Goal: Contribute content: Contribute content

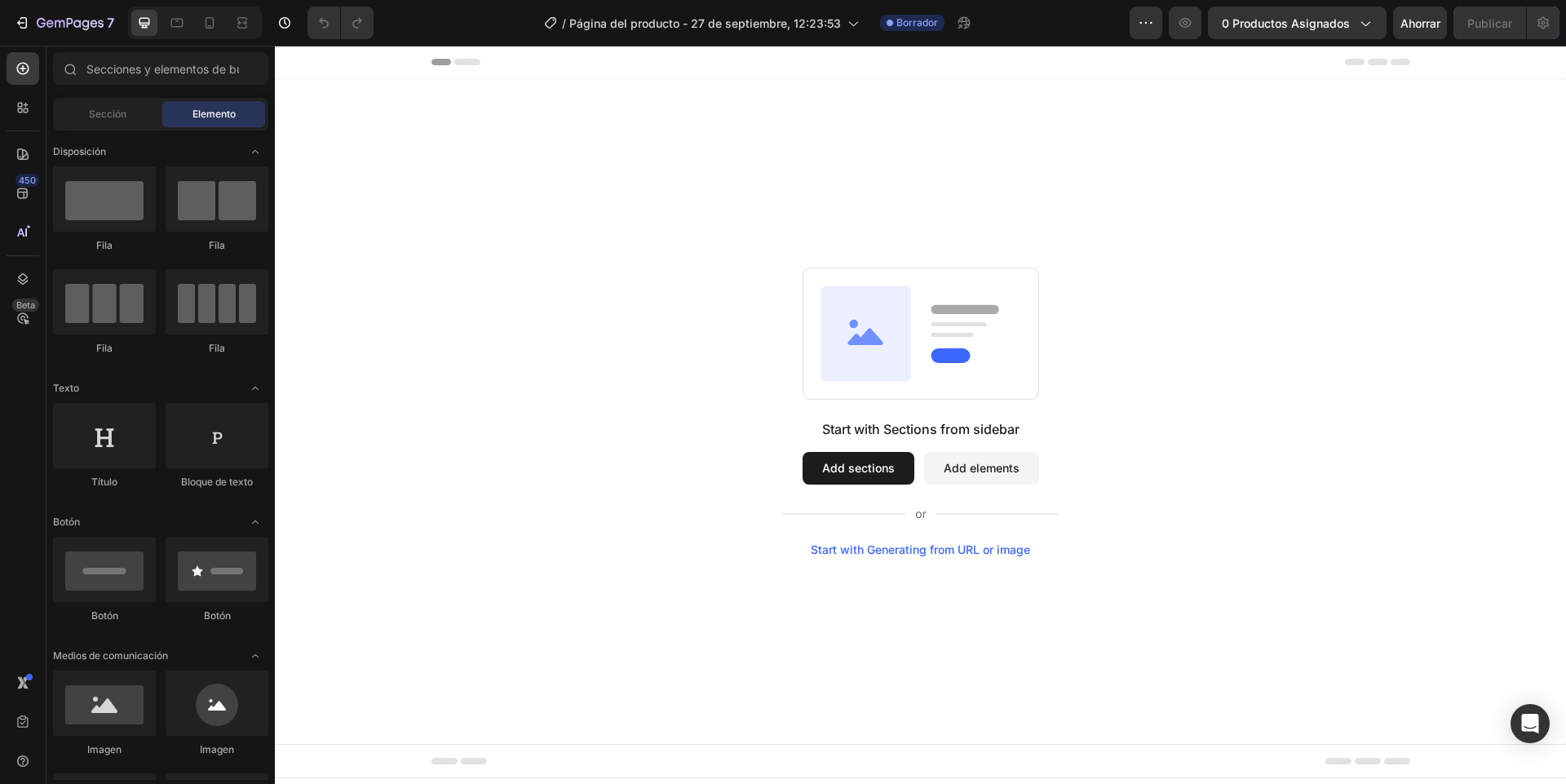
click at [215, 120] on span "Elemento" at bounding box center [214, 114] width 43 height 14
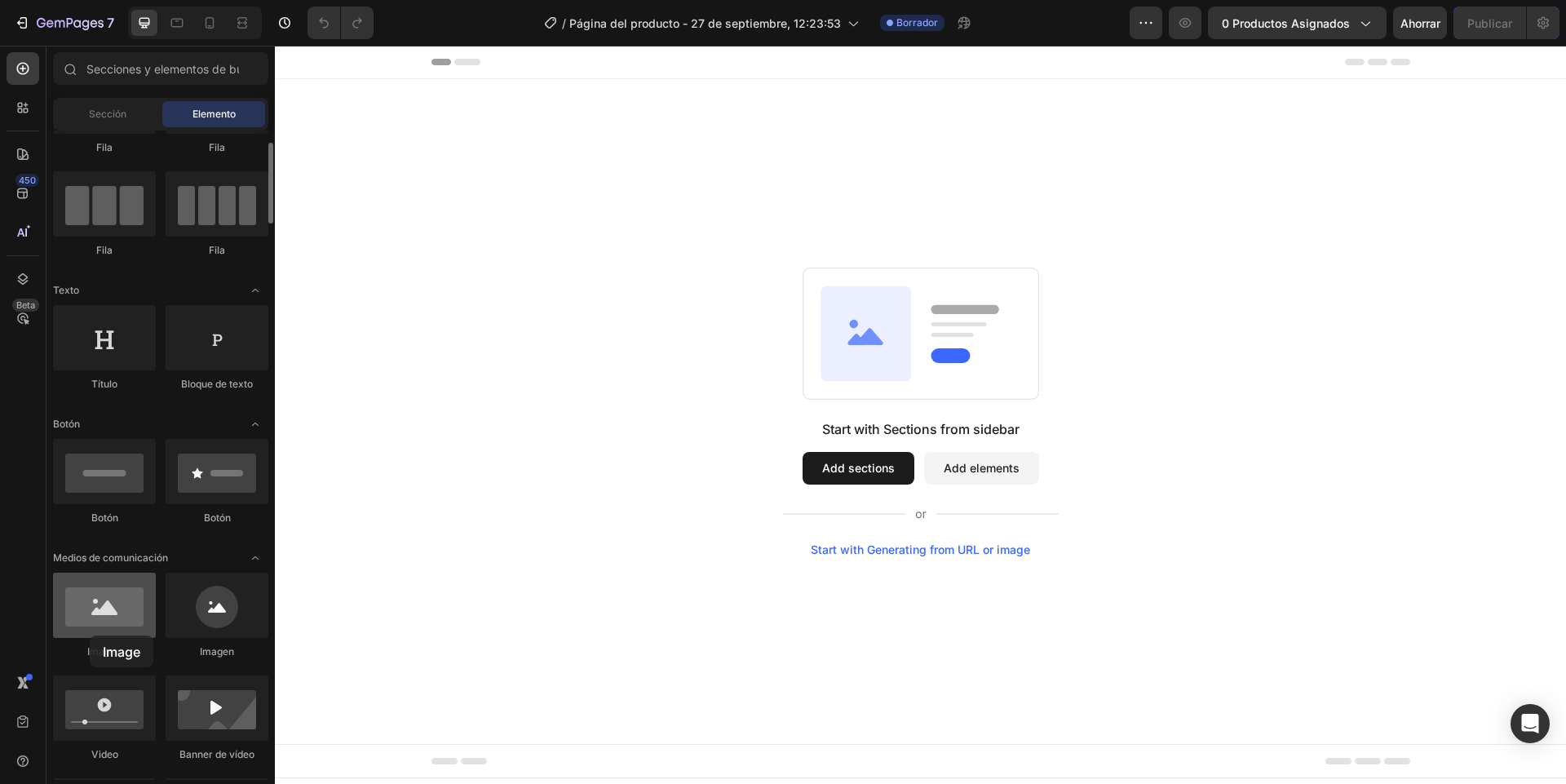
click at [90, 635] on div at bounding box center [104, 605] width 103 height 65
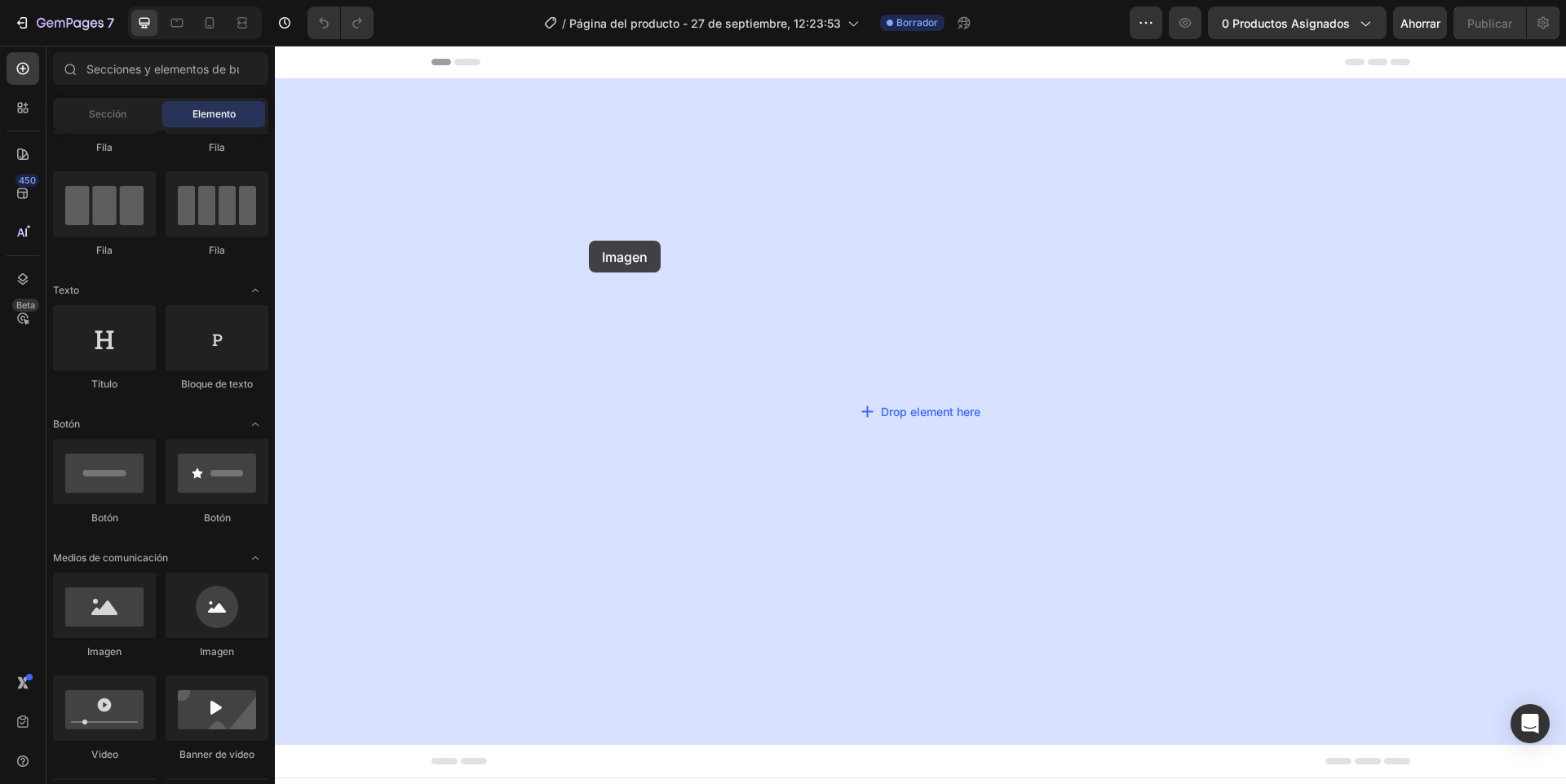
drag, startPoint x: 387, startPoint y: 651, endPoint x: 589, endPoint y: 240, distance: 458.0
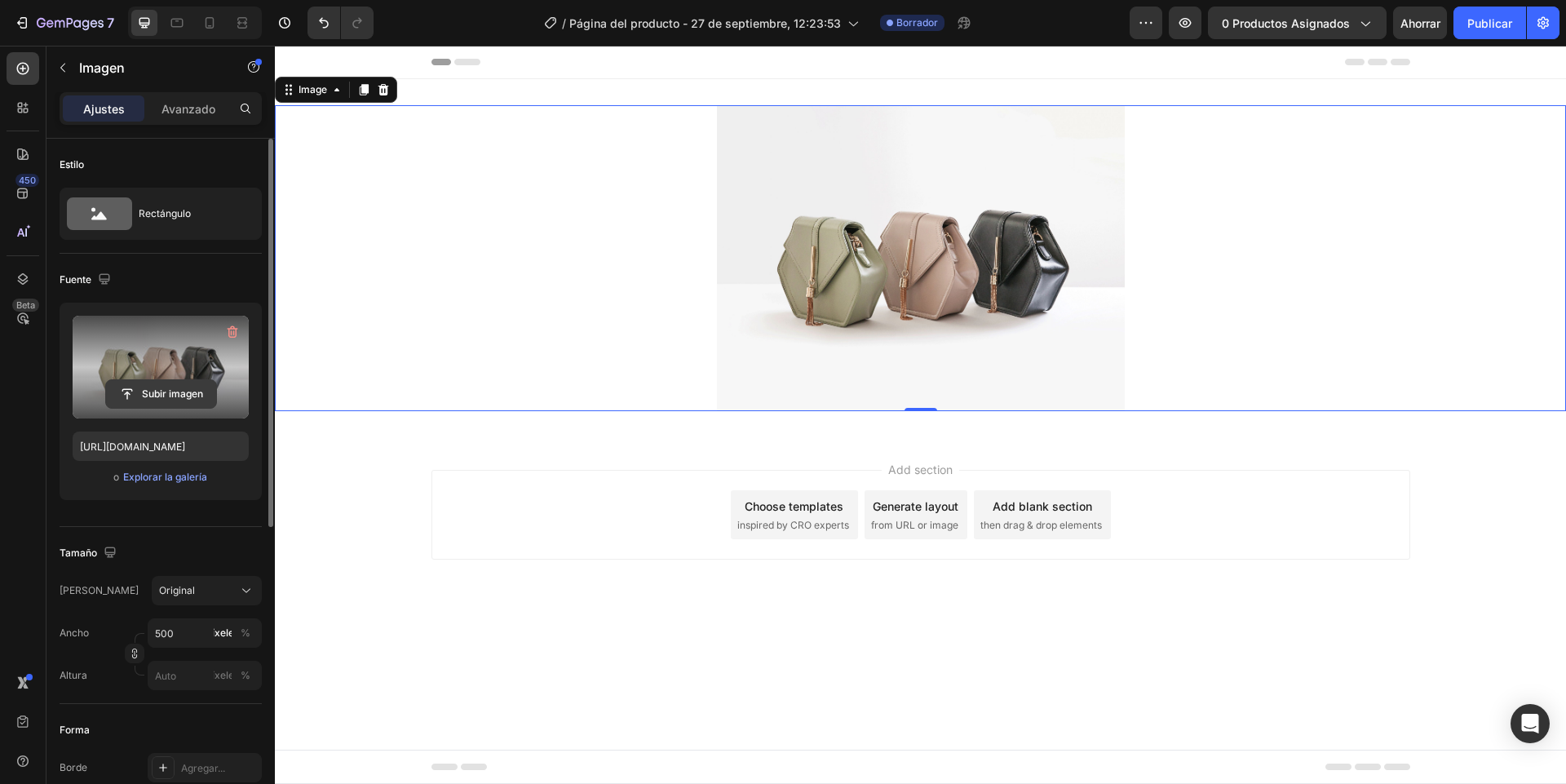
click at [151, 397] on input "file" at bounding box center [161, 393] width 110 height 28
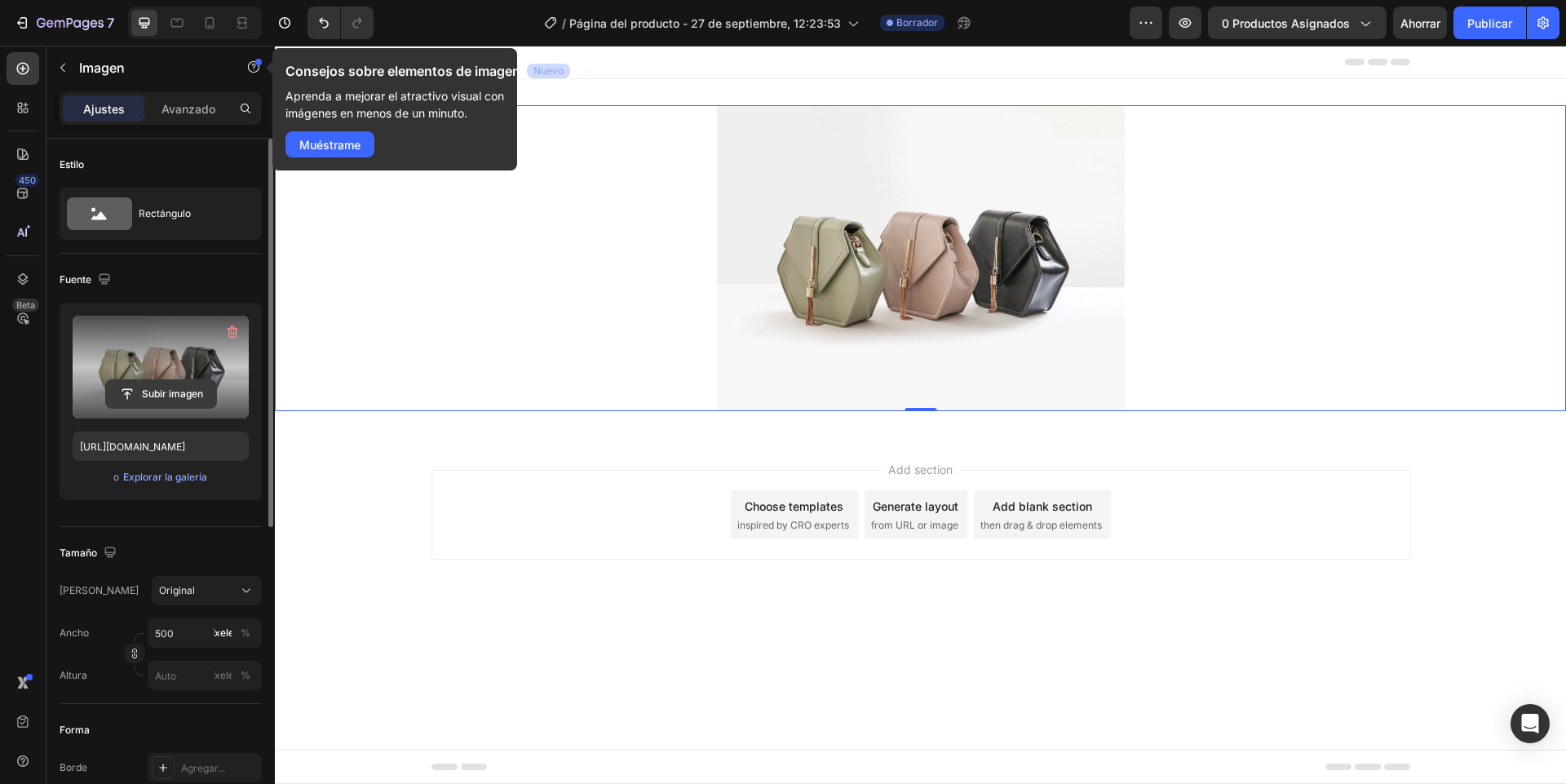
click at [184, 398] on input "file" at bounding box center [161, 393] width 110 height 28
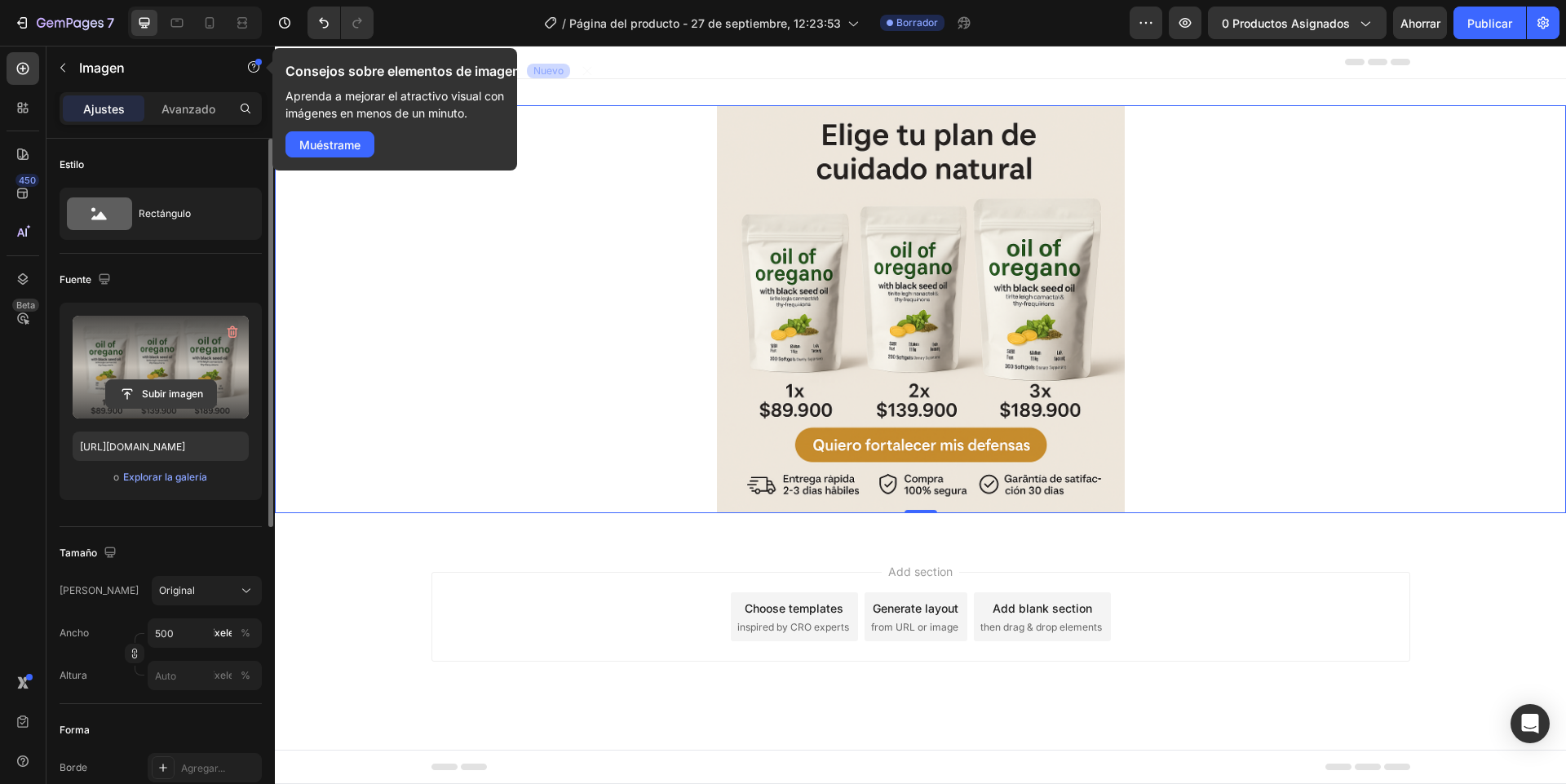
click at [201, 399] on input "file" at bounding box center [161, 393] width 110 height 28
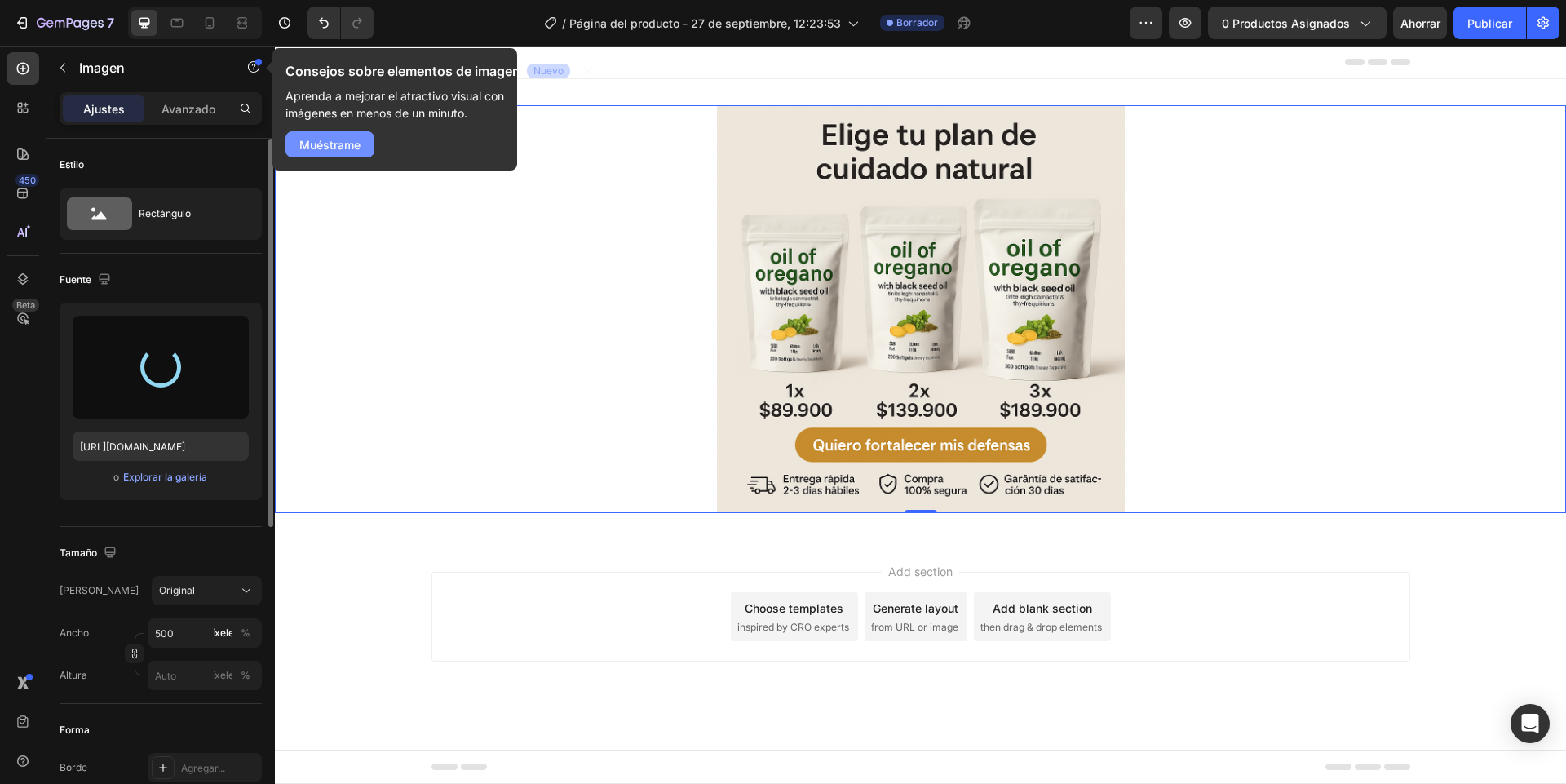
click at [298, 155] on button "Muéstrame" at bounding box center [330, 144] width 89 height 26
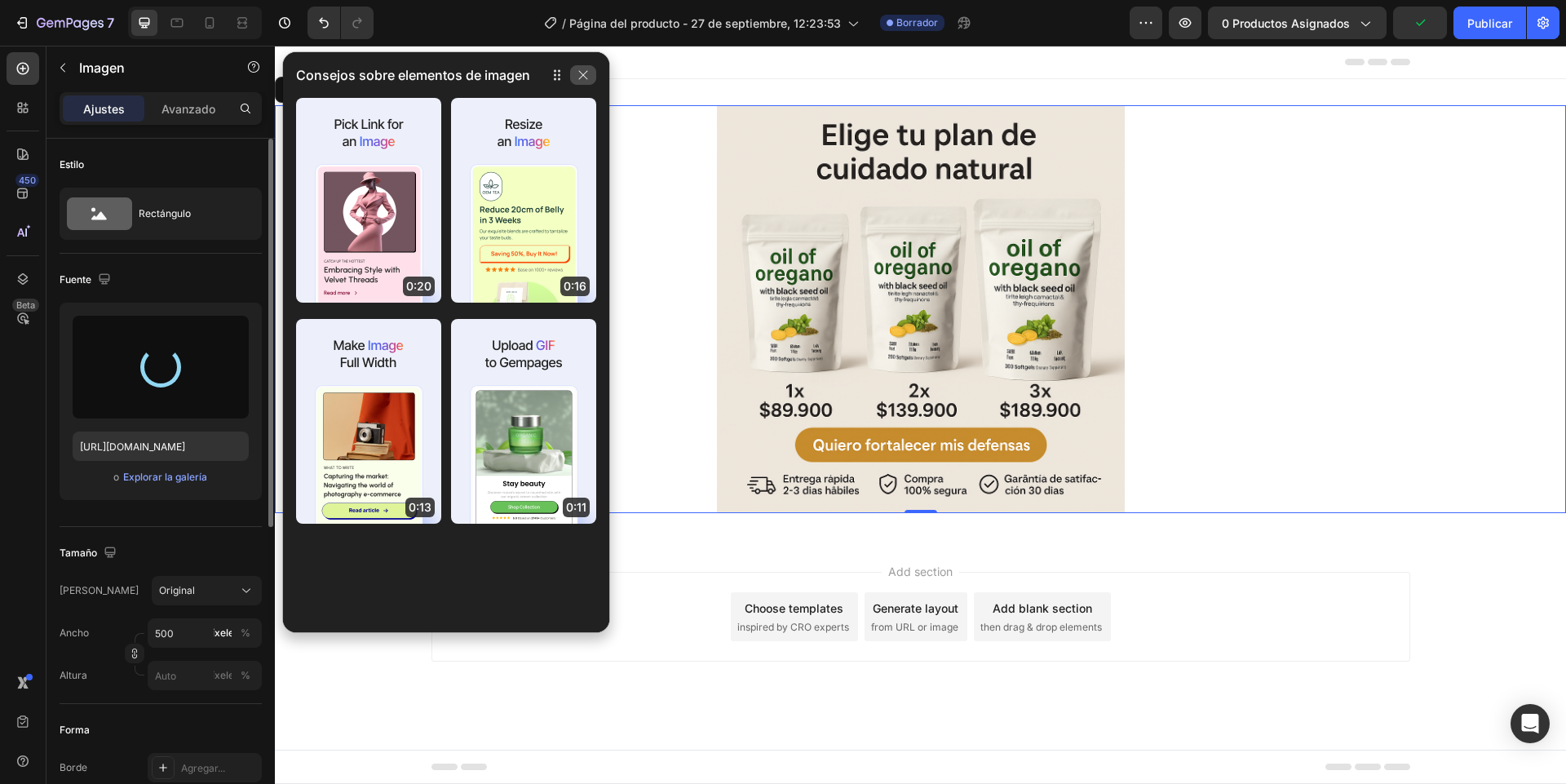
click at [587, 76] on icon "button" at bounding box center [583, 75] width 13 height 13
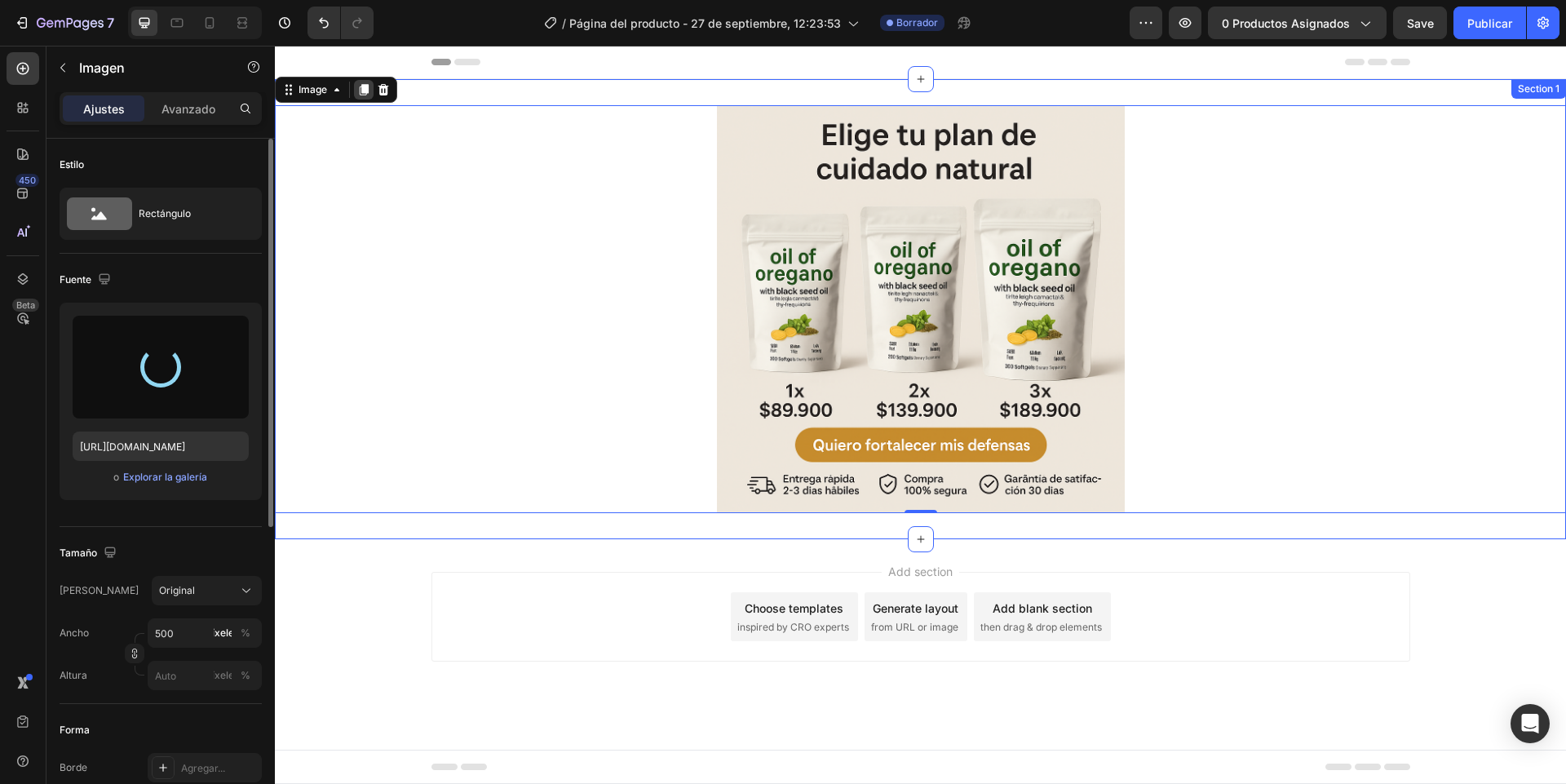
type input "[URL][DOMAIN_NAME]"
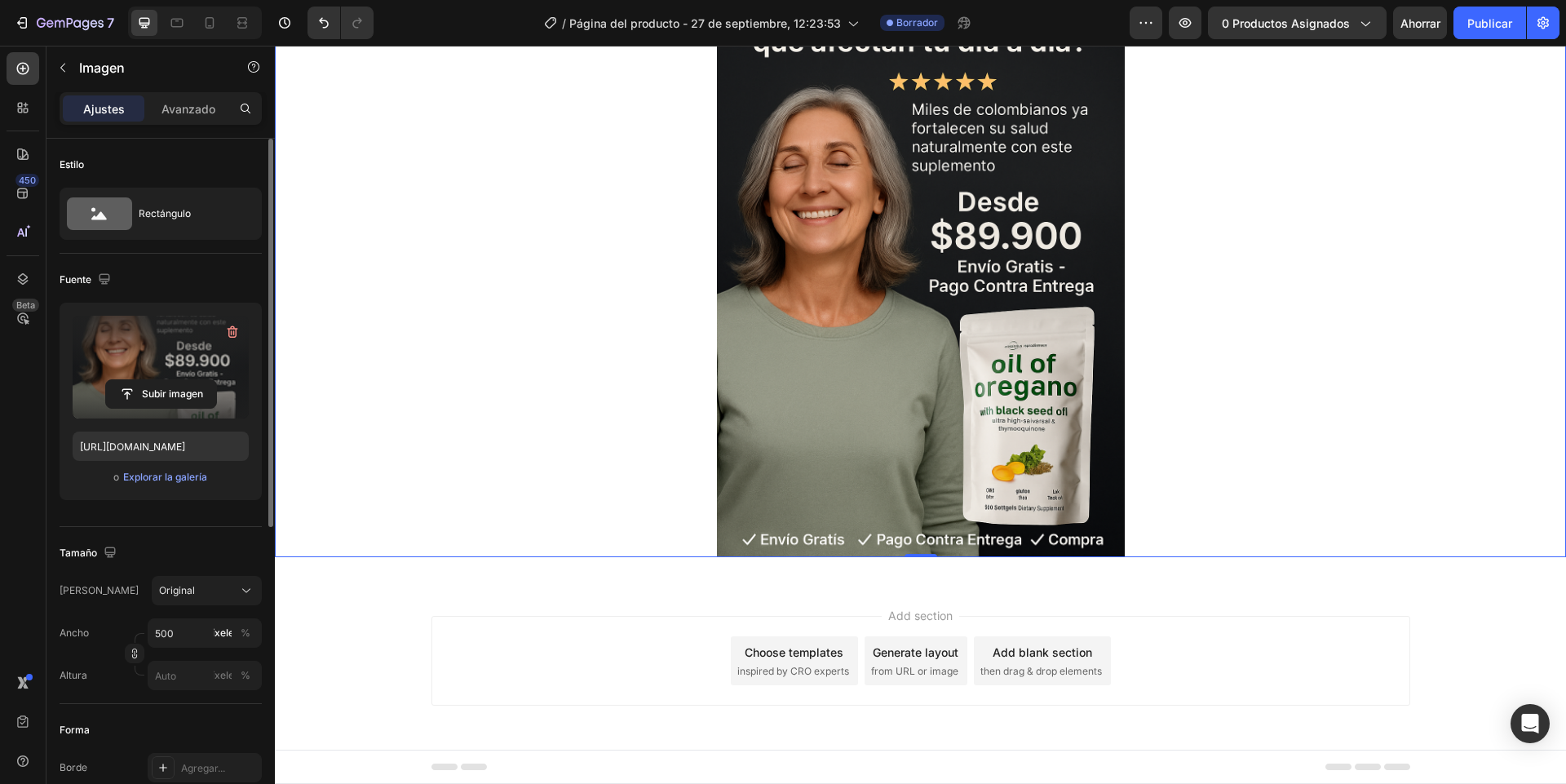
scroll to position [0, 0]
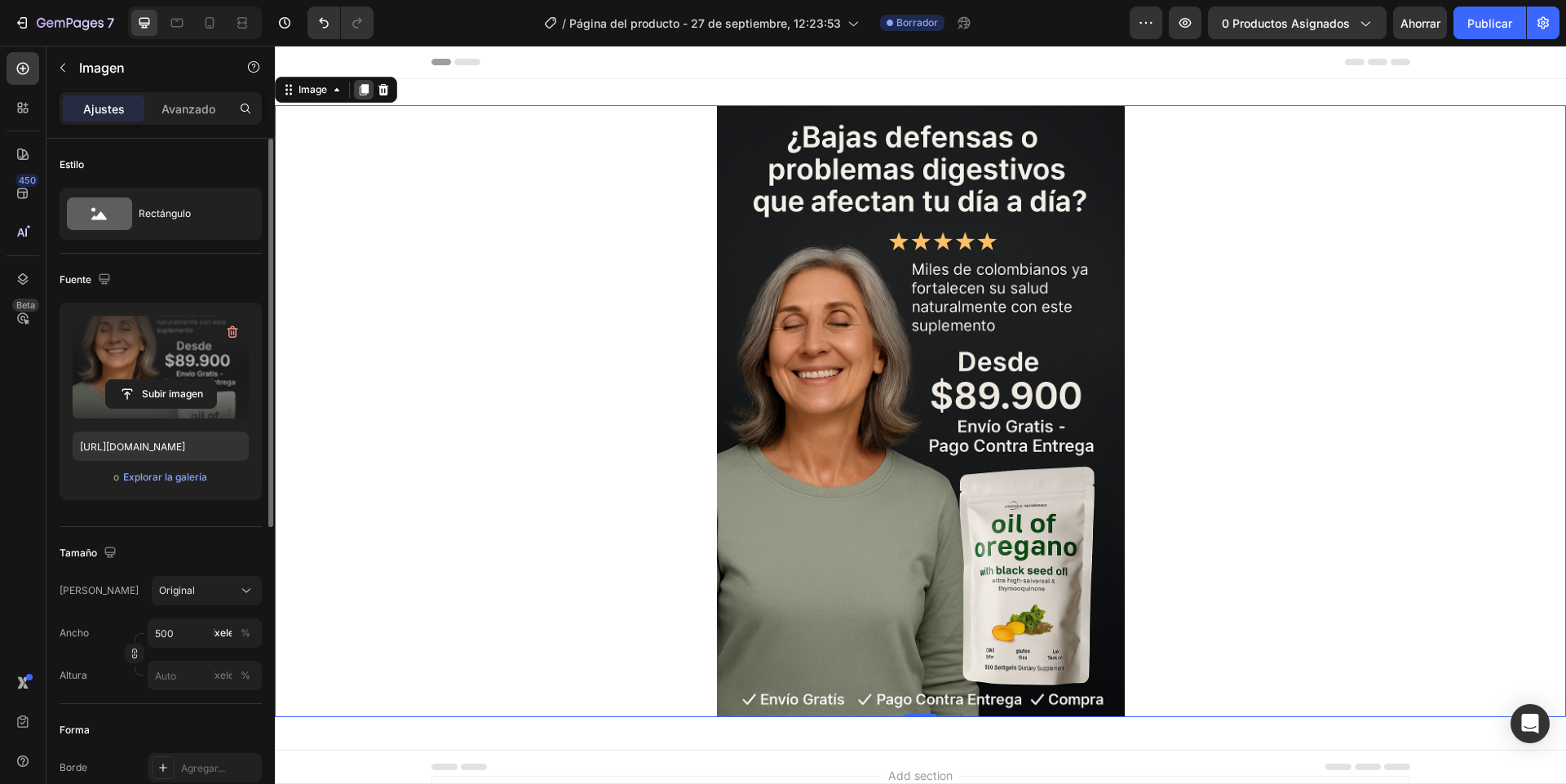
click at [362, 89] on icon at bounding box center [364, 89] width 9 height 11
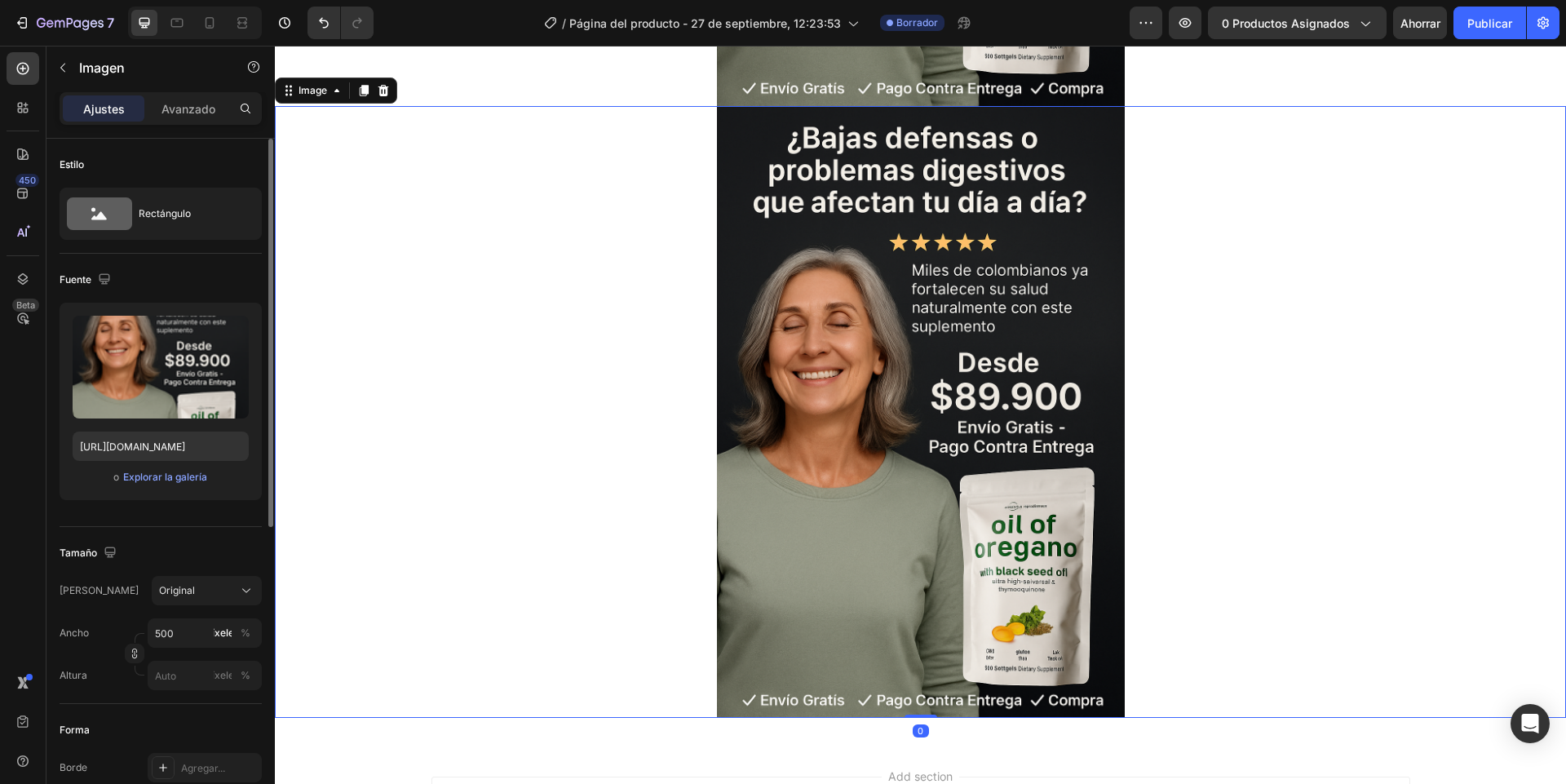
scroll to position [614, 0]
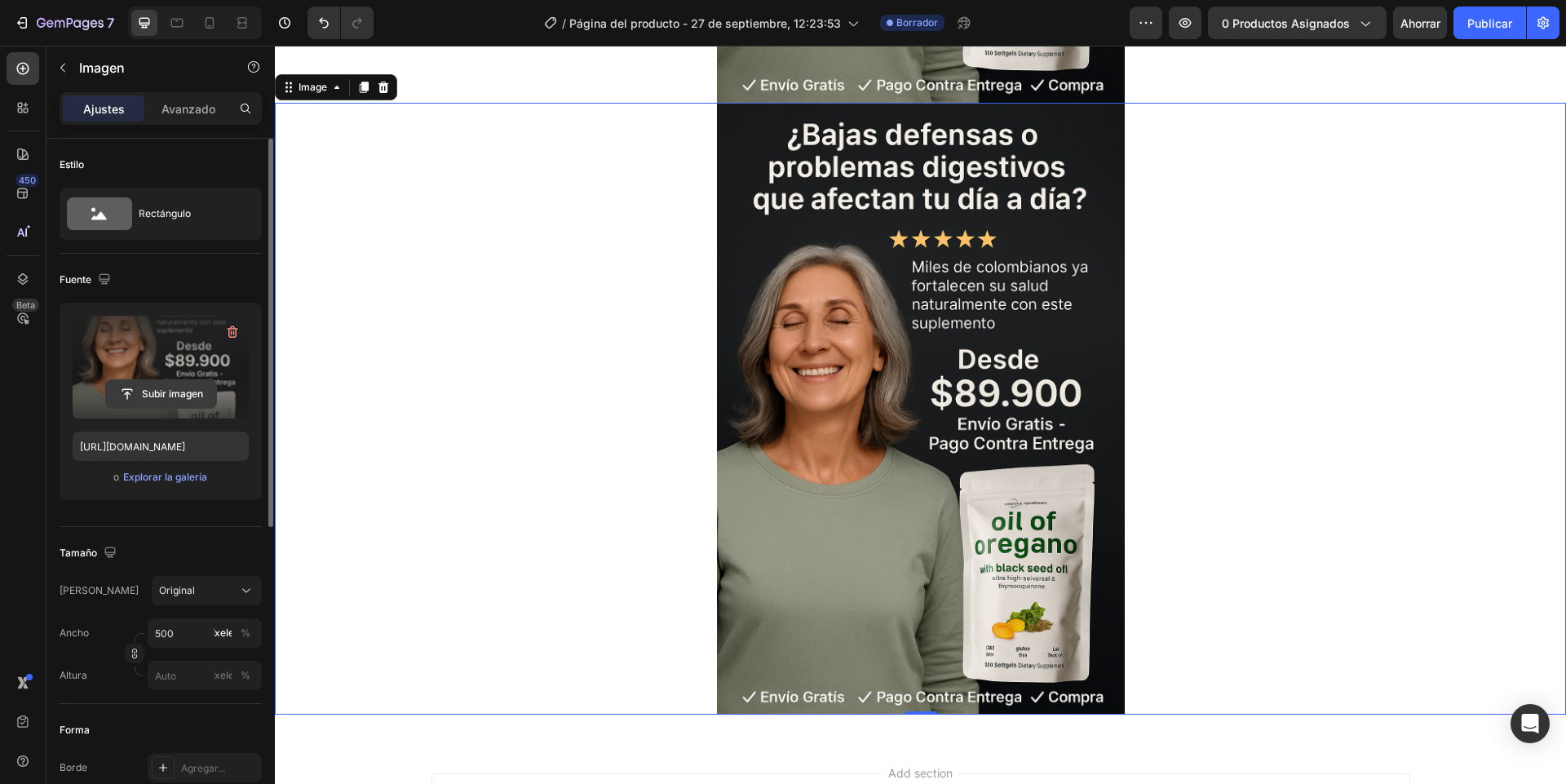
click at [165, 381] on input "file" at bounding box center [161, 393] width 110 height 28
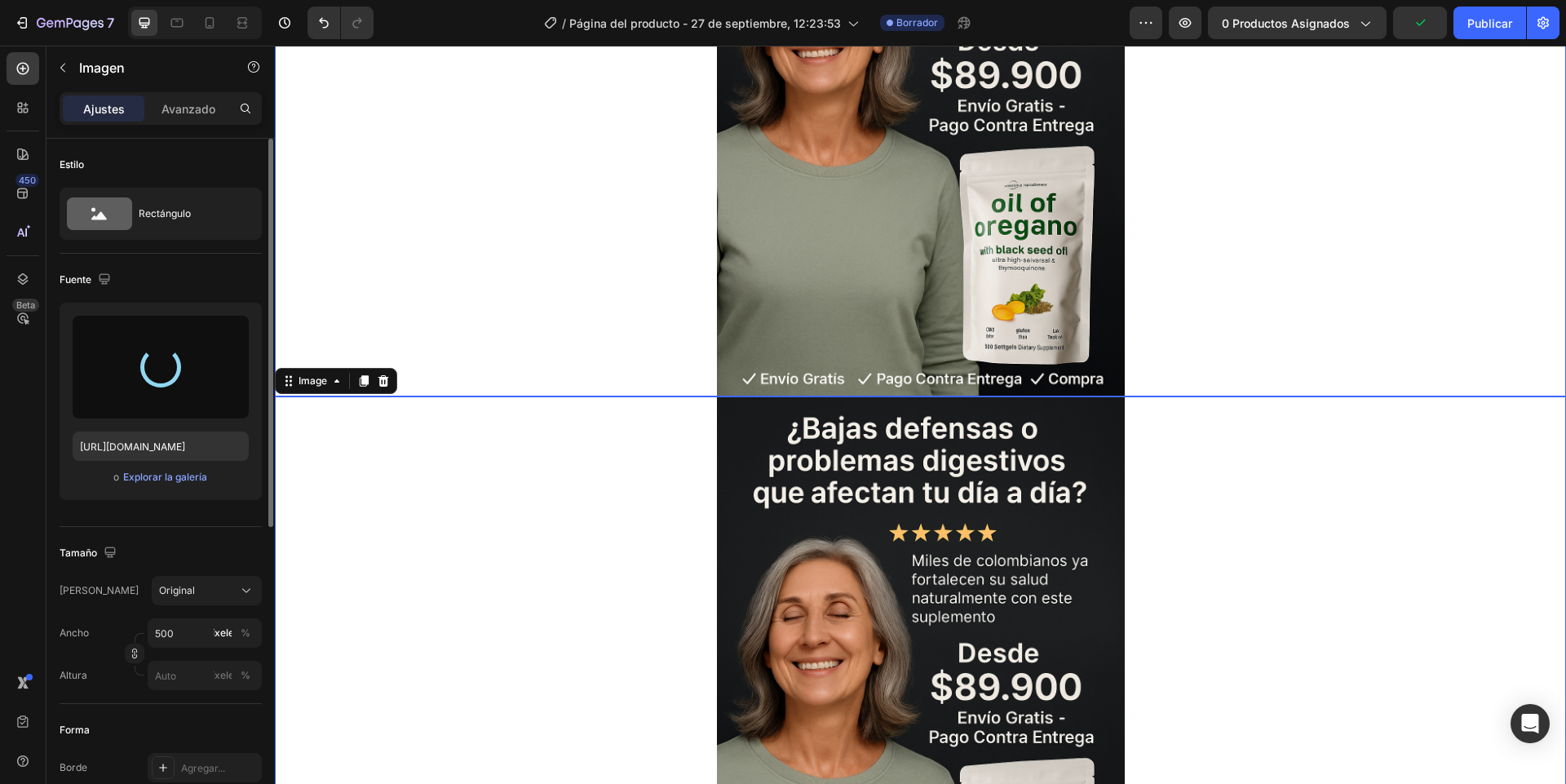
type input "[URL][DOMAIN_NAME]"
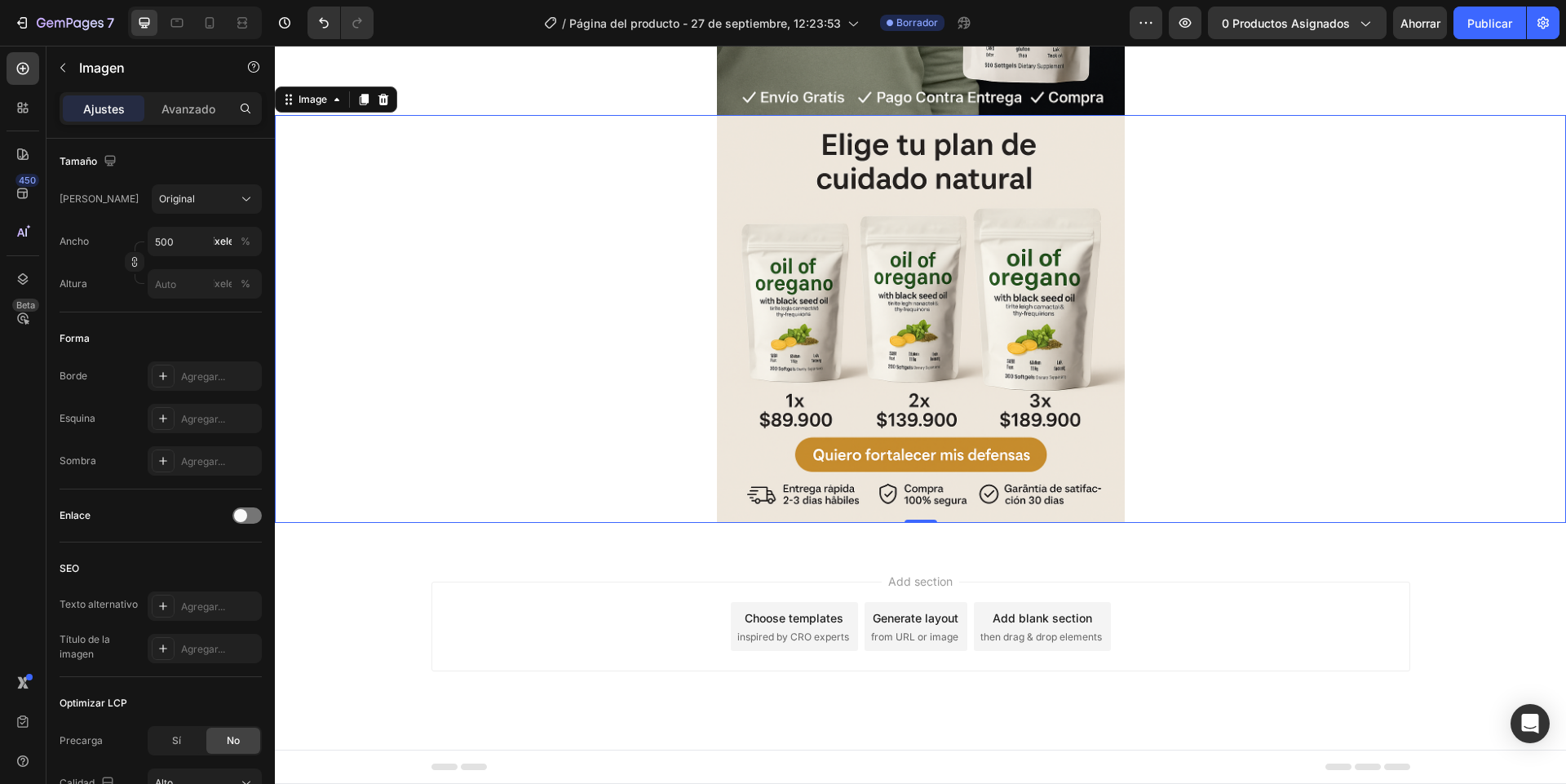
scroll to position [0, 0]
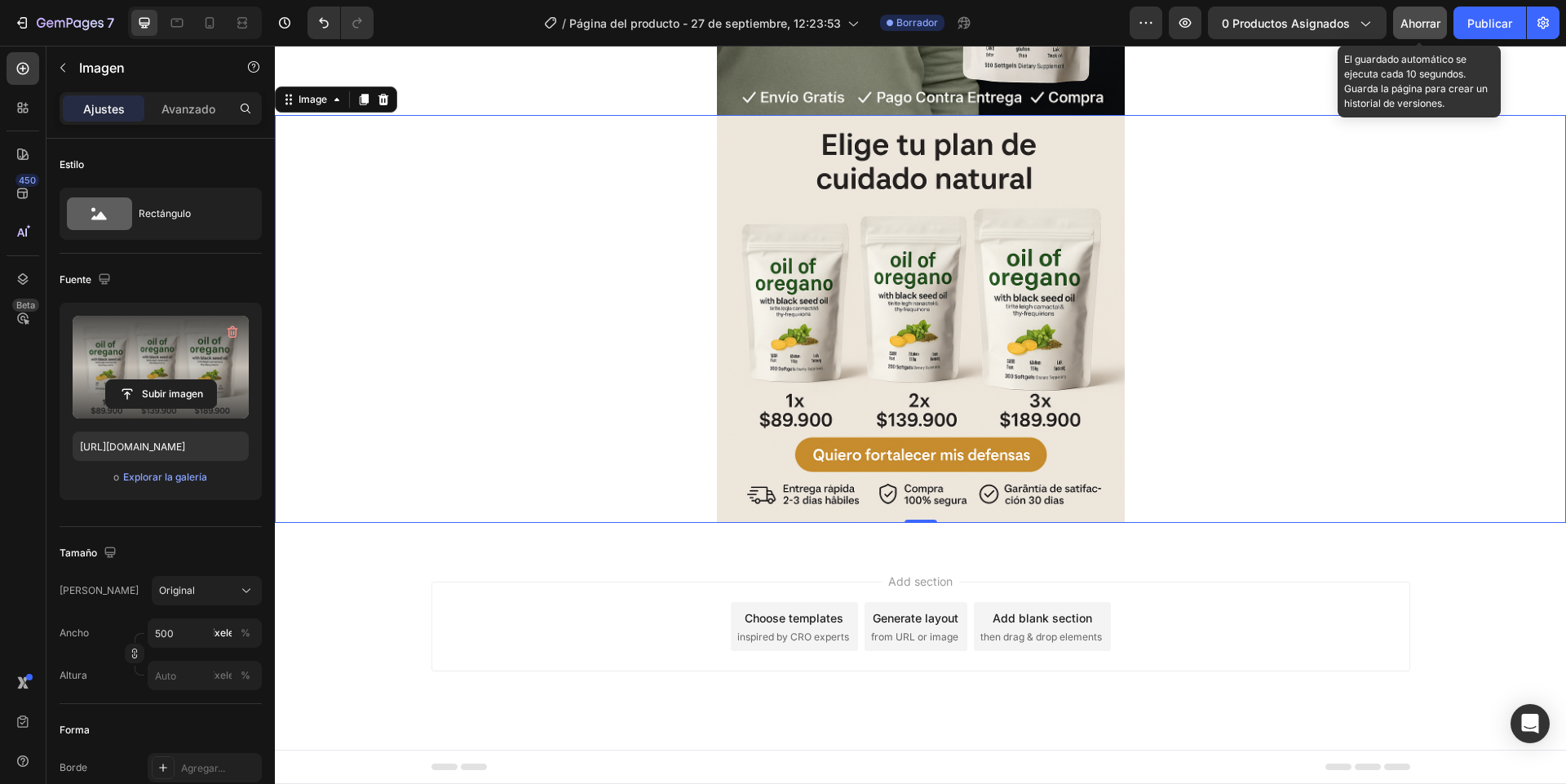
click at [1414, 25] on font "Ahorrar" at bounding box center [1420, 23] width 40 height 14
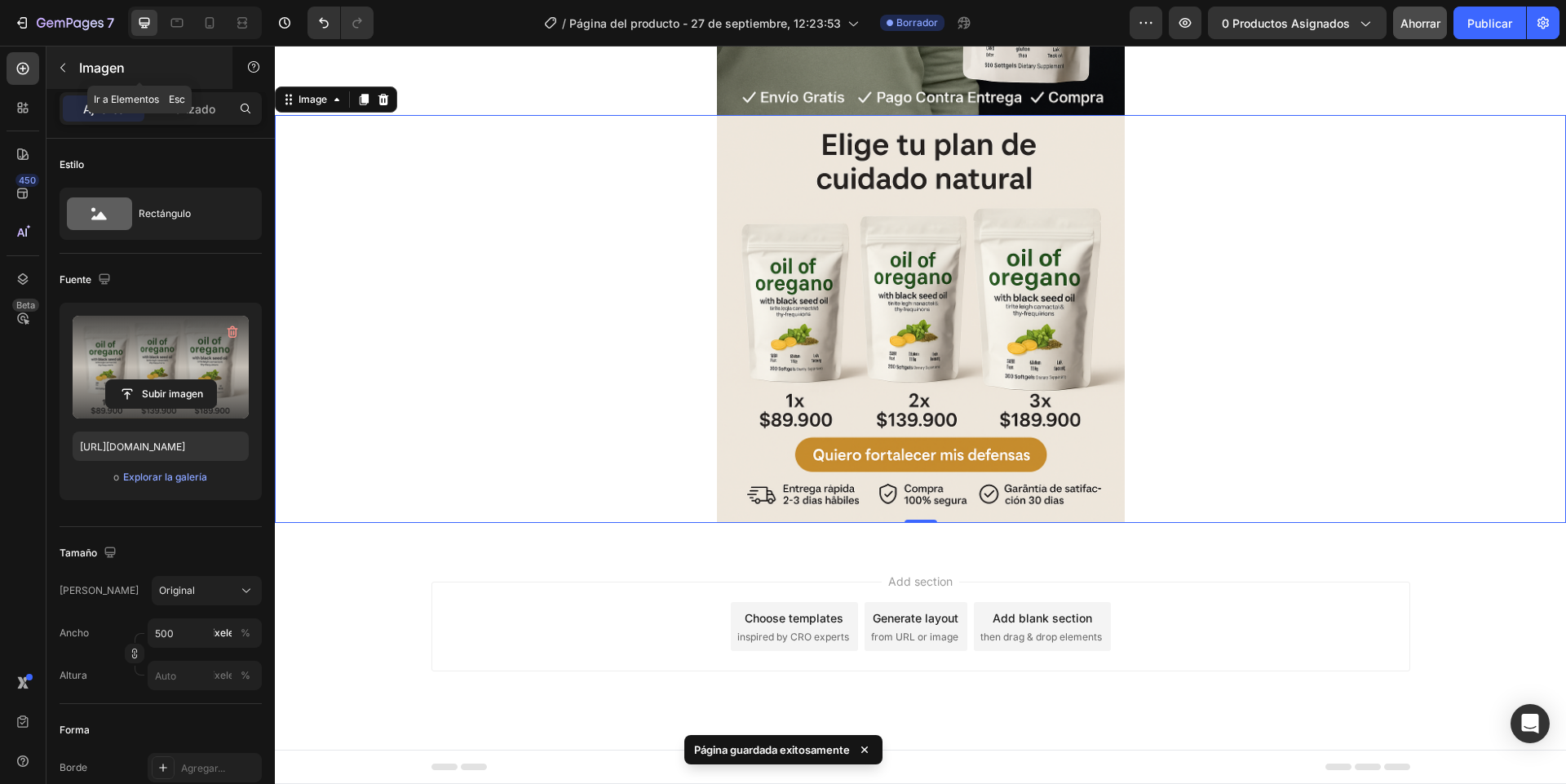
click at [69, 76] on button "button" at bounding box center [63, 67] width 26 height 26
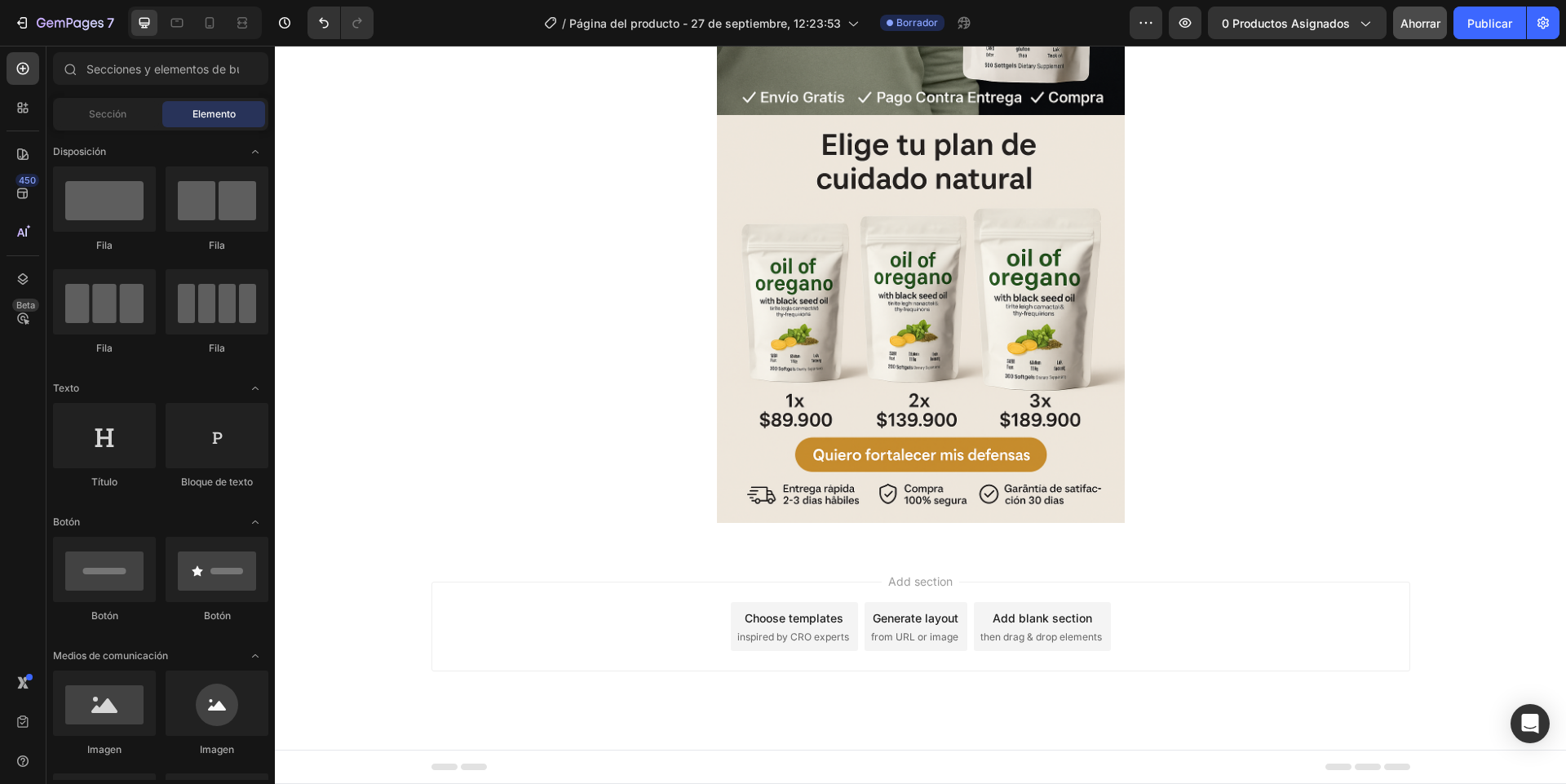
click at [108, 127] on div "Sección Elemento" at bounding box center [160, 114] width 215 height 32
click at [110, 121] on span "Sección" at bounding box center [108, 114] width 37 height 14
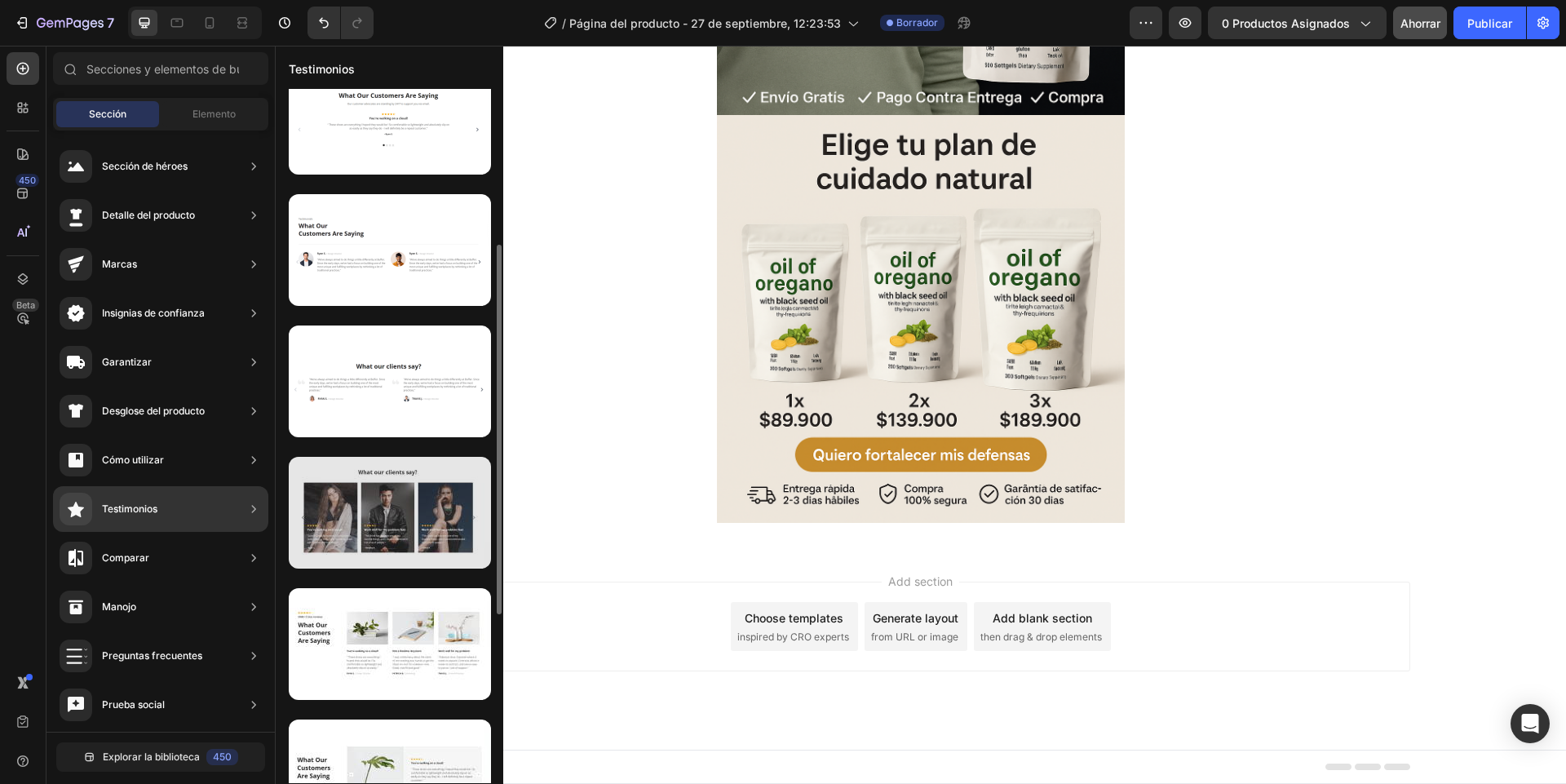
scroll to position [489, 0]
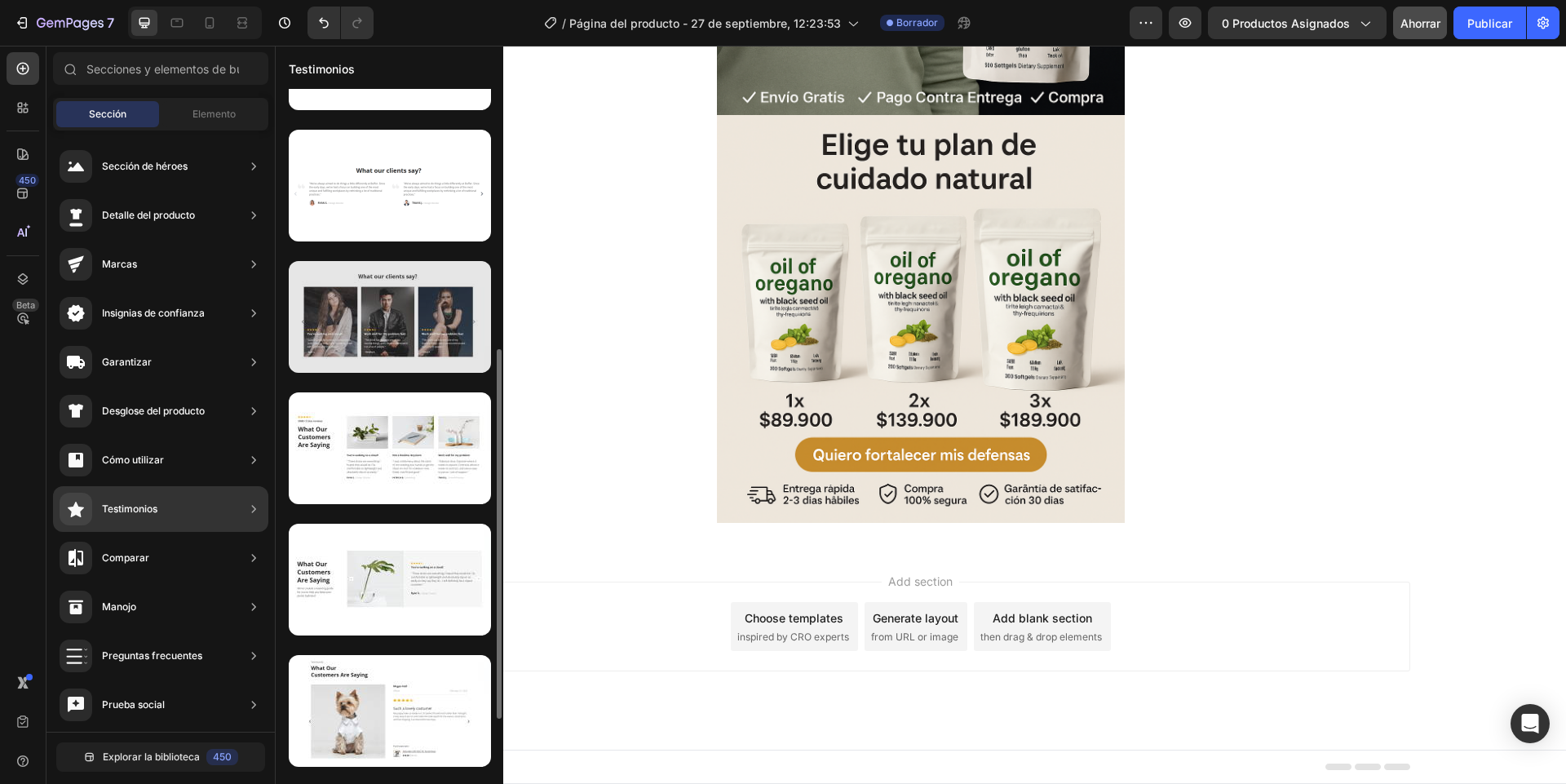
click at [377, 321] on div at bounding box center [390, 317] width 202 height 112
click at [385, 336] on div at bounding box center [390, 317] width 202 height 112
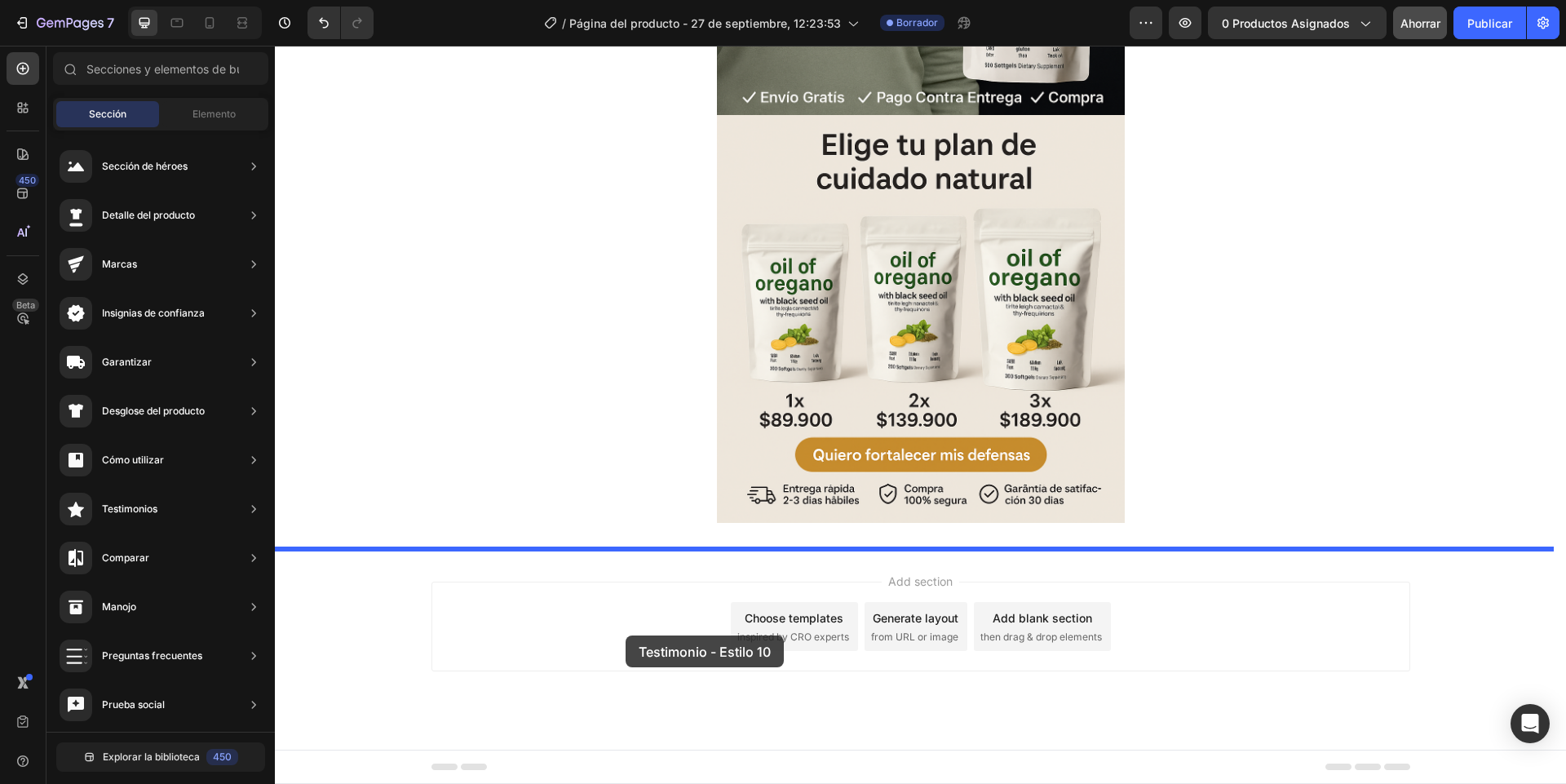
drag, startPoint x: 658, startPoint y: 381, endPoint x: 625, endPoint y: 635, distance: 256.1
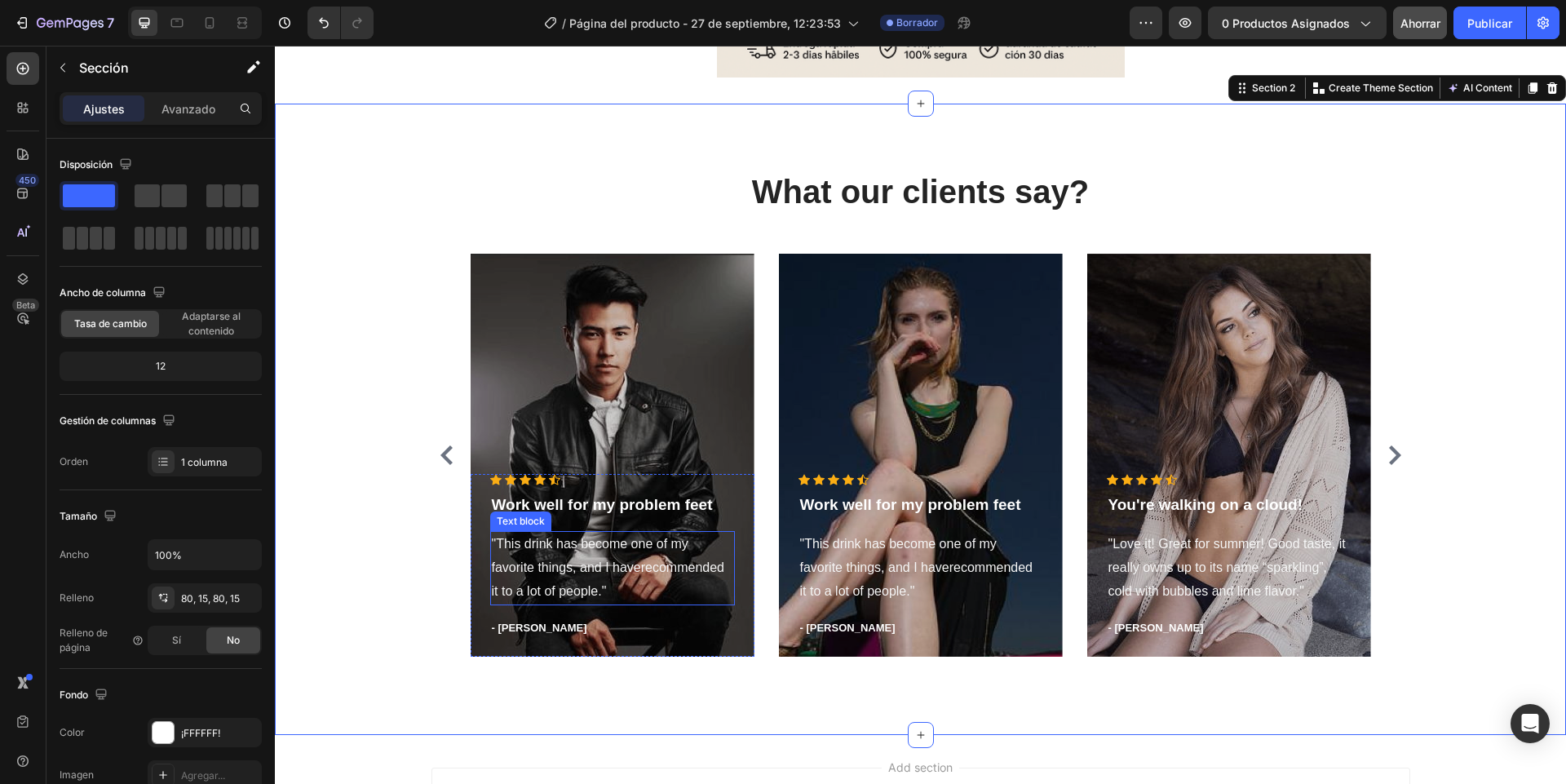
scroll to position [1037, 0]
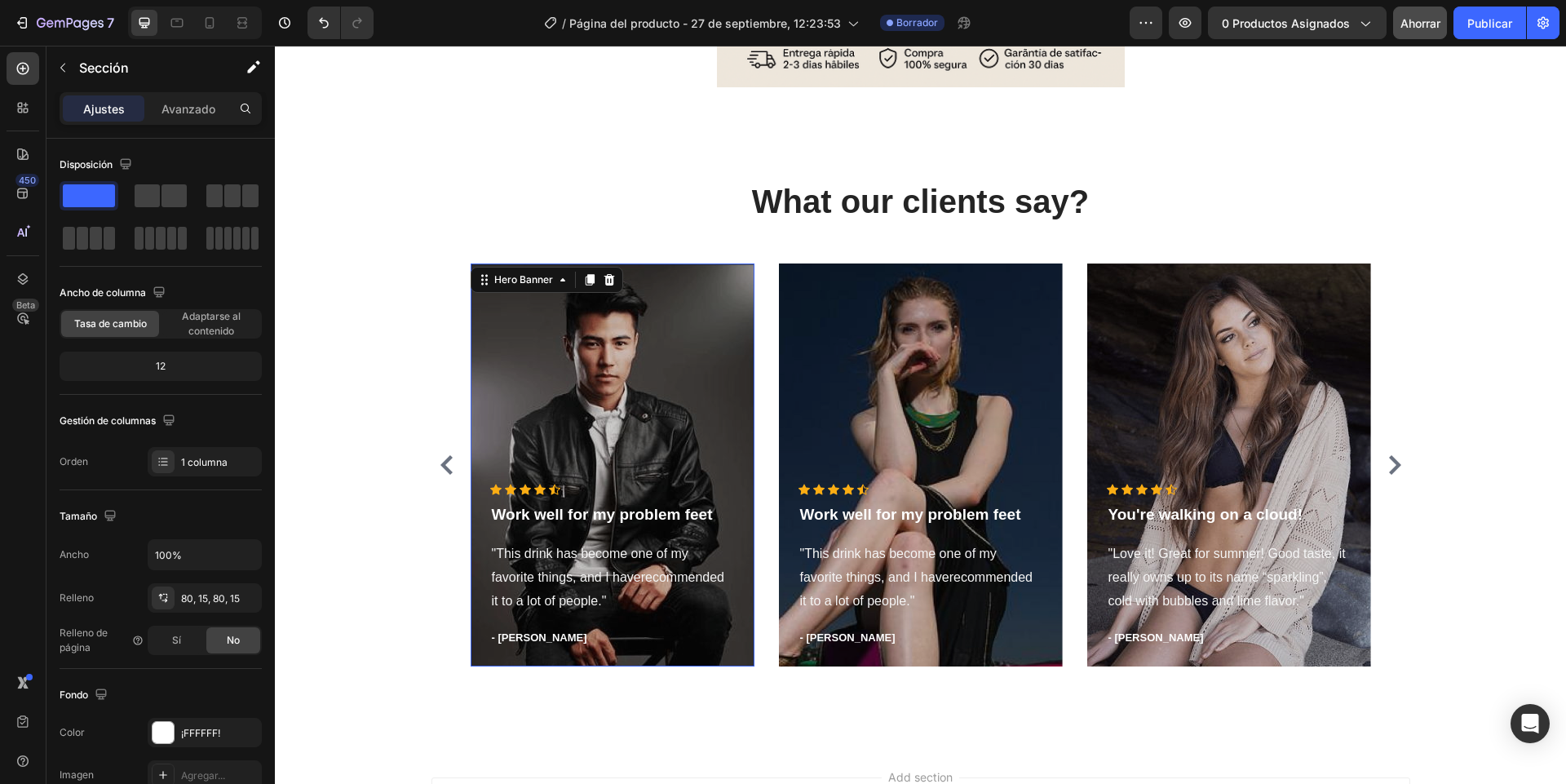
click at [586, 418] on div "Overlay" at bounding box center [613, 465] width 284 height 403
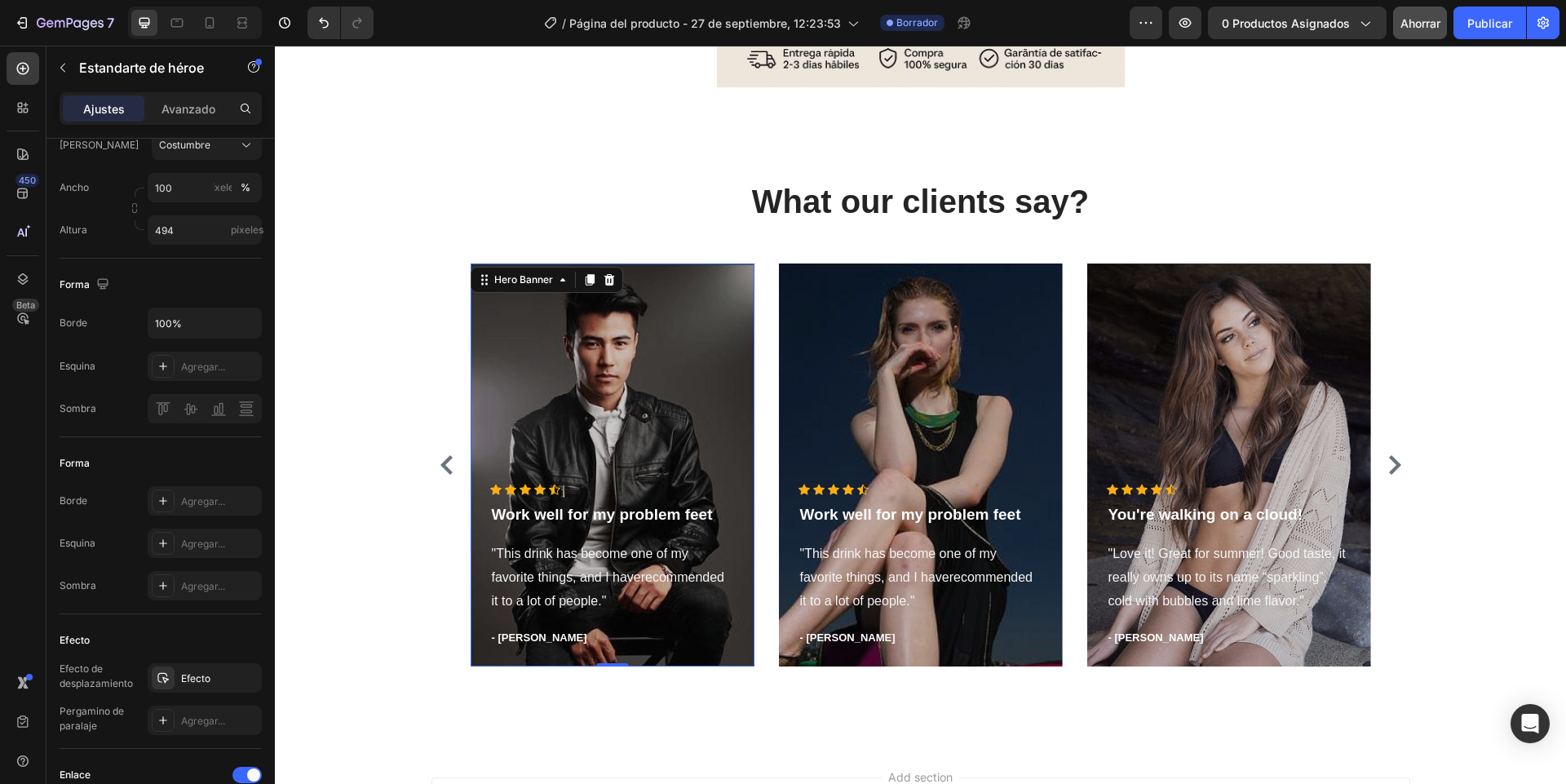
scroll to position [0, 0]
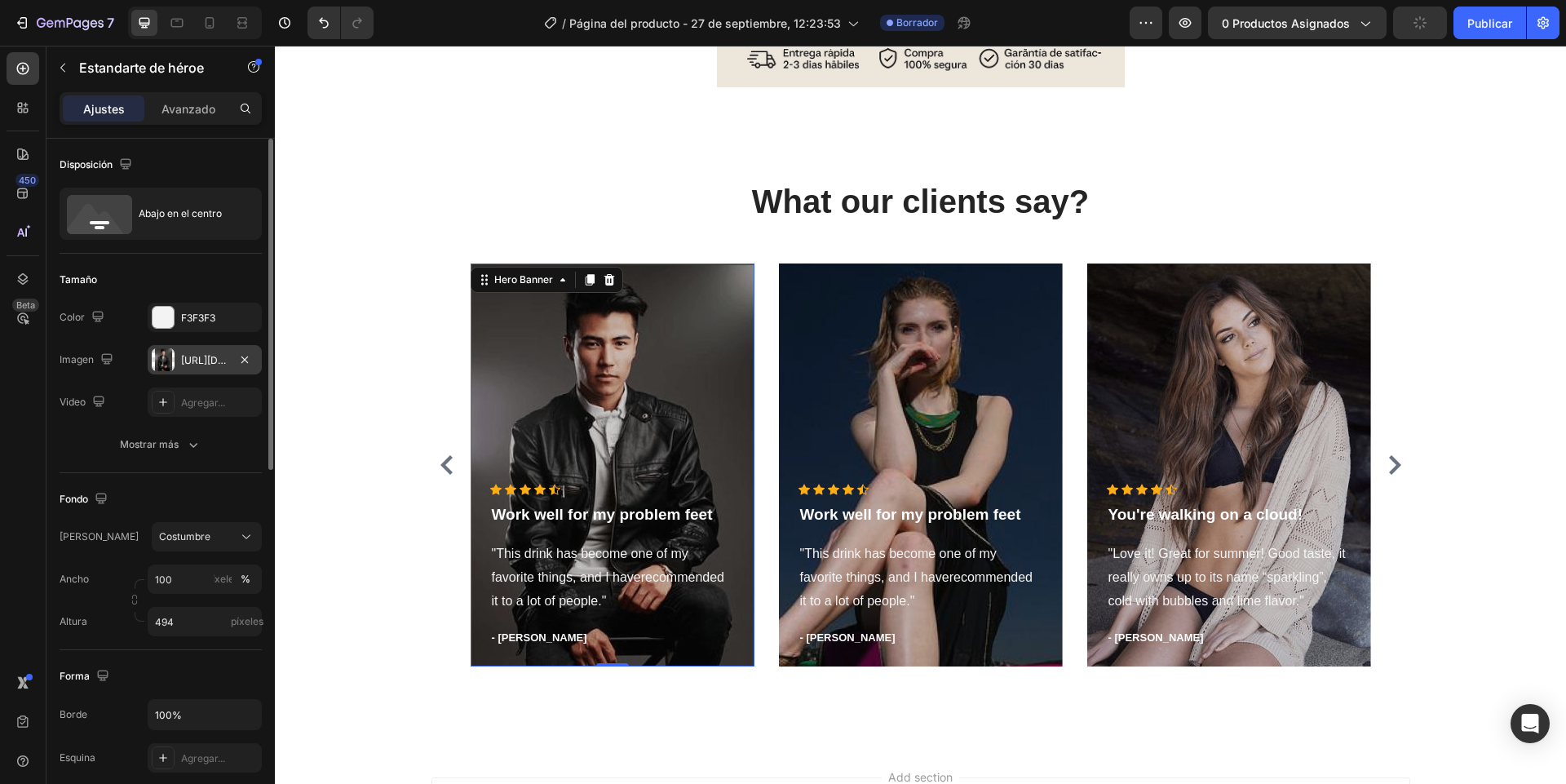
click at [189, 359] on font "[URL][DOMAIN_NAME]" at bounding box center [234, 360] width 105 height 12
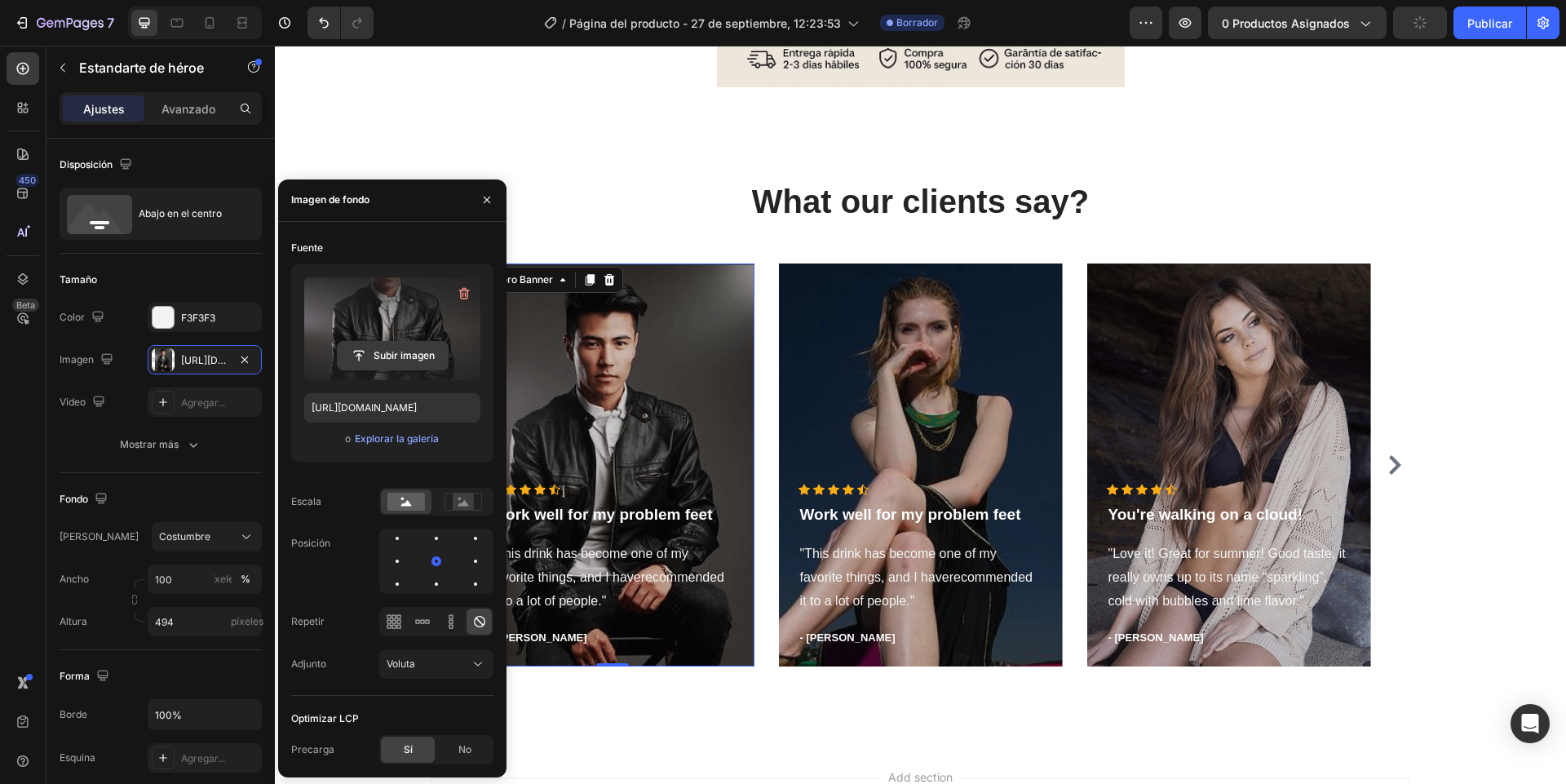
click at [437, 364] on input "file" at bounding box center [393, 355] width 110 height 28
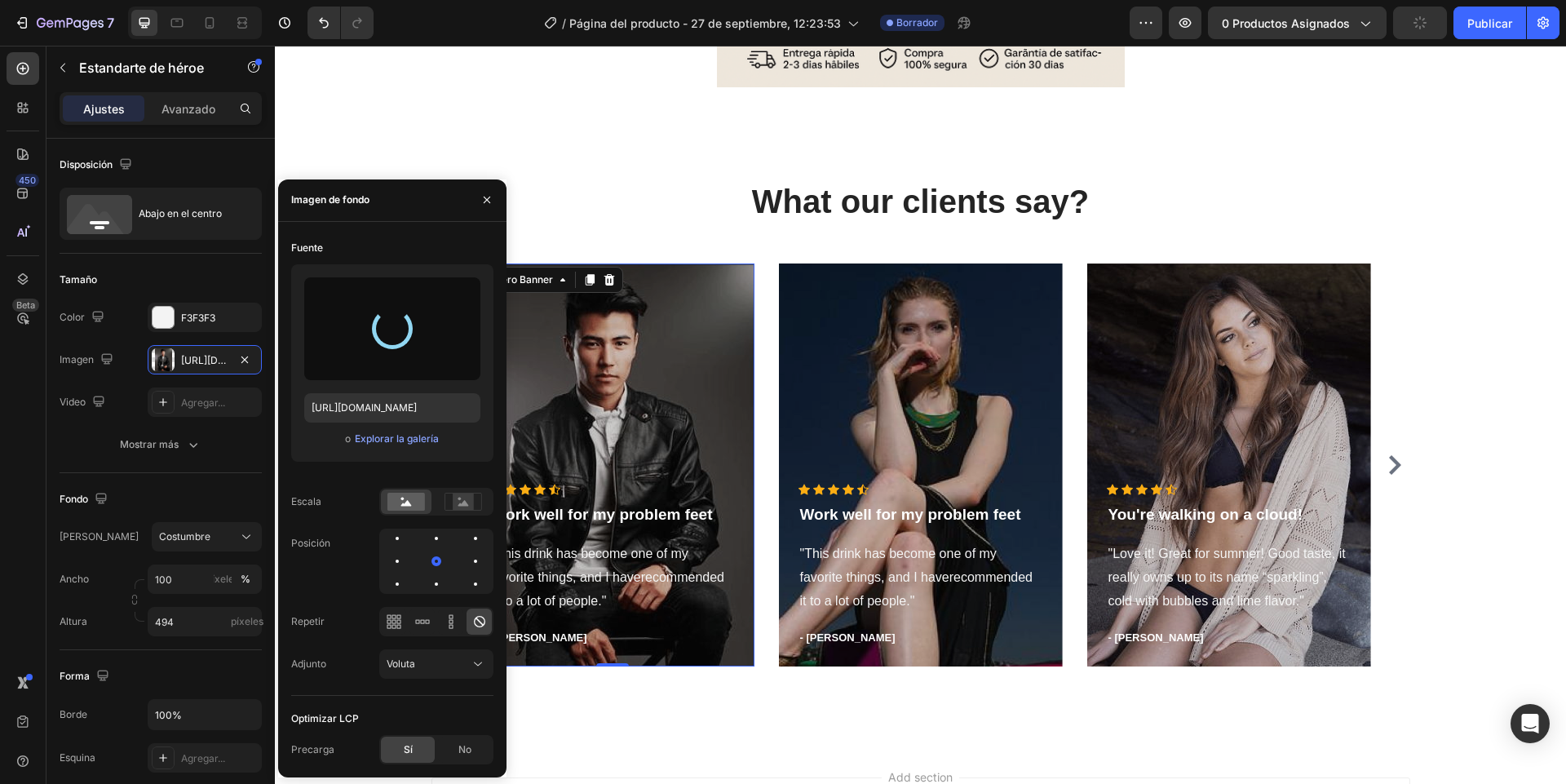
type input "[URL][DOMAIN_NAME]"
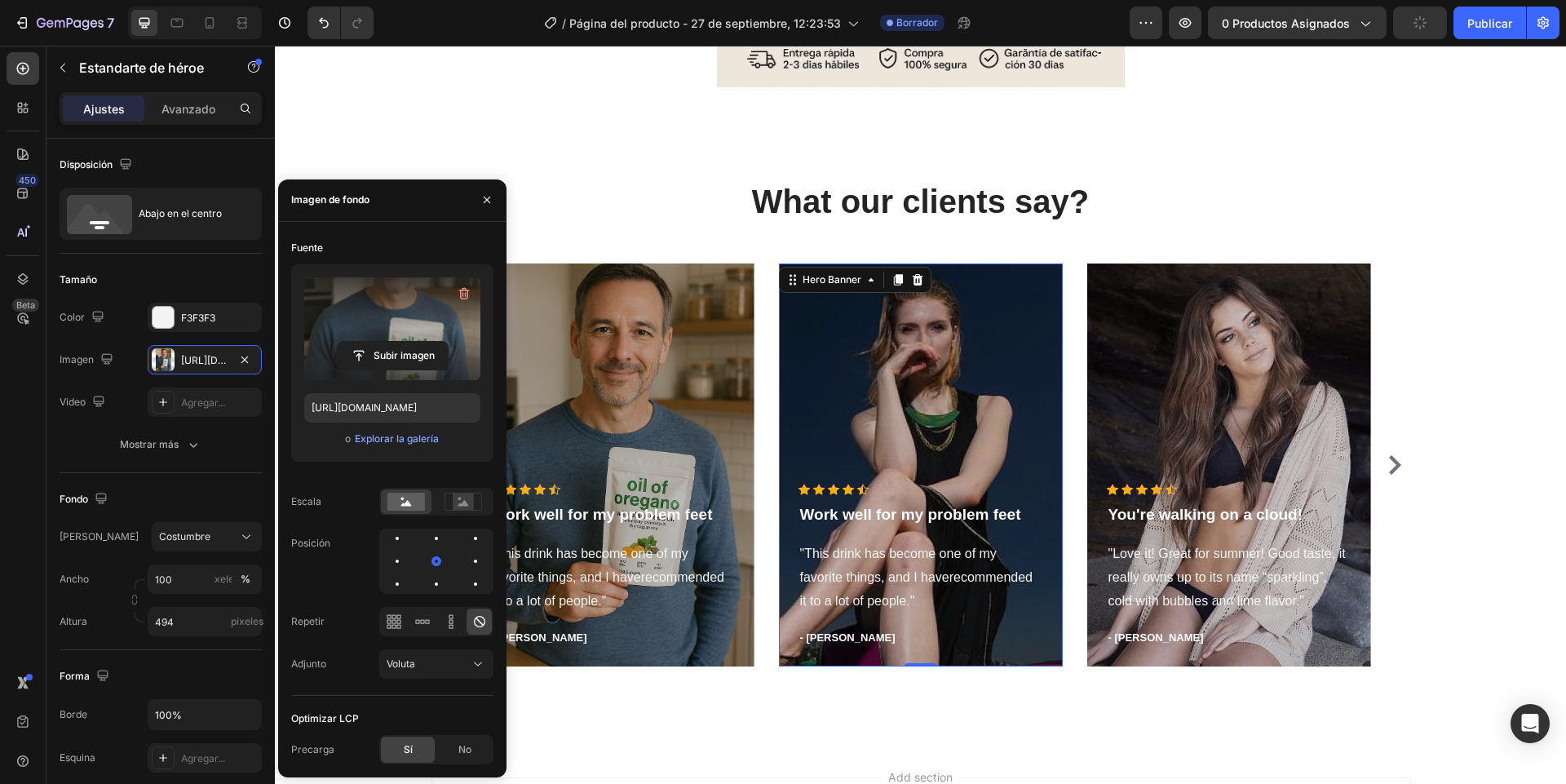
click at [898, 454] on div "Overlay" at bounding box center [921, 465] width 284 height 403
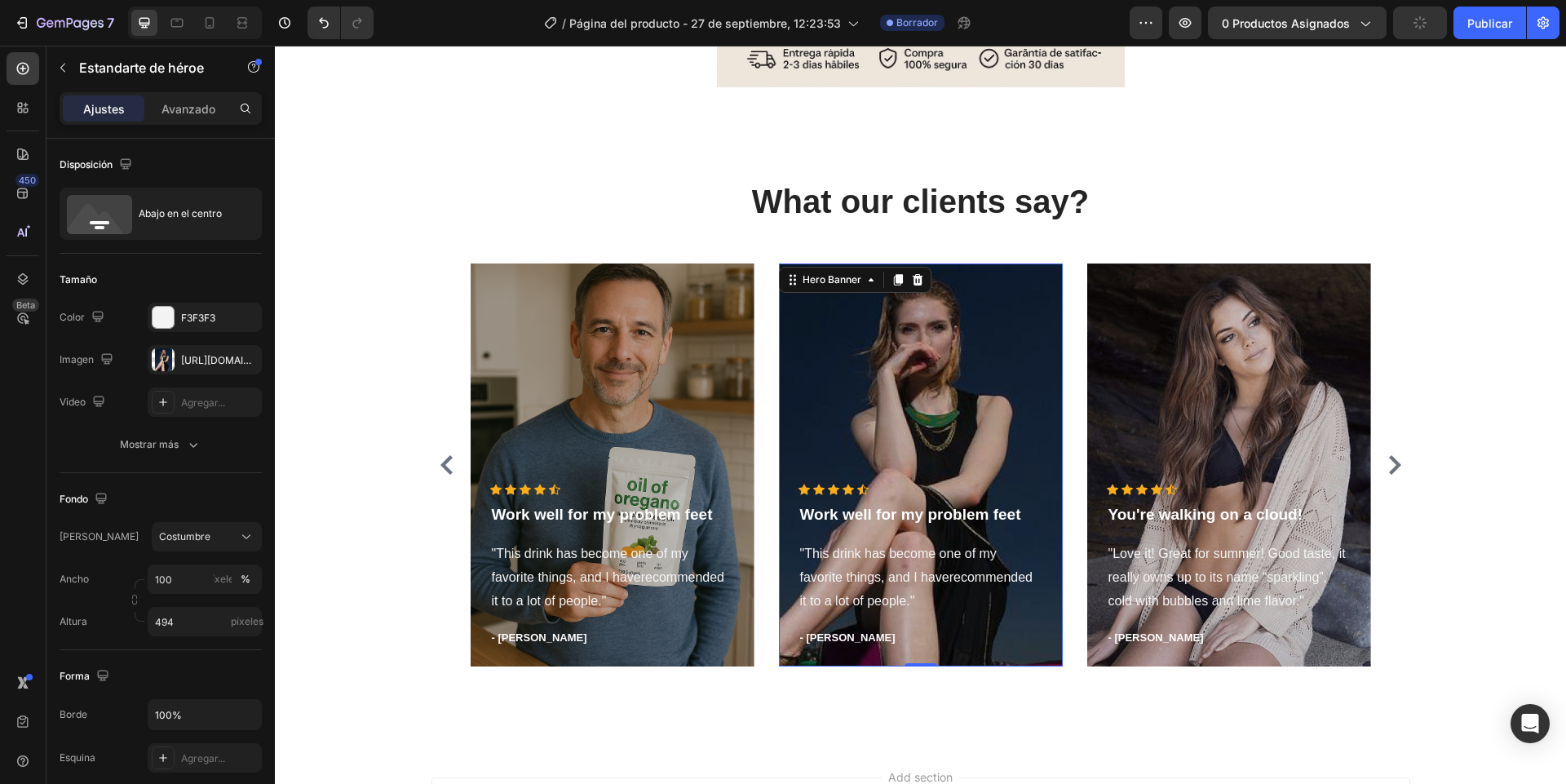
click at [894, 440] on div "Overlay" at bounding box center [921, 465] width 284 height 403
click at [170, 354] on div at bounding box center [163, 359] width 23 height 23
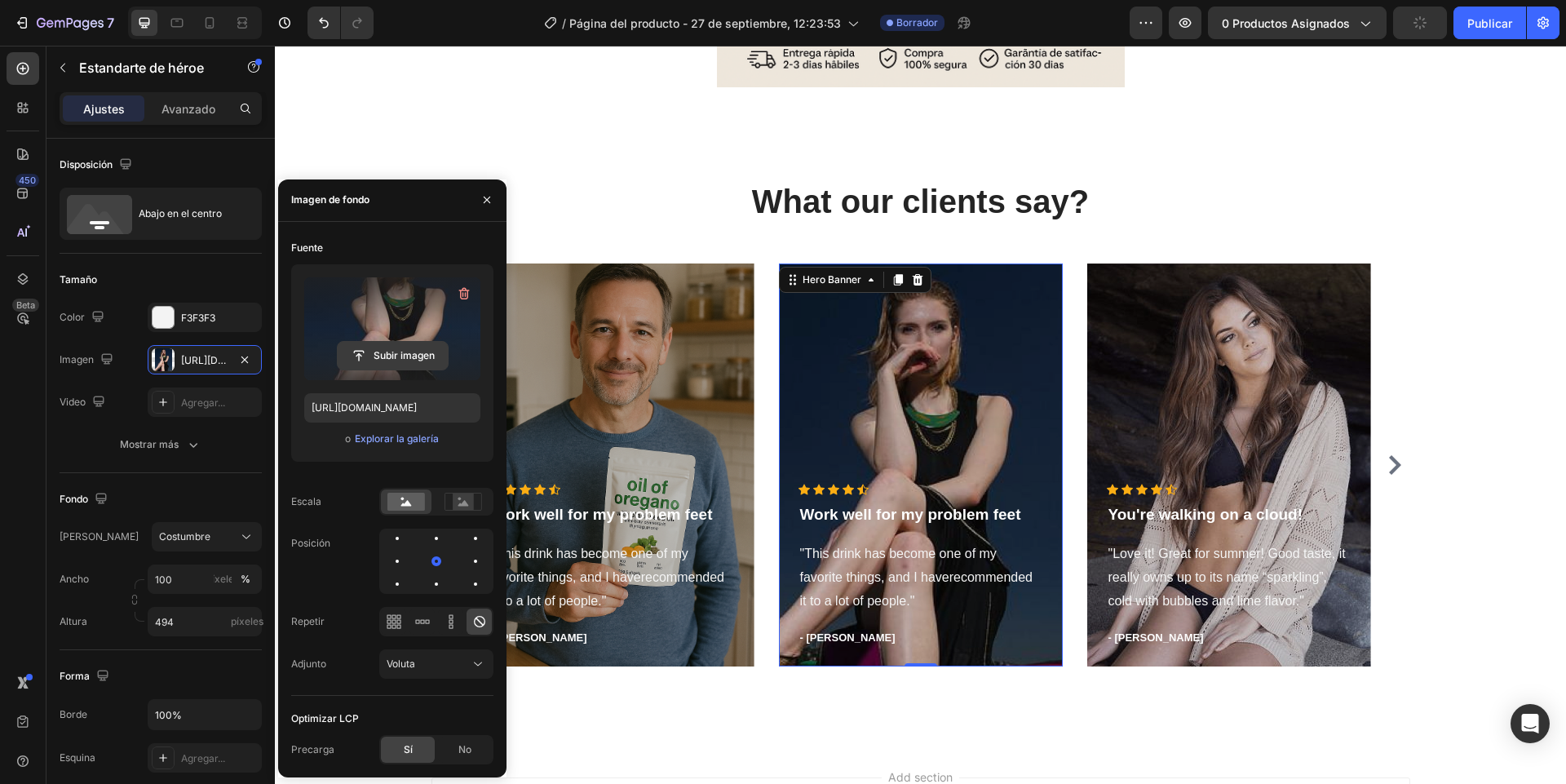
click at [418, 343] on input "file" at bounding box center [393, 355] width 110 height 28
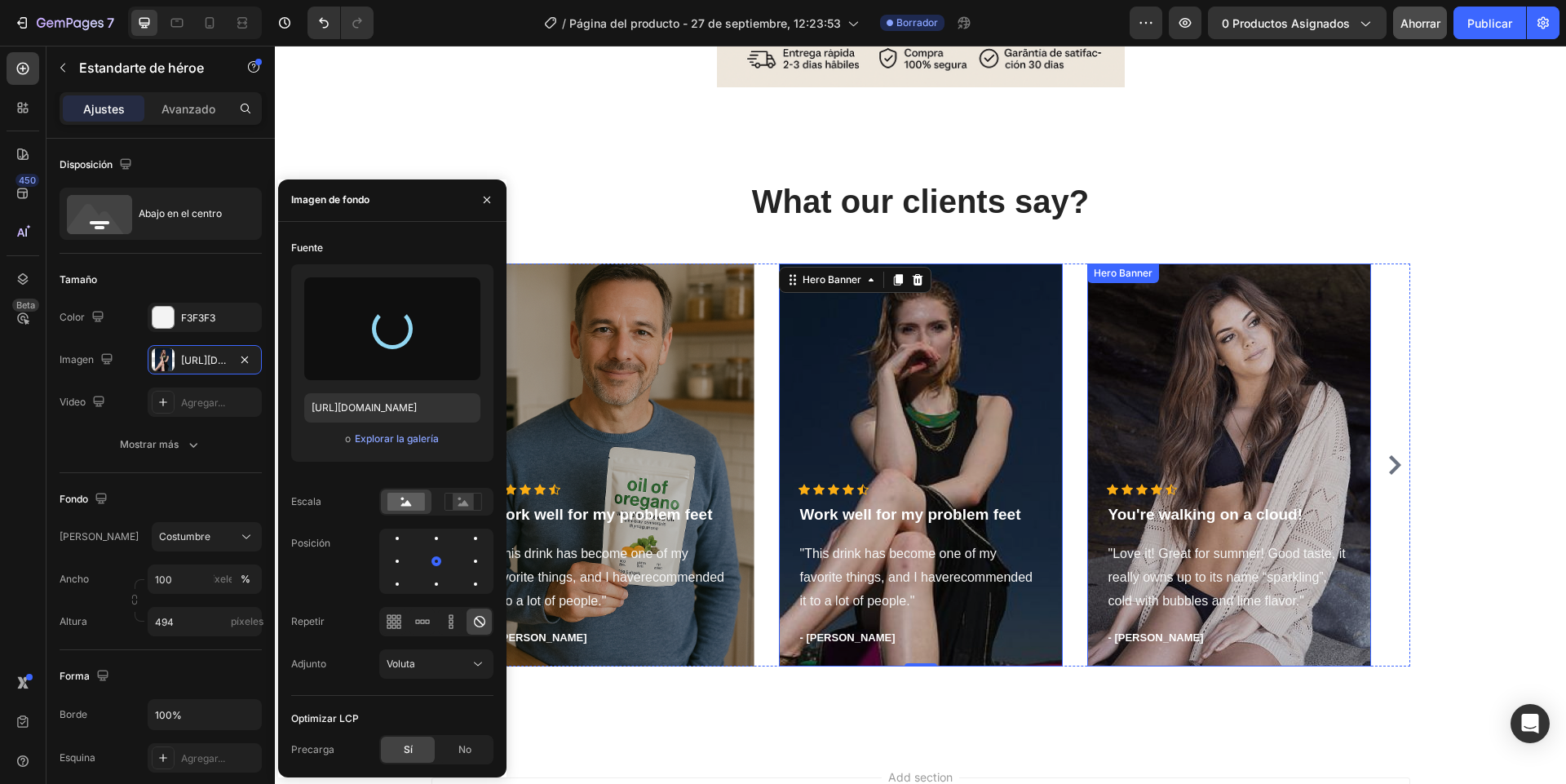
type input "[URL][DOMAIN_NAME]"
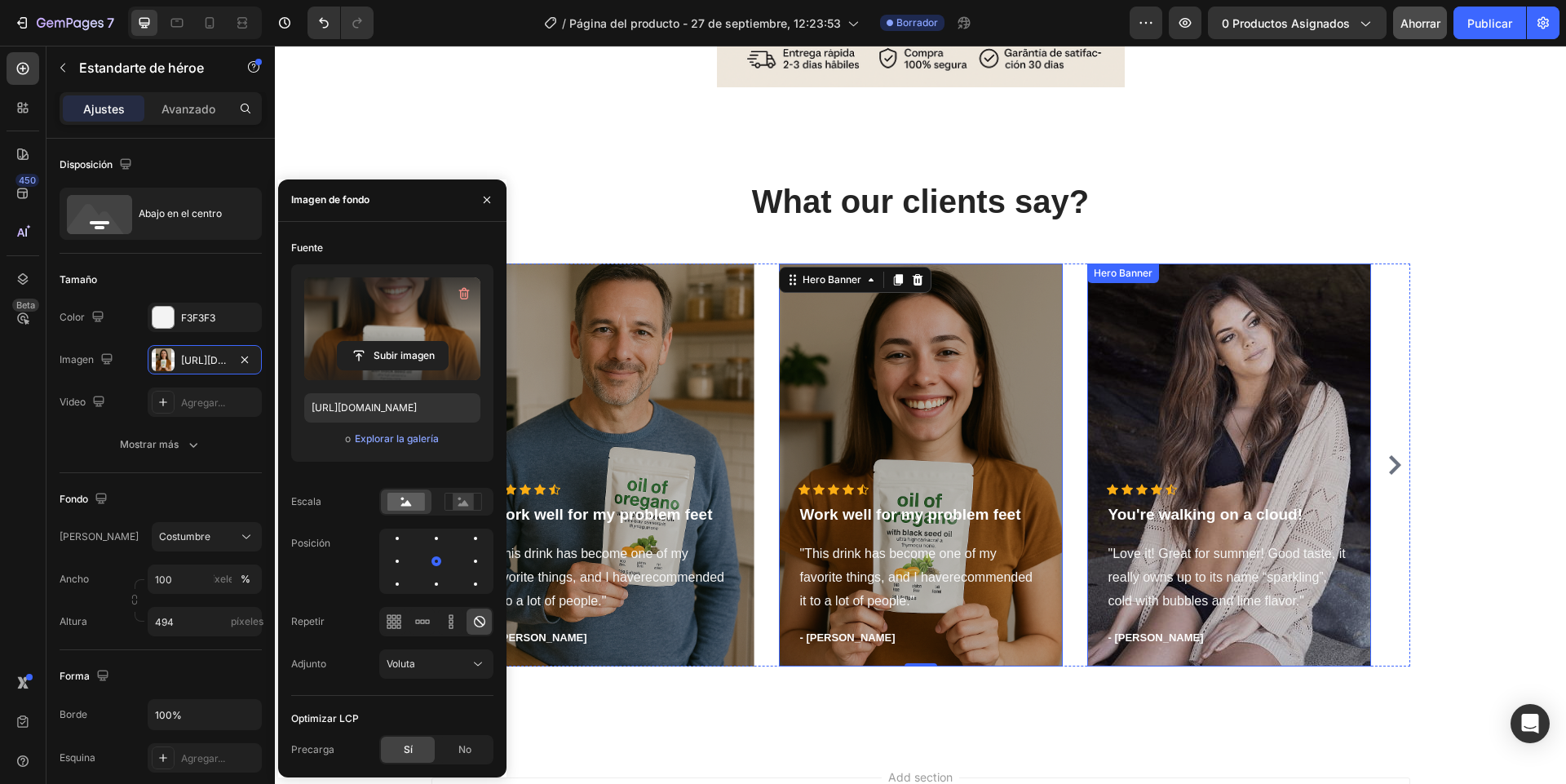
click at [1254, 386] on div "Overlay" at bounding box center [1230, 465] width 284 height 403
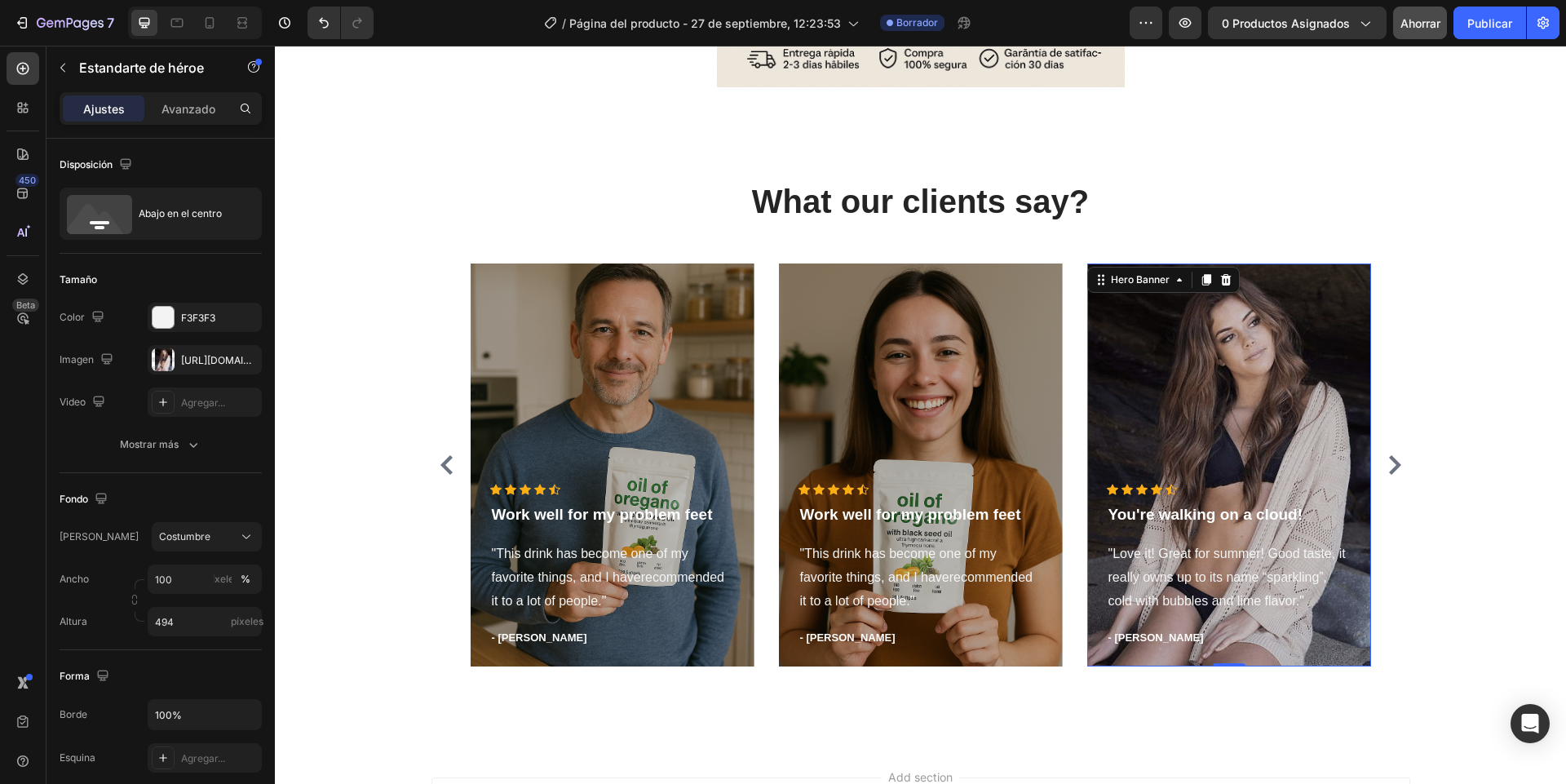
click at [1204, 437] on div "Overlay" at bounding box center [1230, 465] width 284 height 403
click at [221, 362] on font "[URL][DOMAIN_NAME]" at bounding box center [234, 360] width 105 height 12
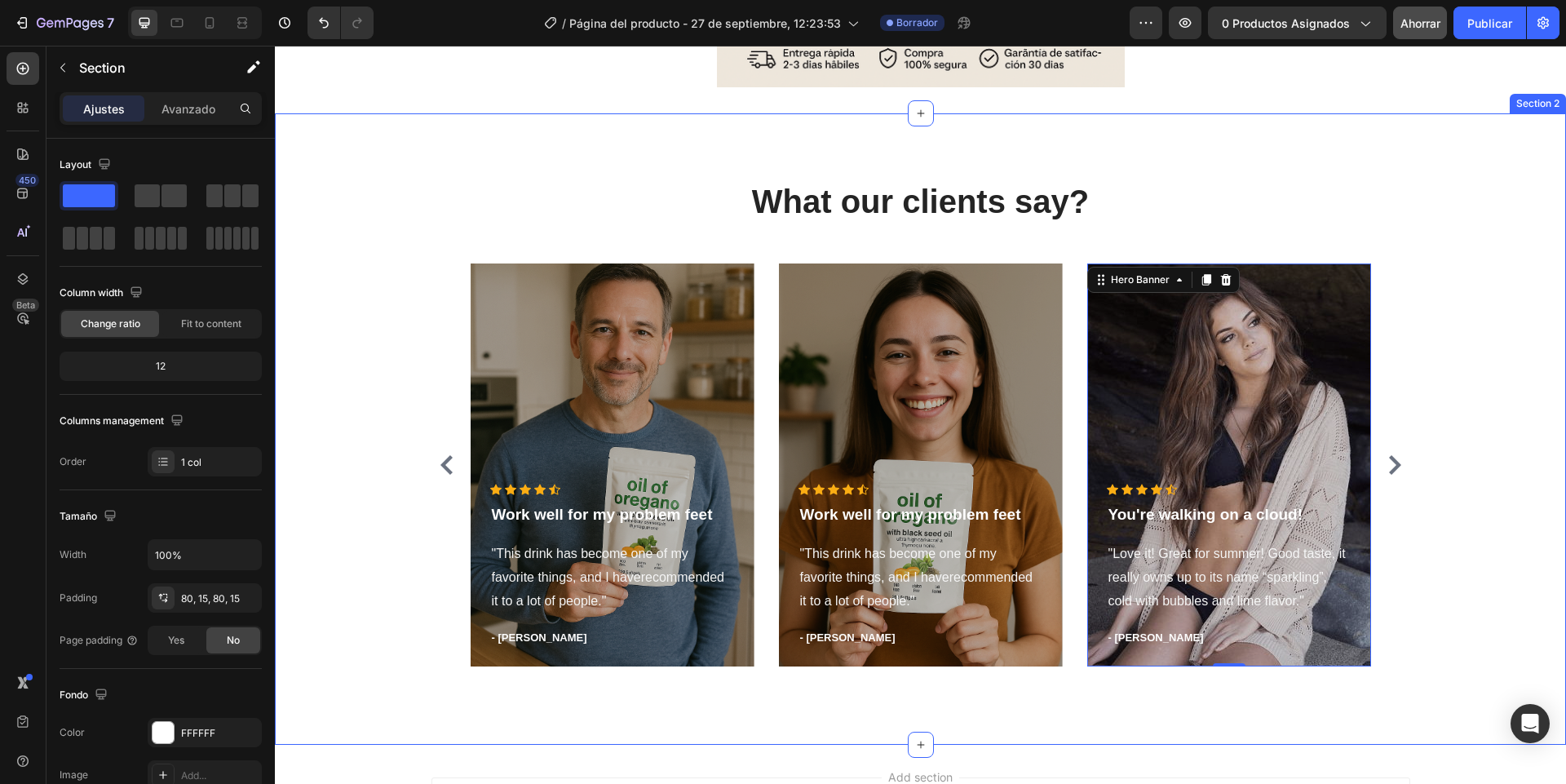
click at [1497, 408] on div "What our clients say? Heading Icon Icon Icon Icon Icon Icon List Hoz Work well …" at bounding box center [920, 428] width 1267 height 500
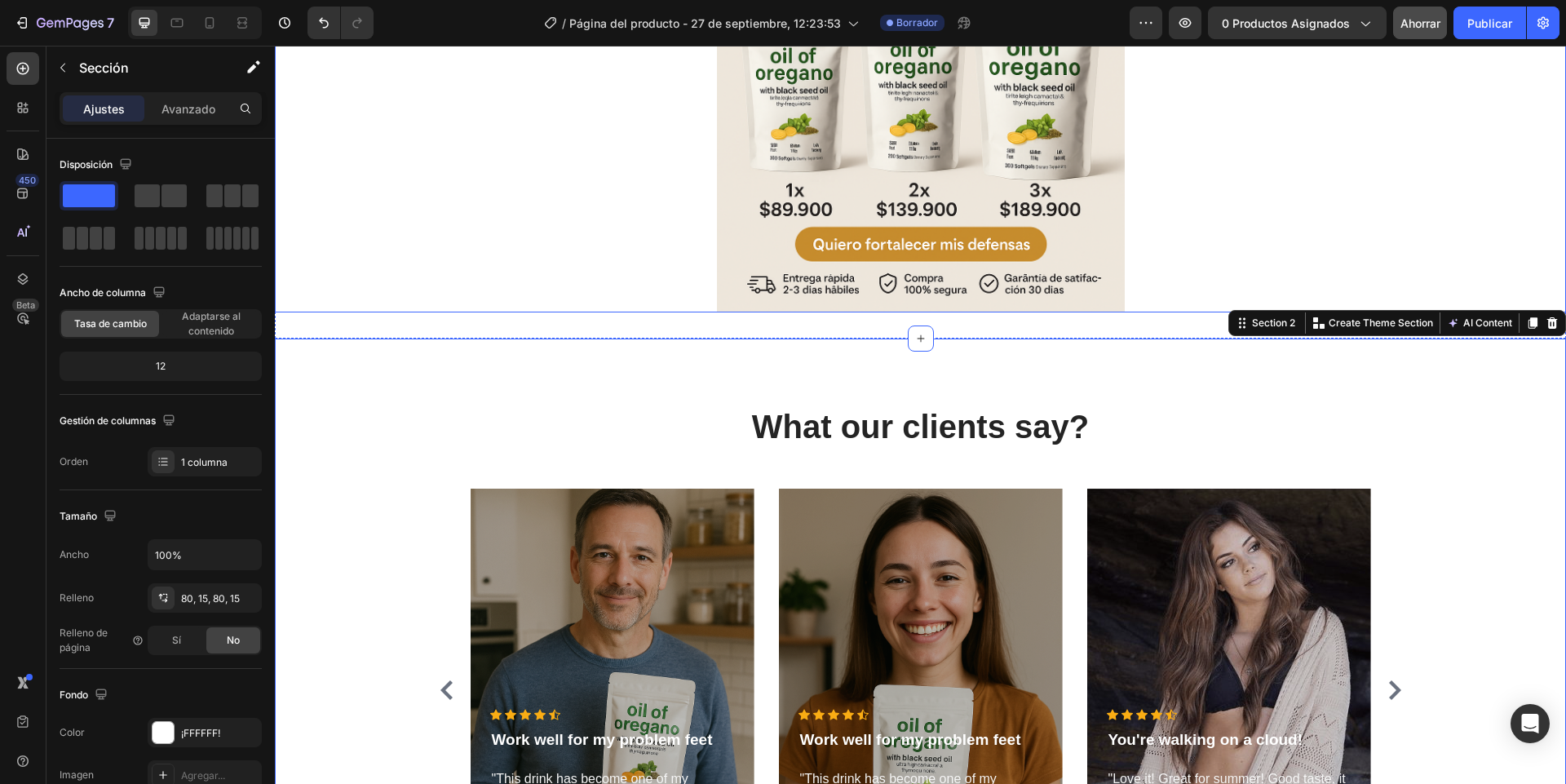
scroll to position [842, 0]
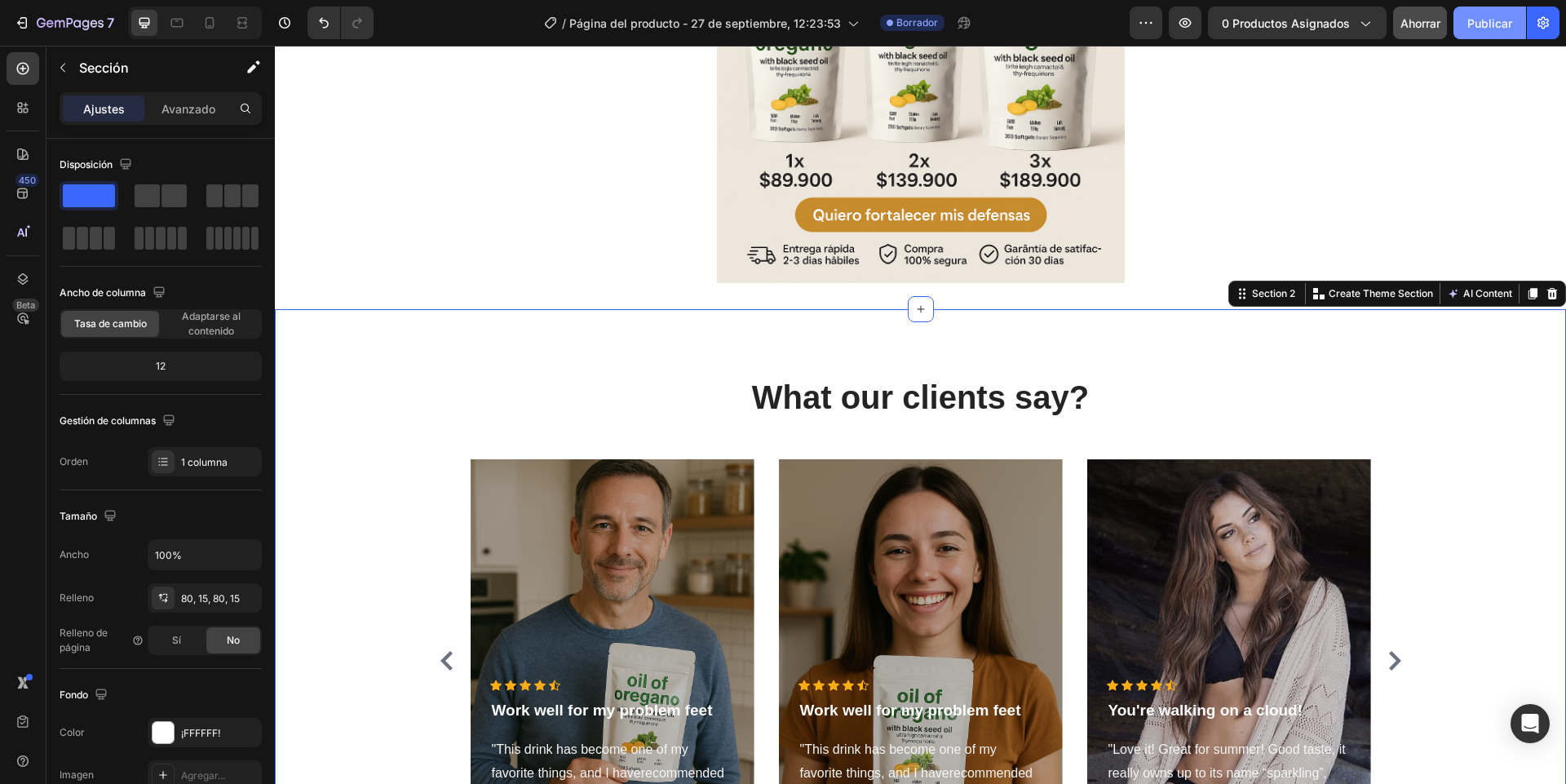
click at [1483, 32] on button "Publicar" at bounding box center [1490, 23] width 72 height 32
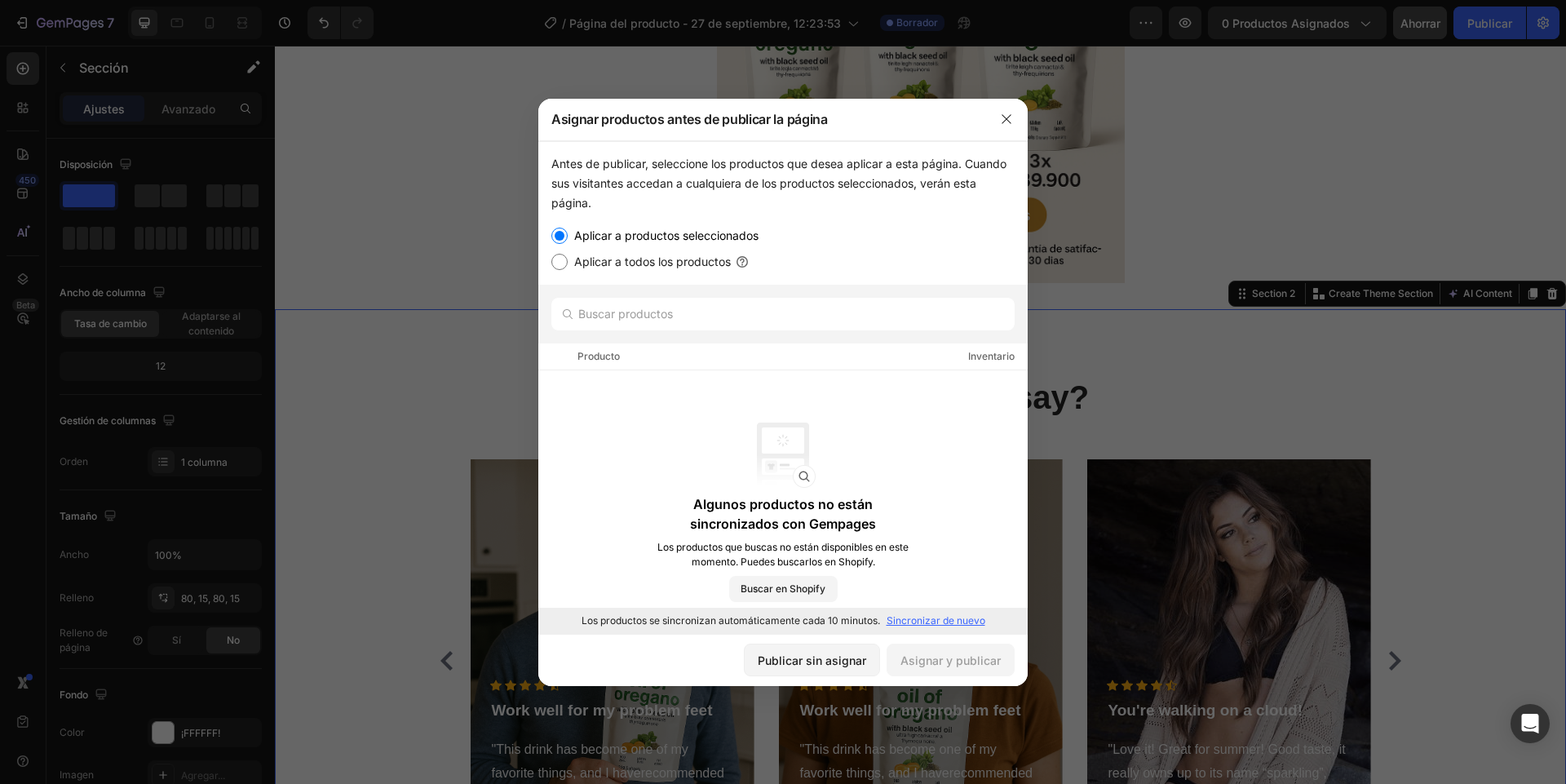
click at [924, 620] on font "Sincronizar de nuevo" at bounding box center [936, 620] width 99 height 12
click at [791, 582] on font "Buscar en Shopify" at bounding box center [783, 588] width 85 height 12
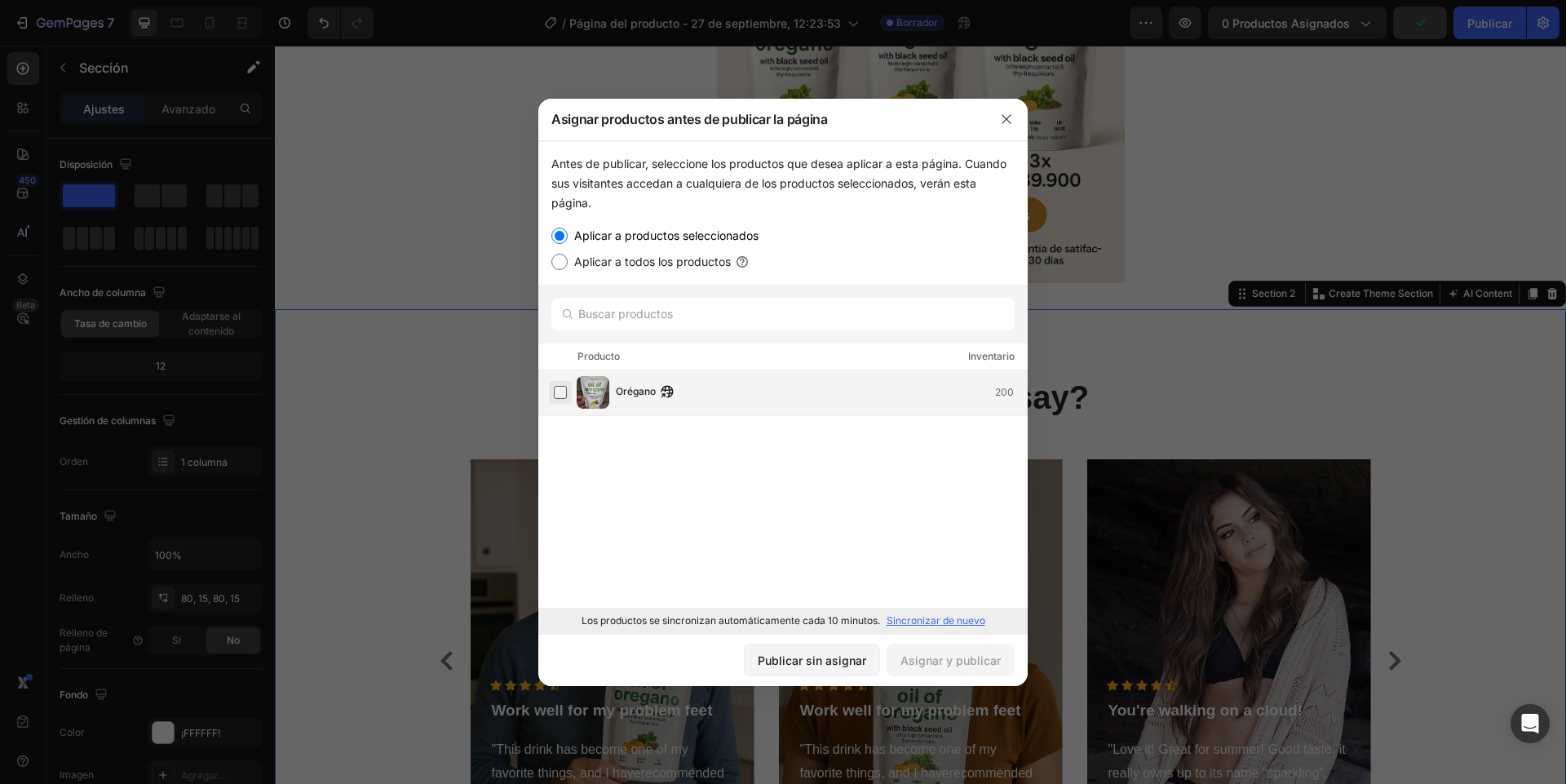
click at [563, 390] on label at bounding box center [560, 392] width 13 height 13
click at [938, 668] on button "Asignar y publicar" at bounding box center [951, 659] width 128 height 32
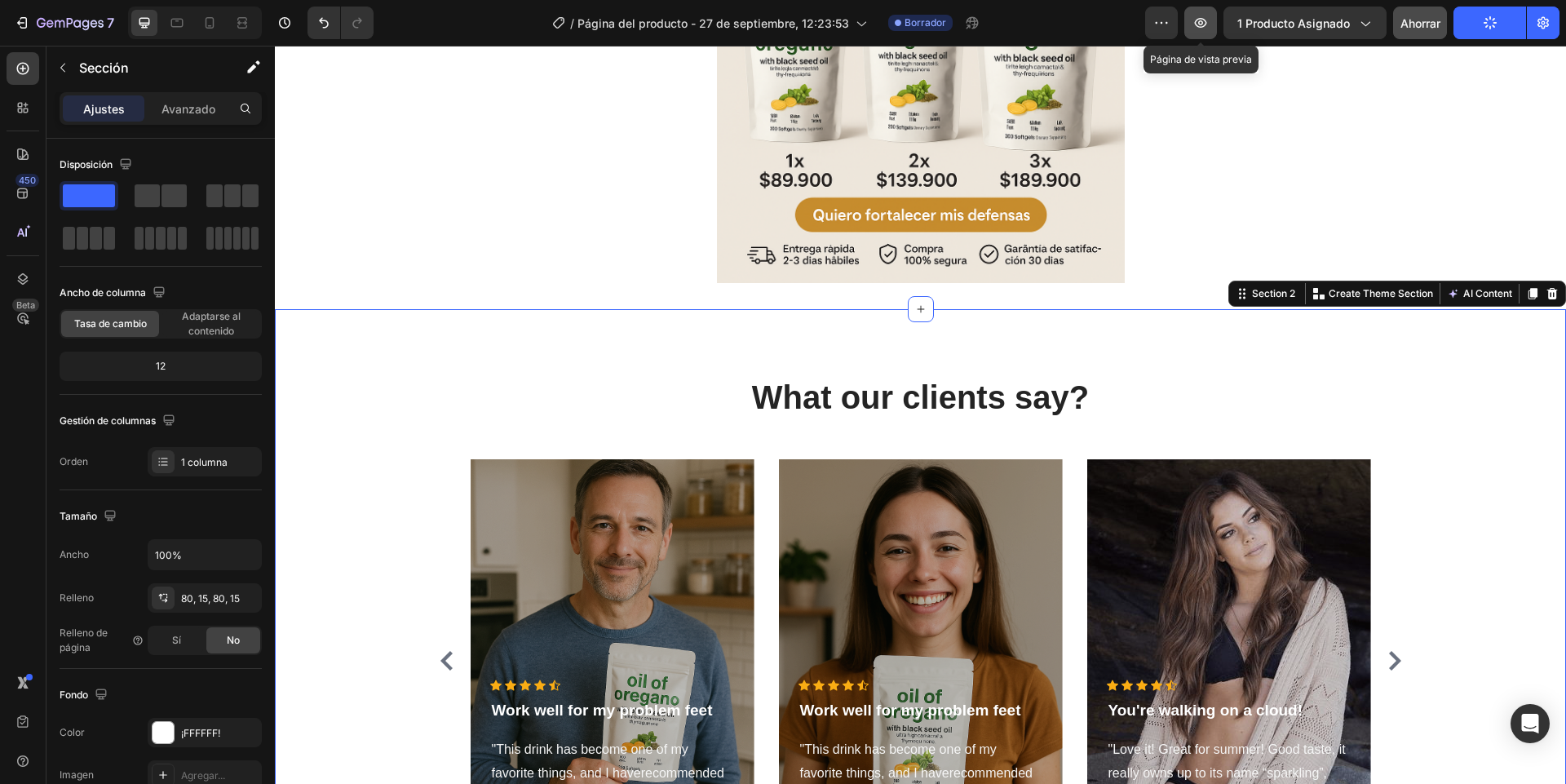
click at [1207, 35] on button "button" at bounding box center [1201, 23] width 32 height 32
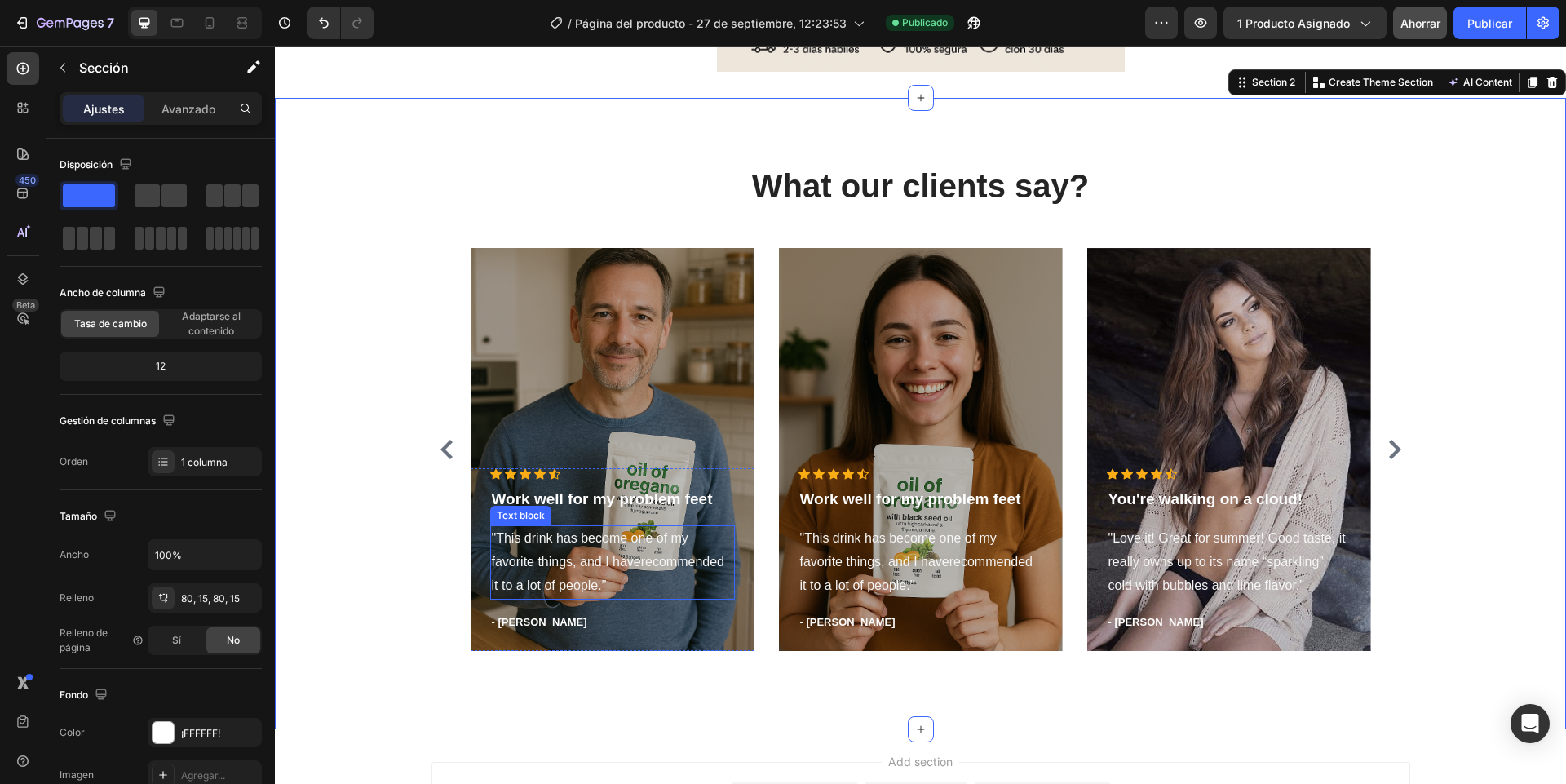
scroll to position [1037, 0]
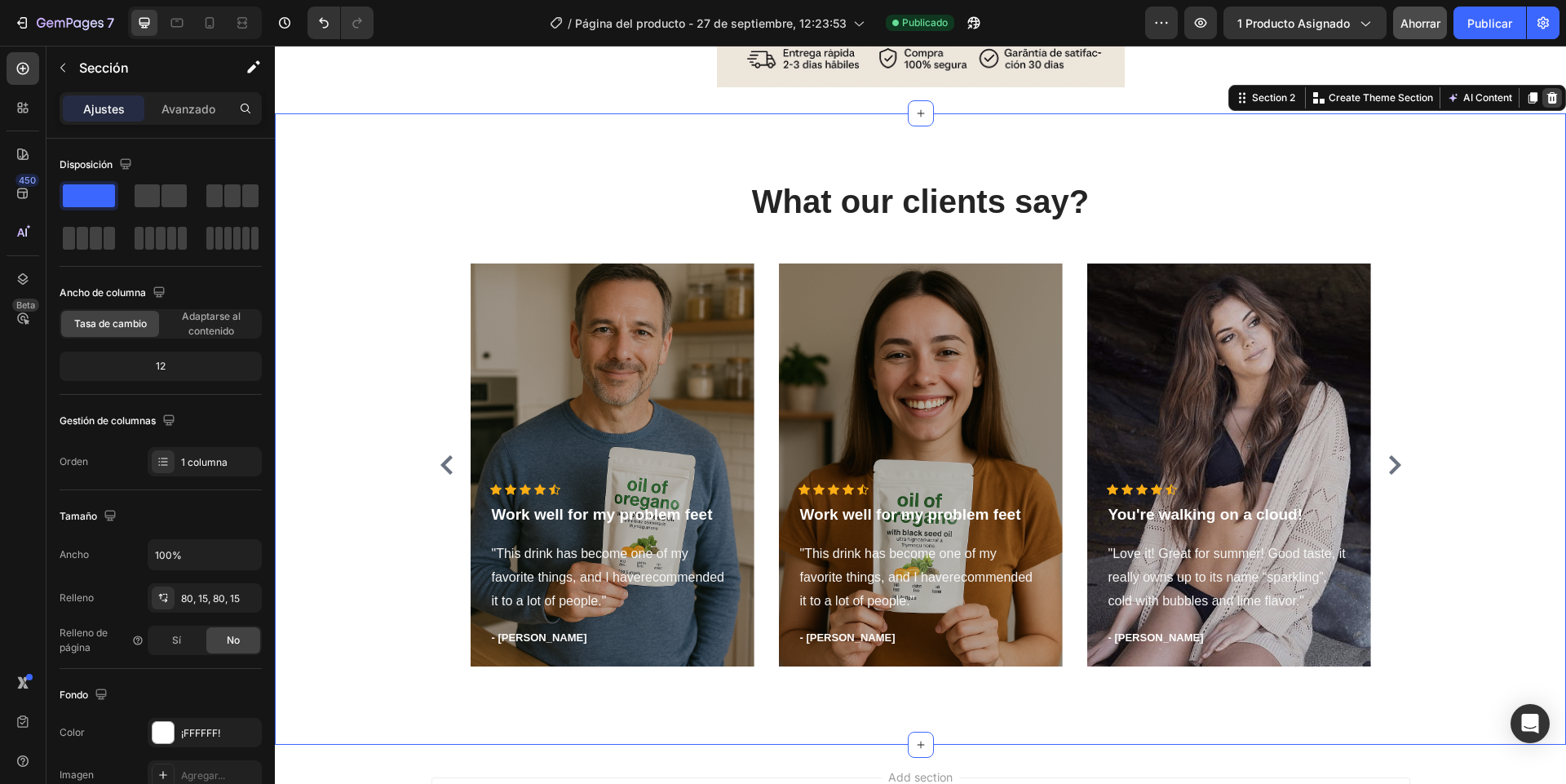
click at [1542, 107] on div at bounding box center [1552, 98] width 20 height 20
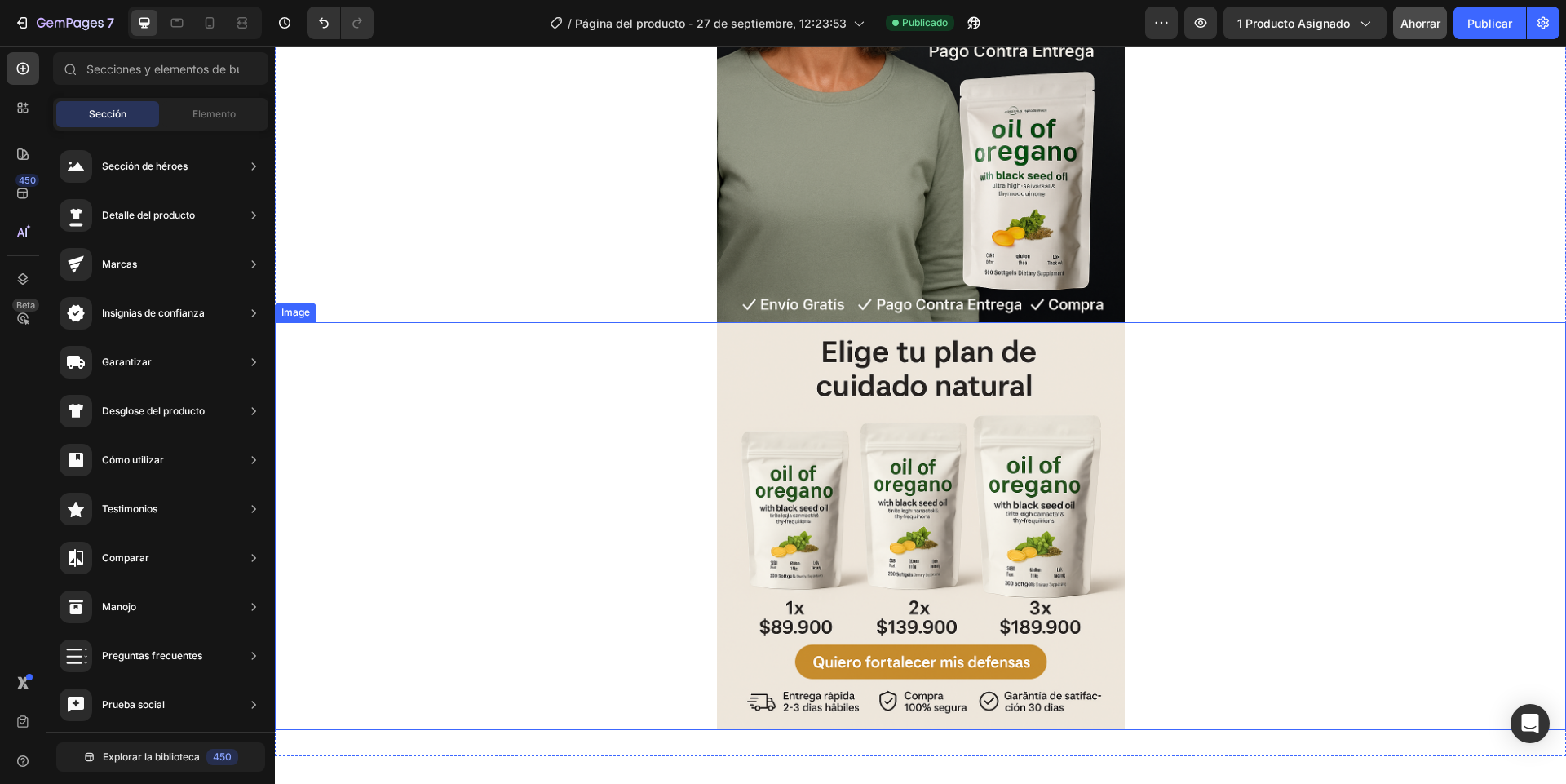
scroll to position [601, 0]
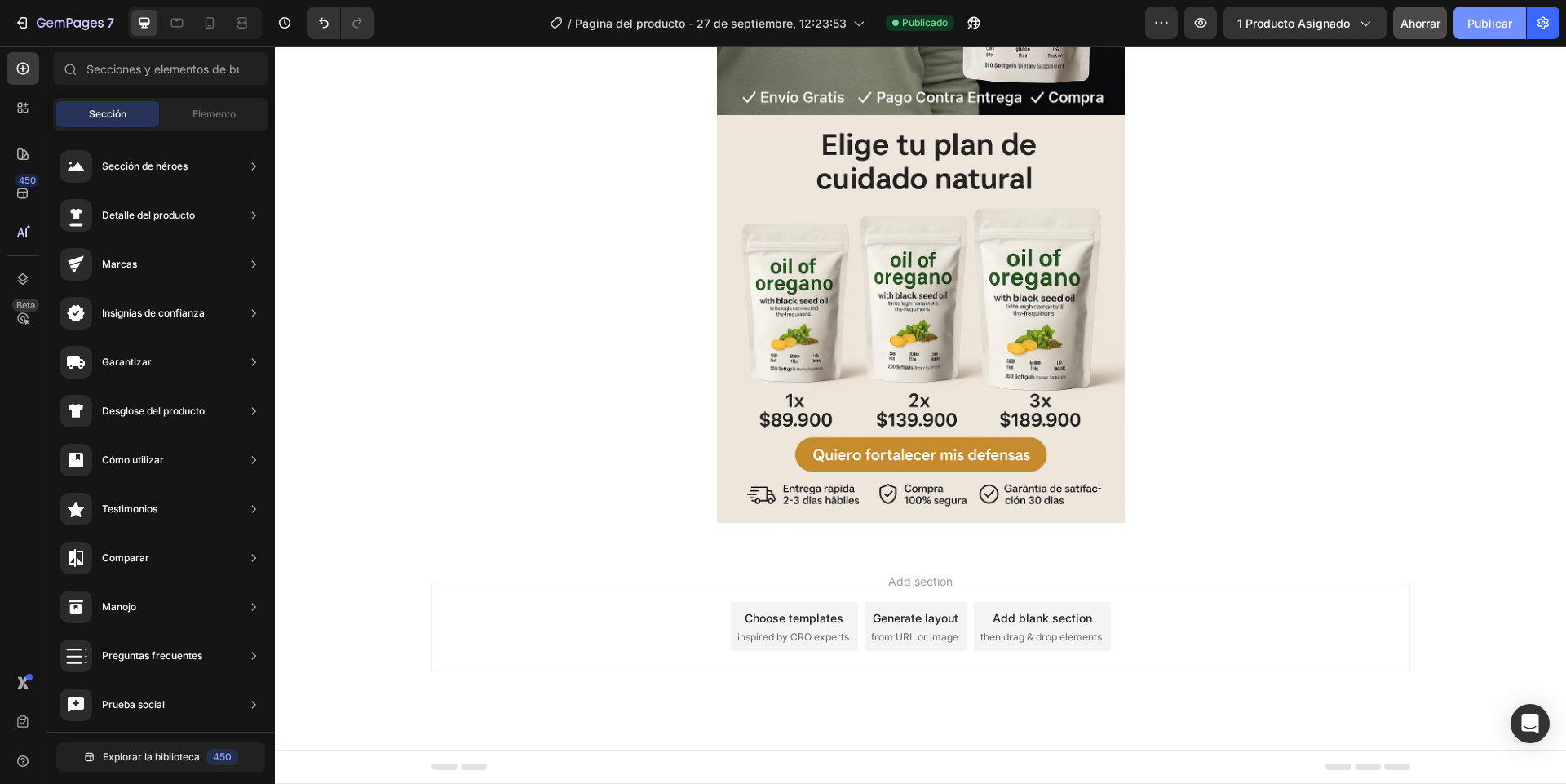
click at [1474, 26] on font "Publicar" at bounding box center [1490, 23] width 45 height 14
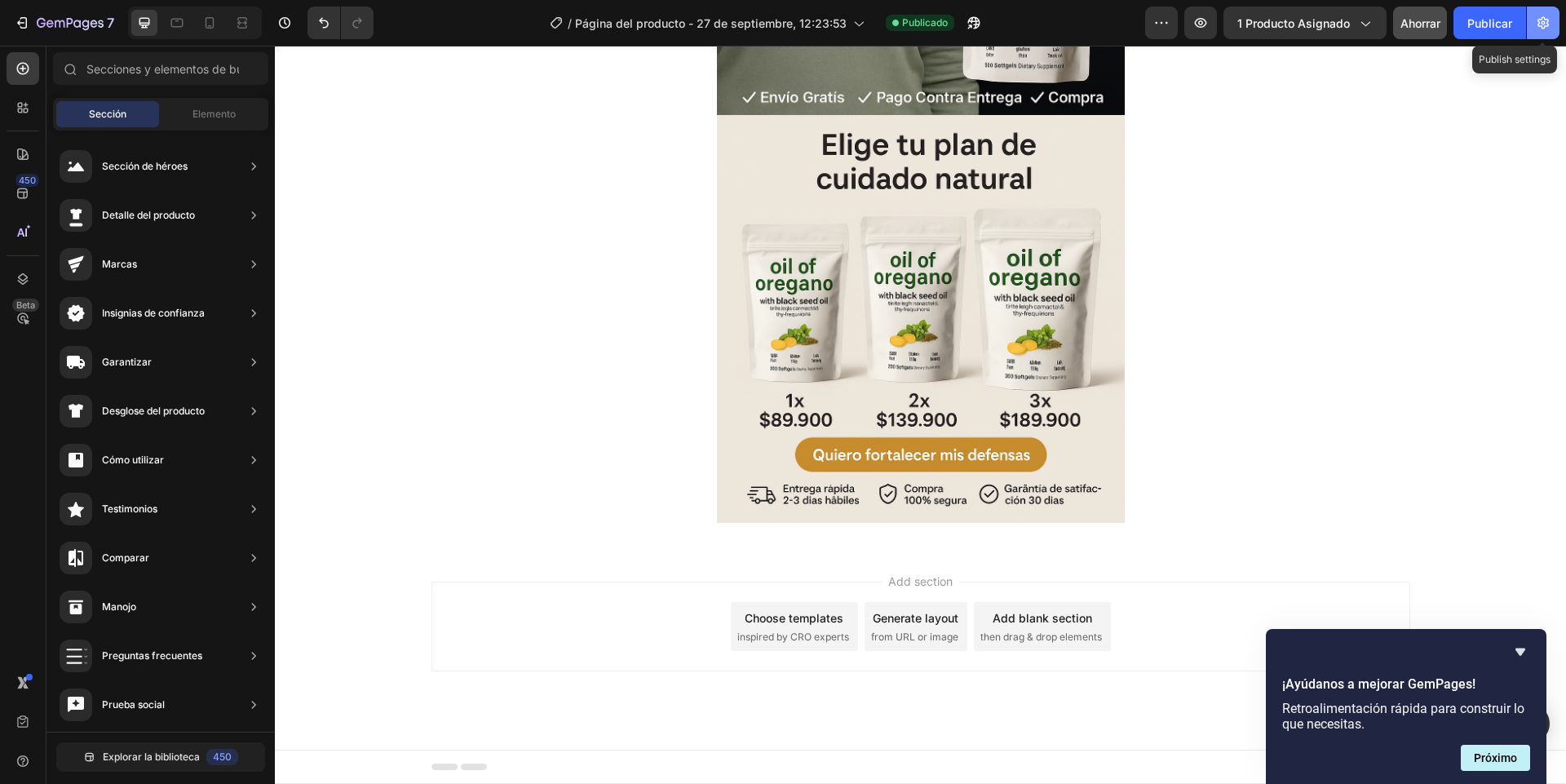
click at [1542, 31] on button "button" at bounding box center [1543, 23] width 32 height 32
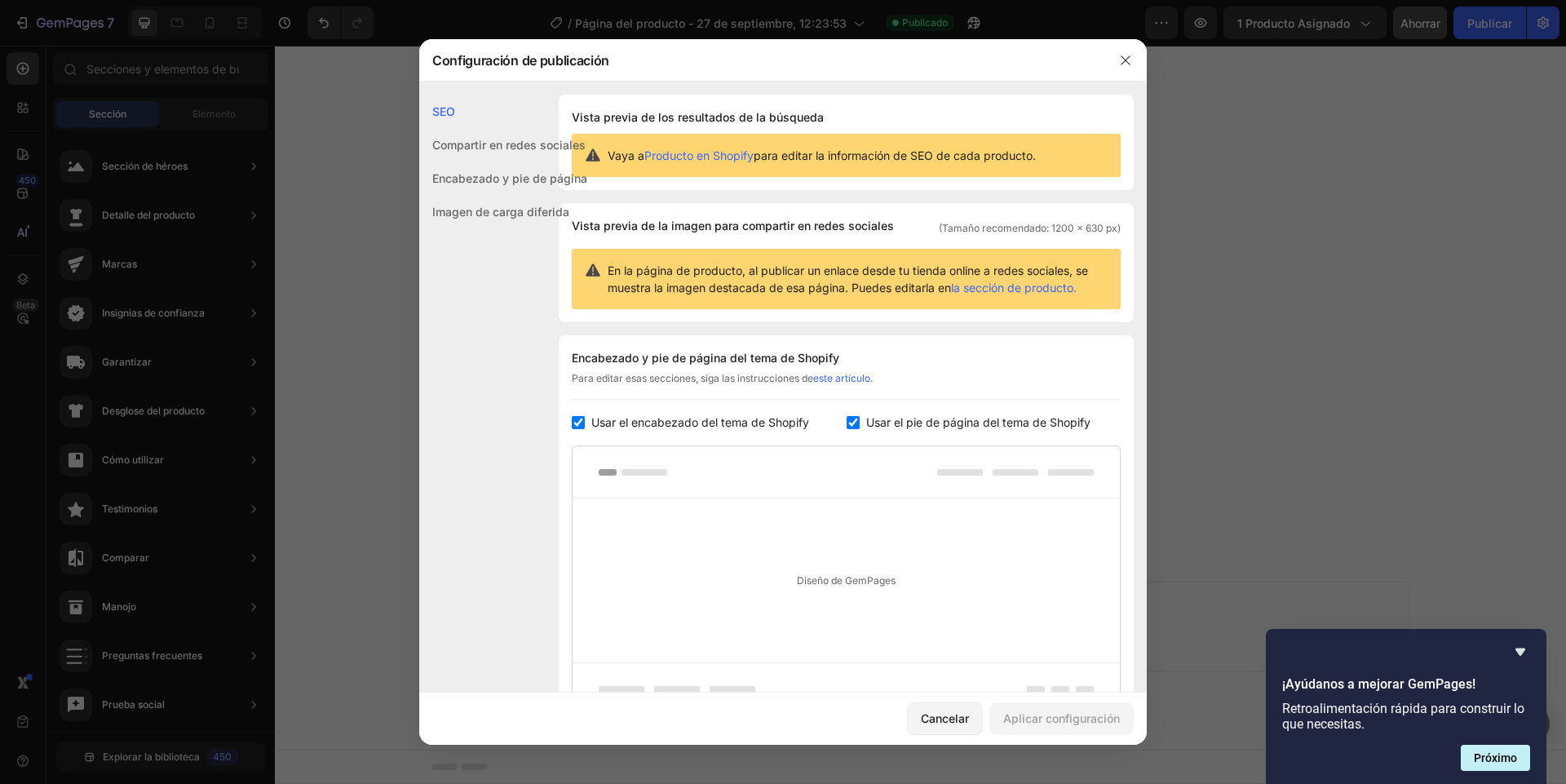
click at [893, 417] on font "Usar el pie de página del tema de Shopify" at bounding box center [979, 422] width 224 height 14
checkbox input "false"
click at [706, 427] on font "Usar el encabezado del tema de Shopify" at bounding box center [700, 422] width 218 height 14
checkbox input "false"
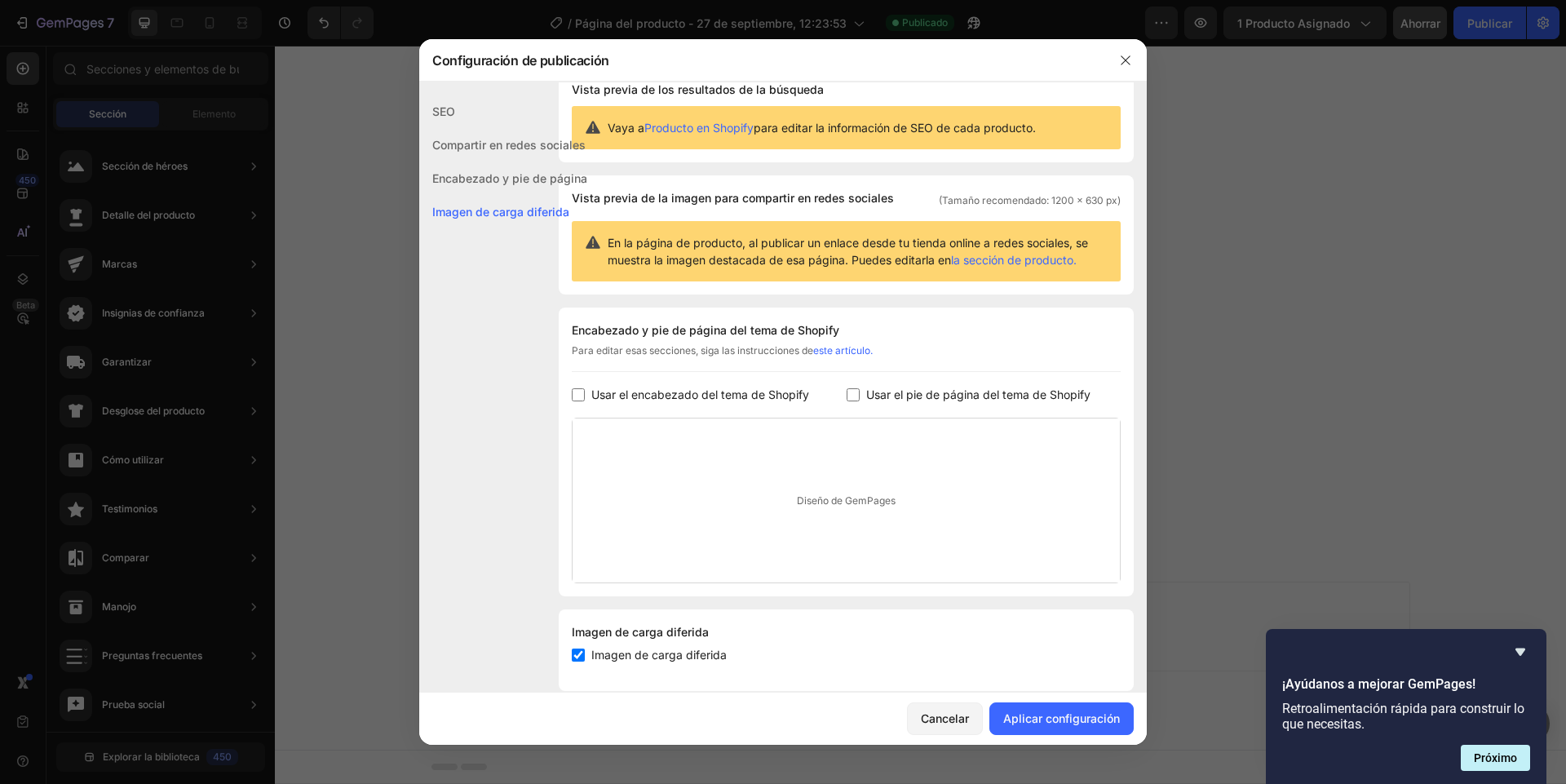
scroll to position [52, 0]
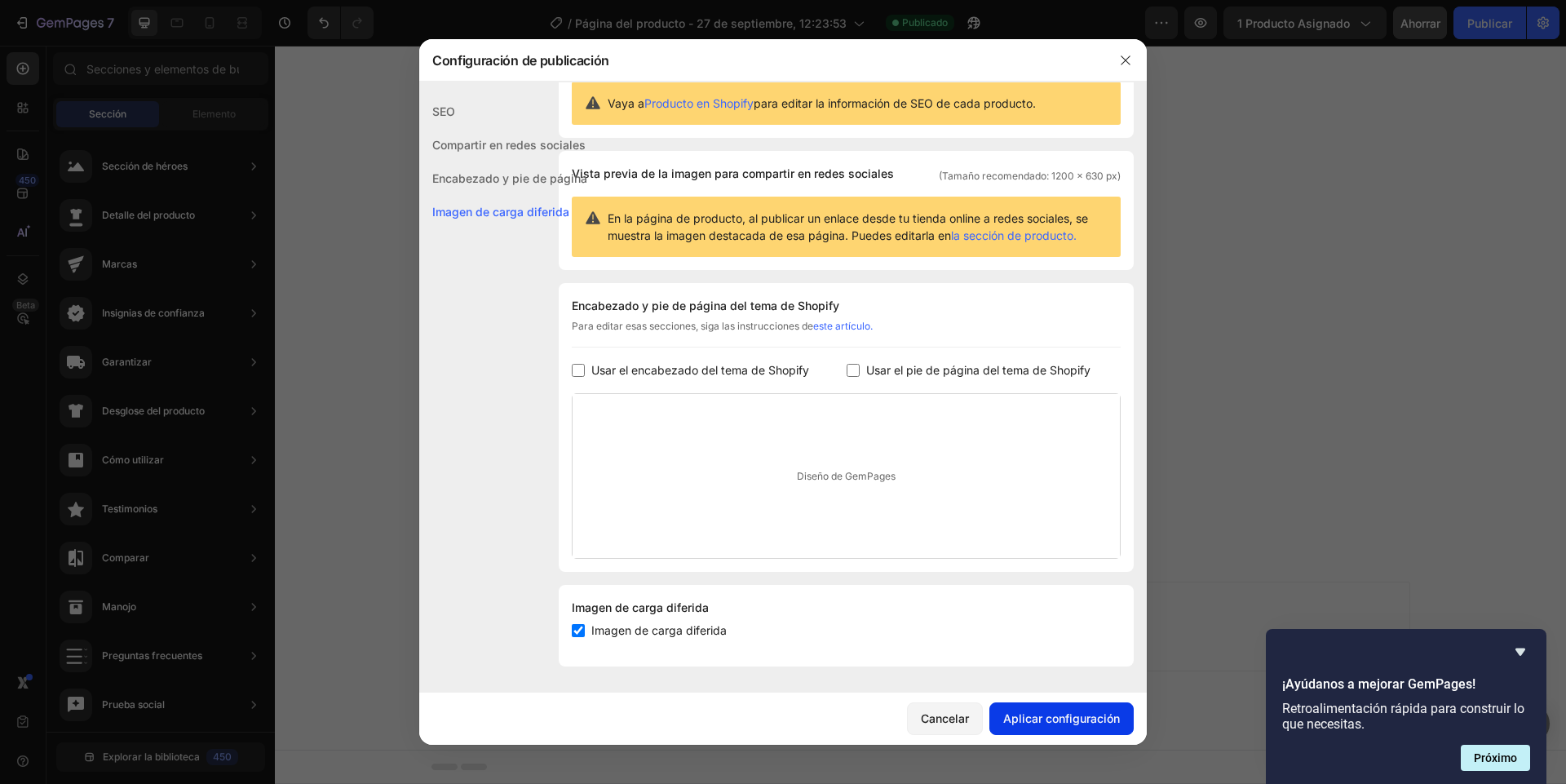
click at [1094, 725] on font "Aplicar configuración" at bounding box center [1061, 718] width 116 height 14
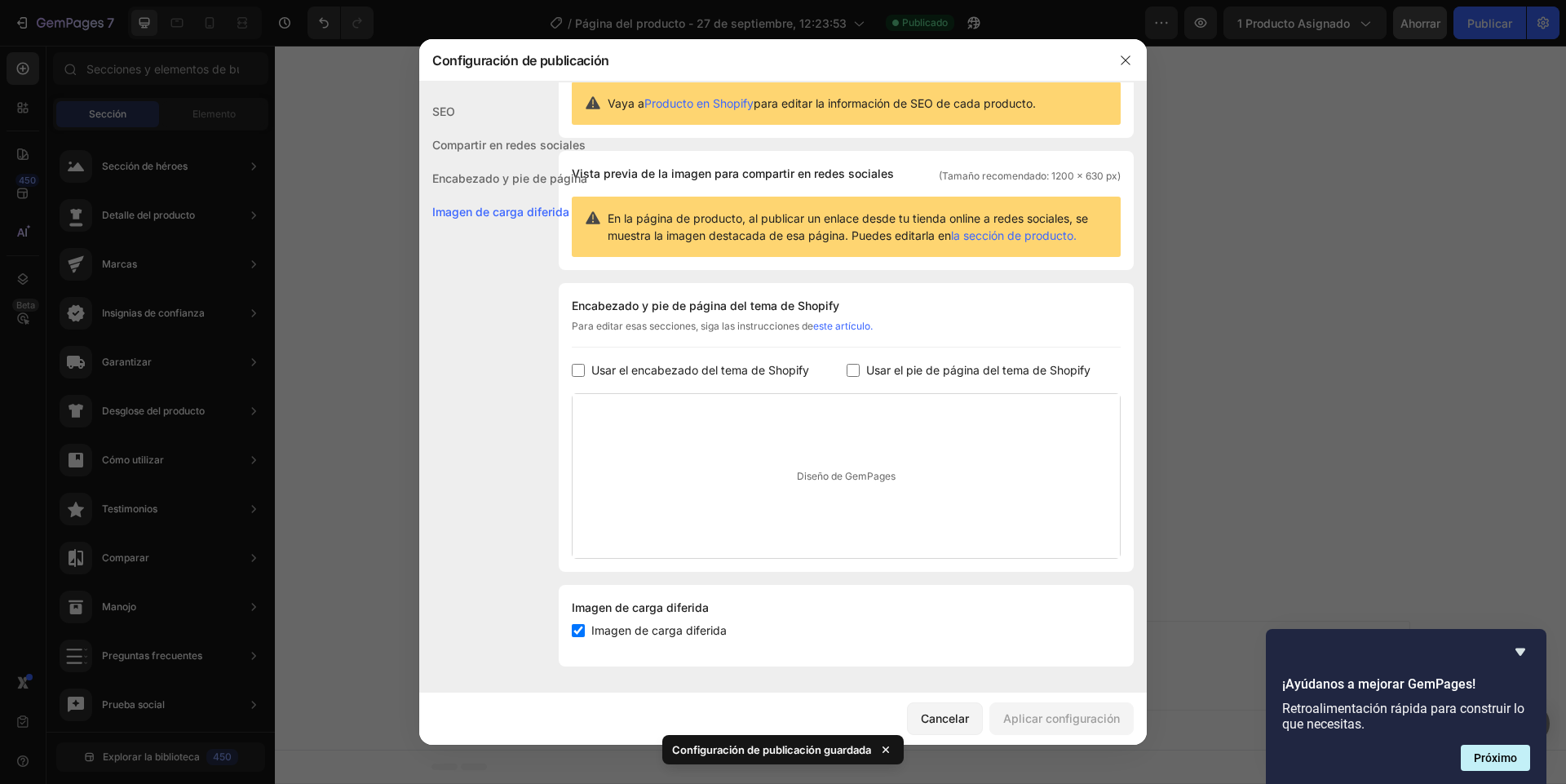
click at [1331, 212] on div at bounding box center [783, 392] width 1566 height 784
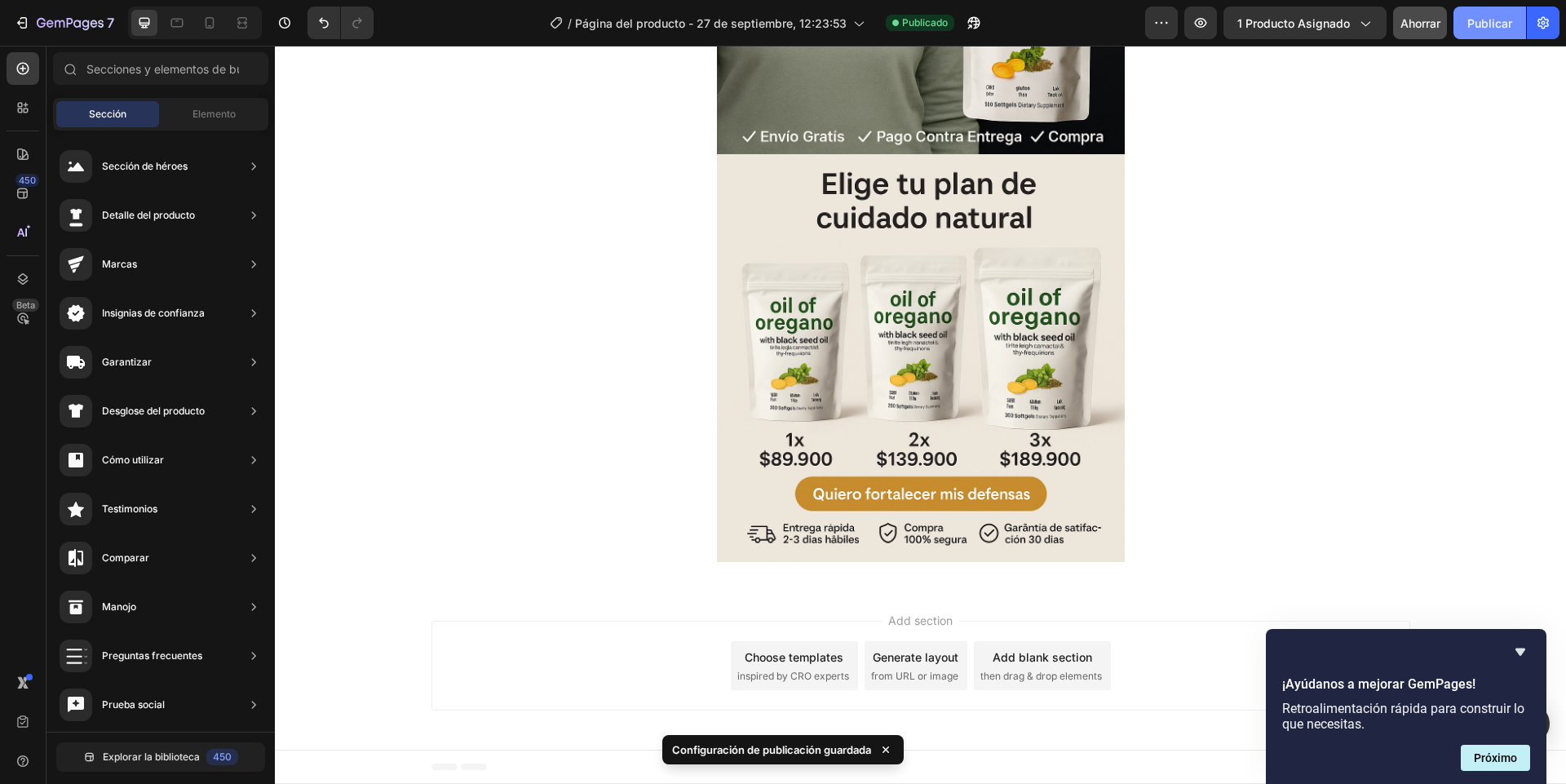
click at [1458, 28] on button "Publicar" at bounding box center [1490, 23] width 72 height 32
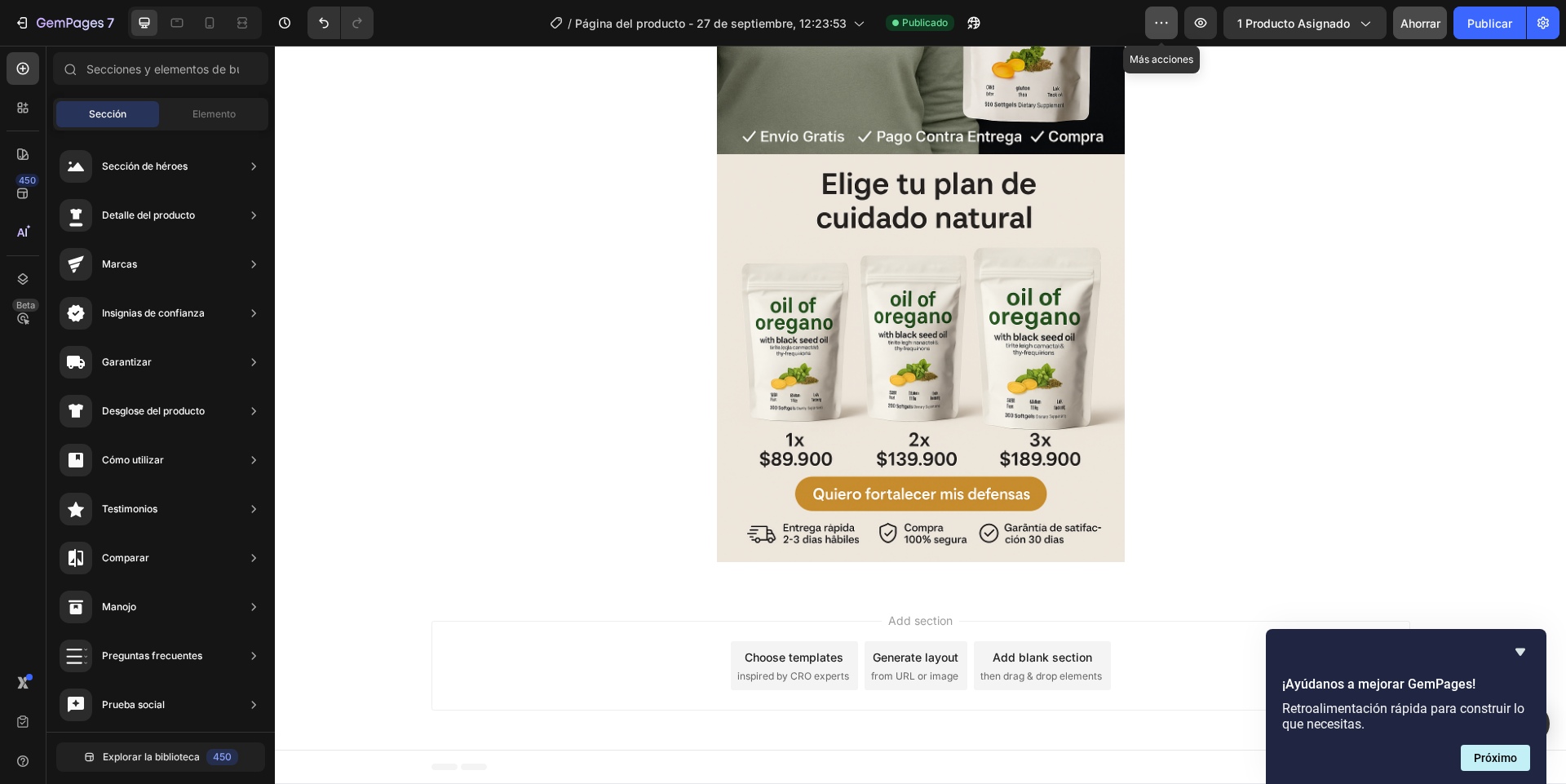
click at [1151, 29] on button "button" at bounding box center [1162, 23] width 32 height 32
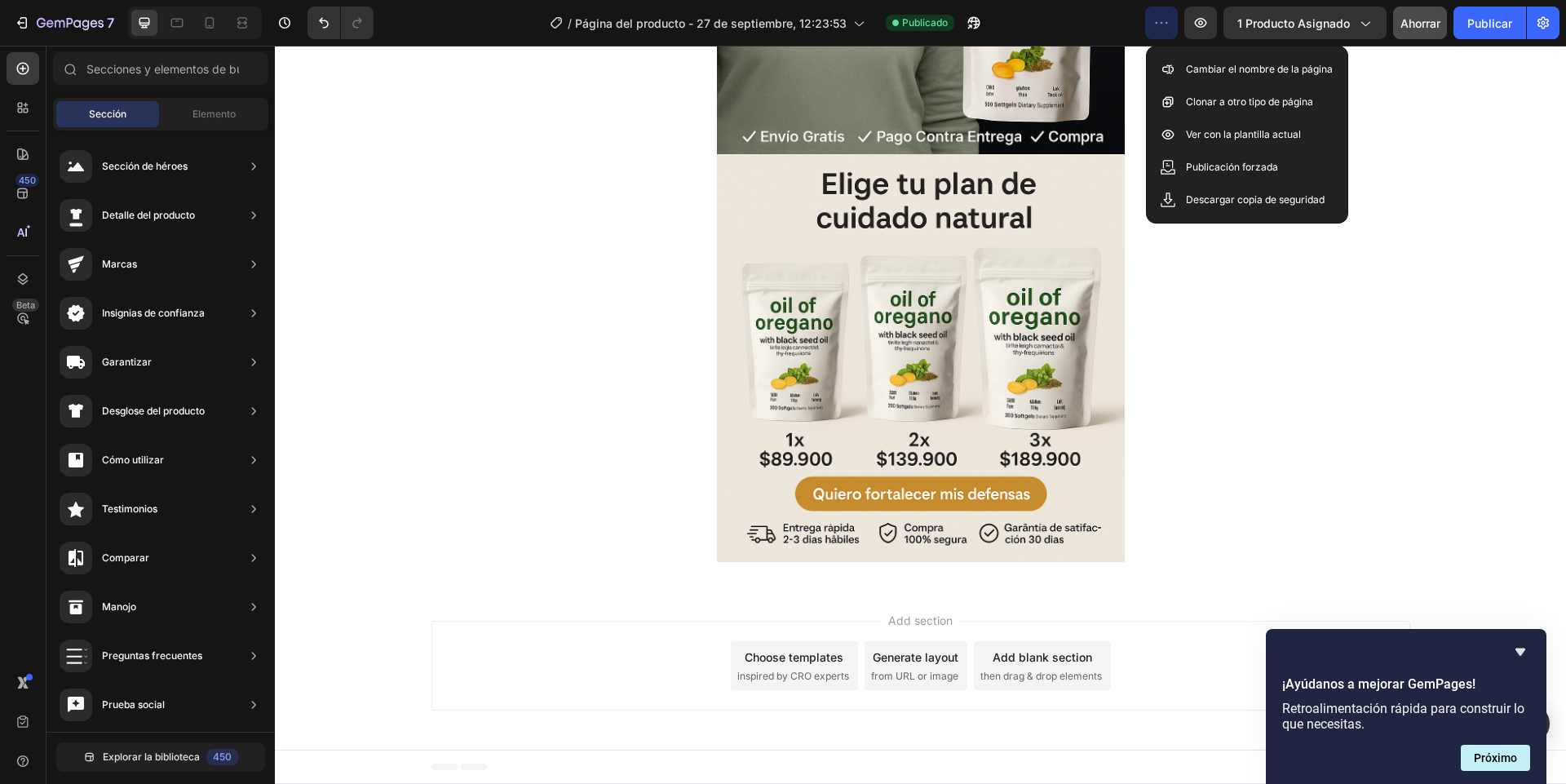
click at [1152, 29] on button "button" at bounding box center [1162, 23] width 32 height 32
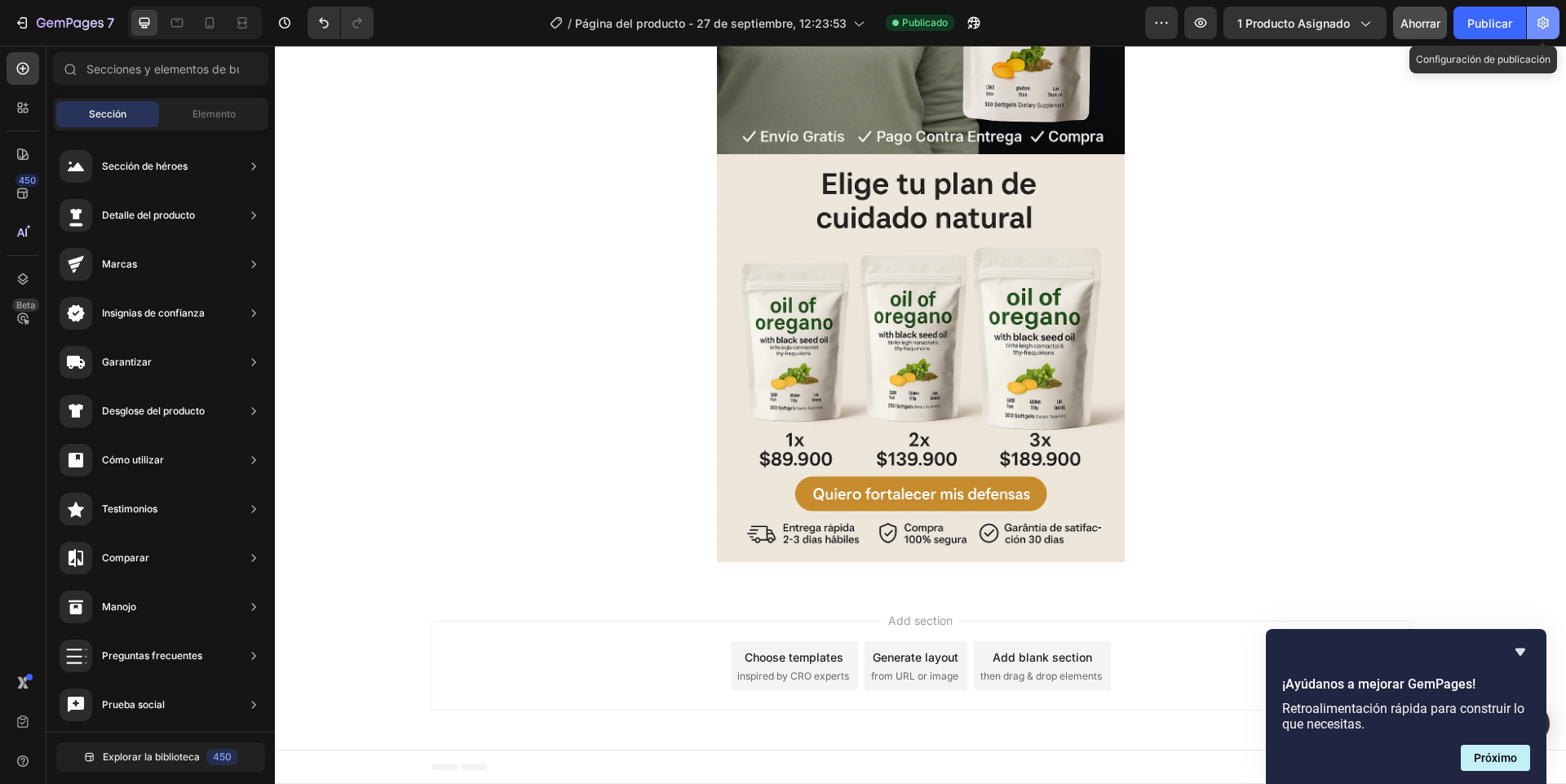
click at [1536, 32] on button "button" at bounding box center [1543, 23] width 32 height 32
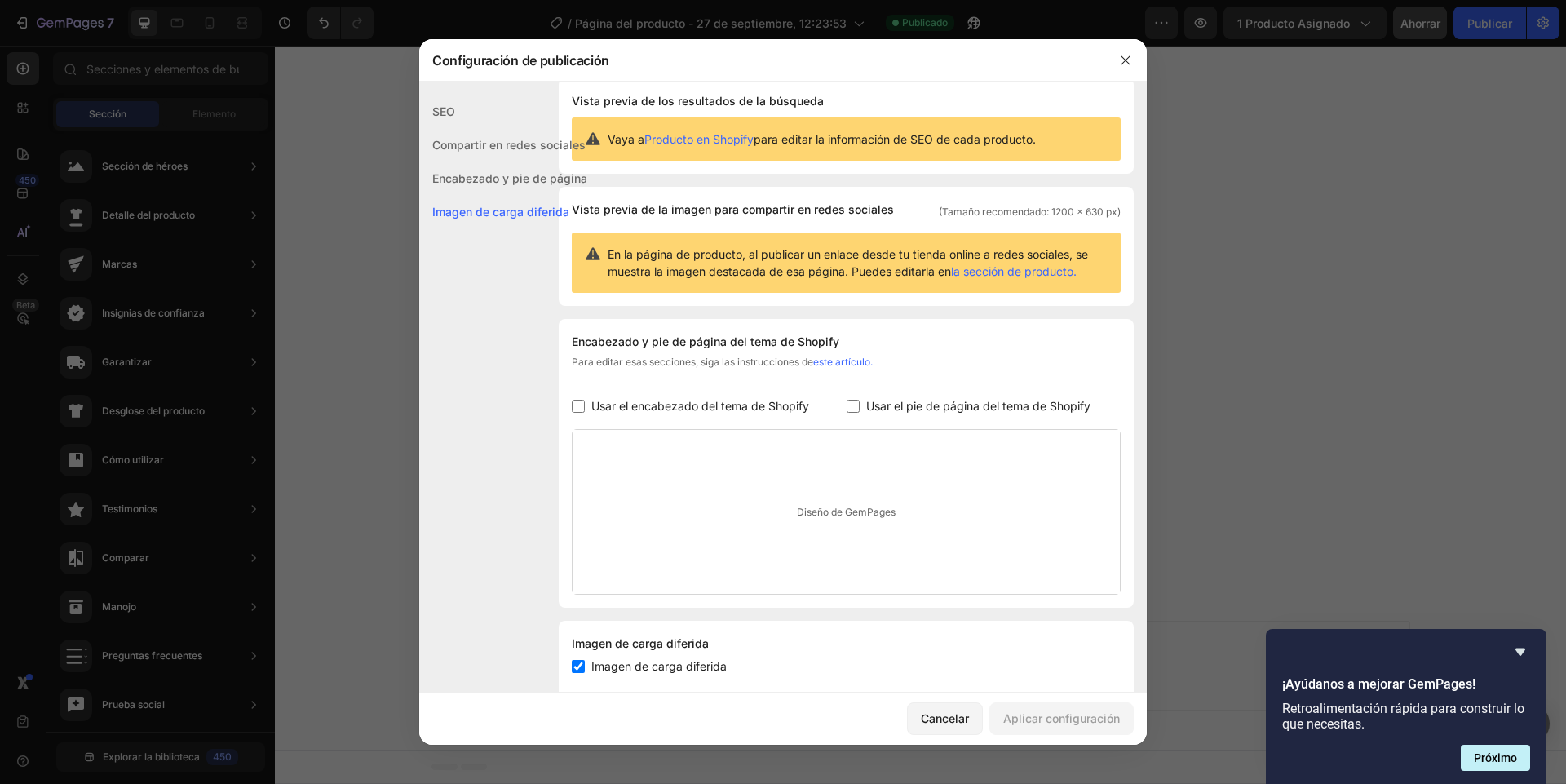
scroll to position [0, 0]
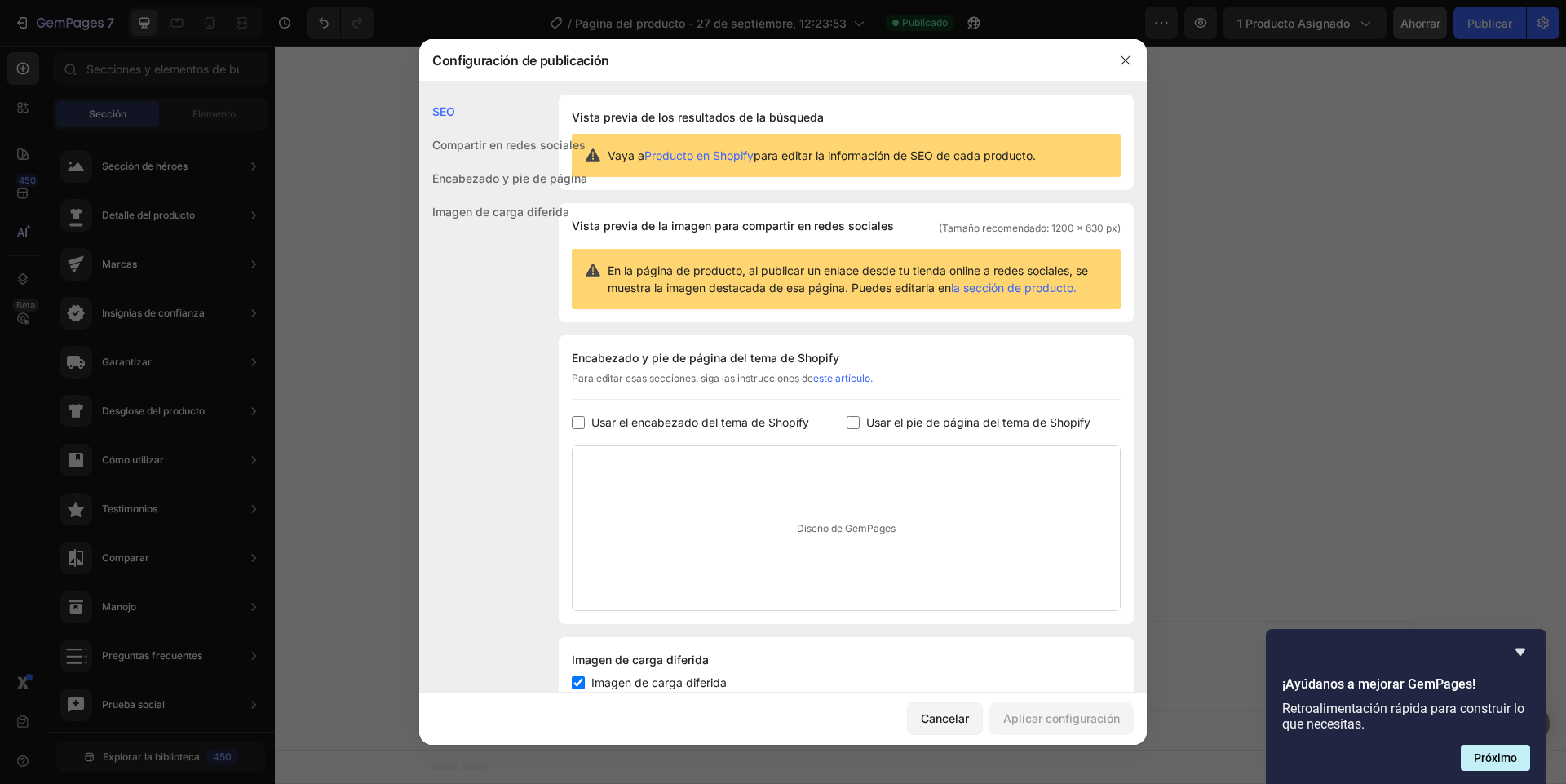
click at [483, 151] on font "Compartir en redes sociales" at bounding box center [509, 144] width 153 height 14
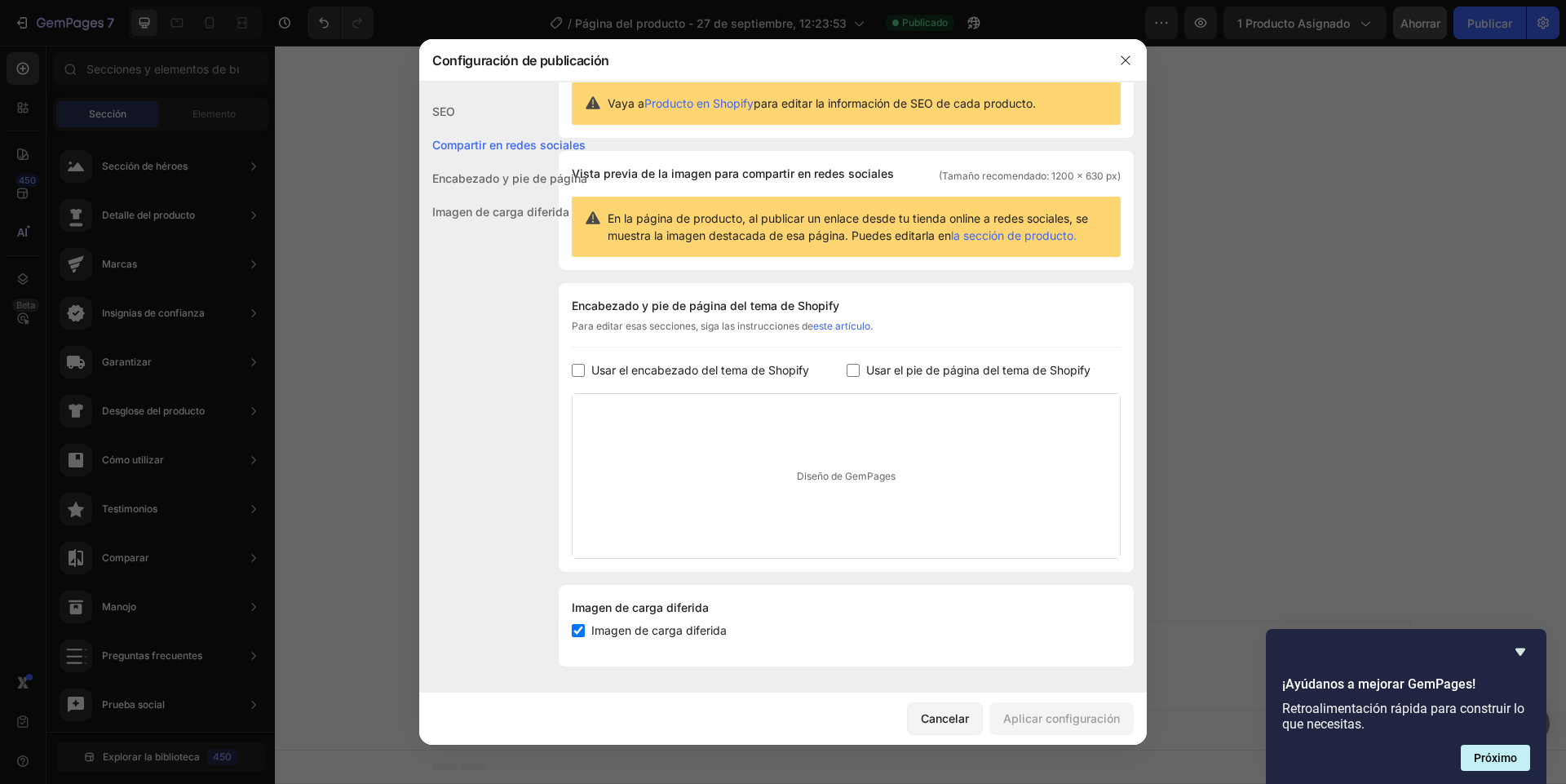
click at [495, 220] on div "Imagen de carga diferida" at bounding box center [503, 211] width 168 height 33
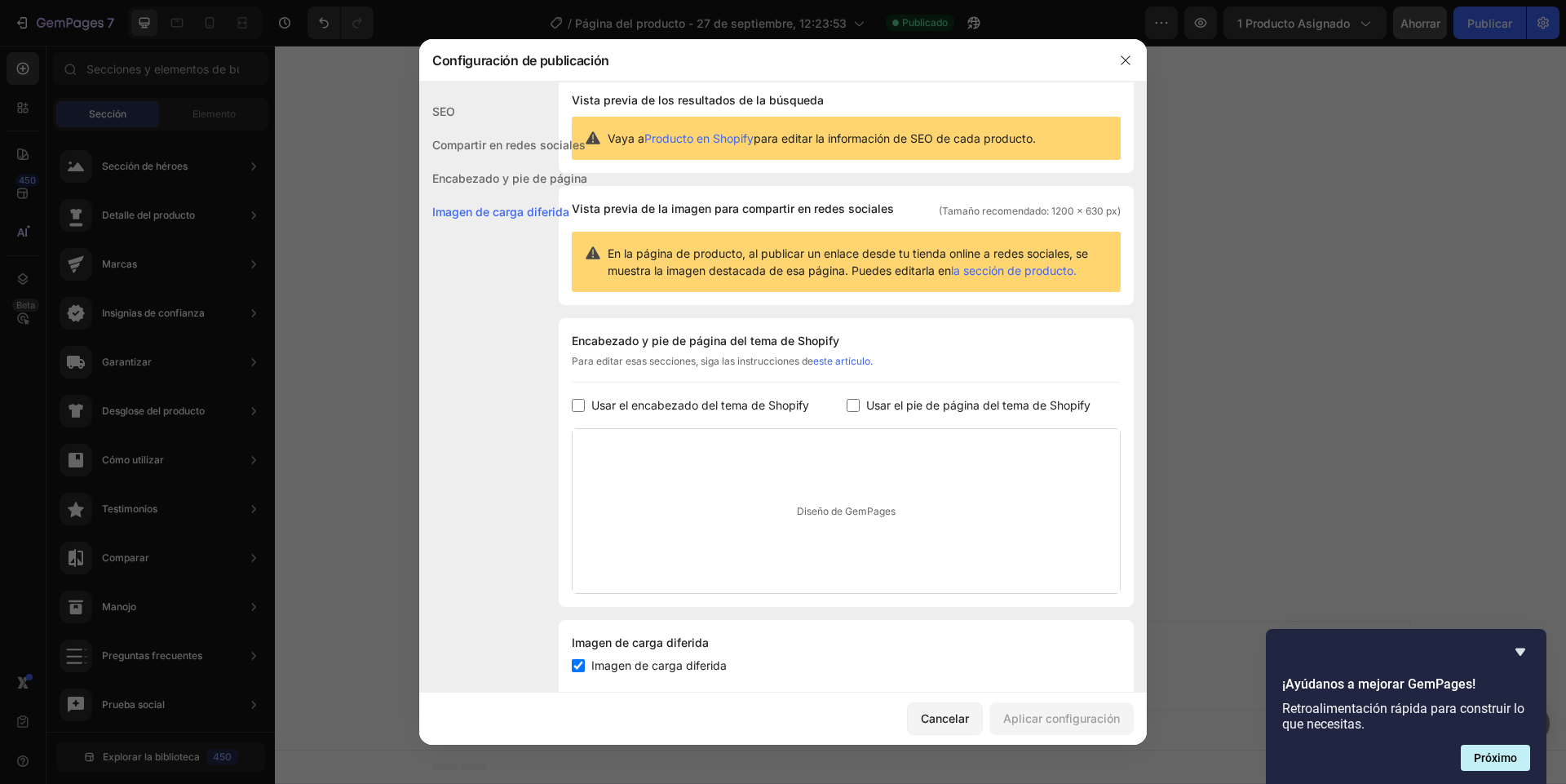
scroll to position [0, 0]
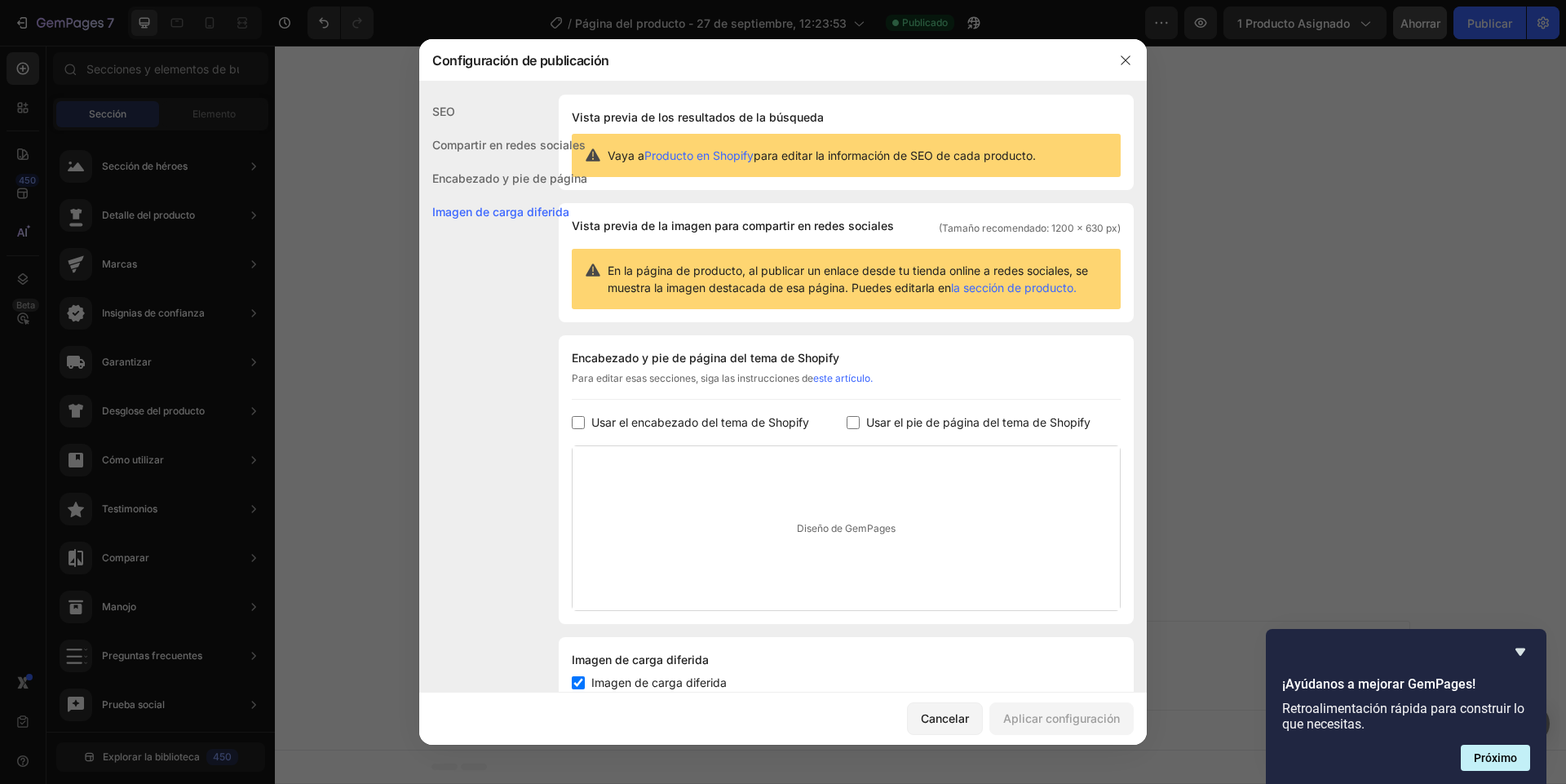
click at [511, 189] on div "Encabezado y pie de página" at bounding box center [503, 178] width 168 height 33
click at [472, 149] on font "Compartir en redes sociales" at bounding box center [509, 144] width 153 height 14
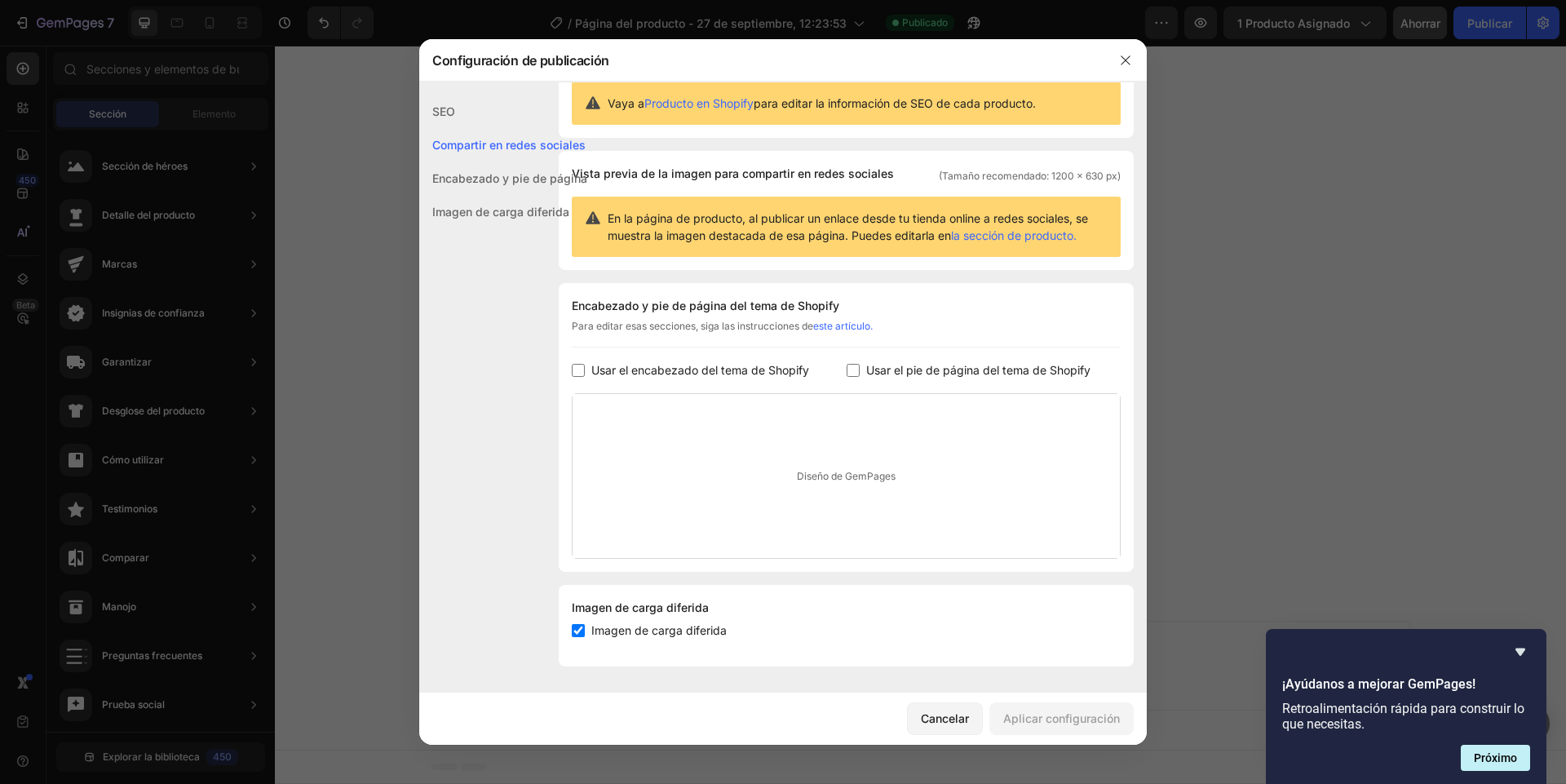
click at [480, 183] on font "Encabezado y pie de página" at bounding box center [510, 178] width 155 height 14
click at [935, 722] on font "Cancelar" at bounding box center [945, 718] width 48 height 14
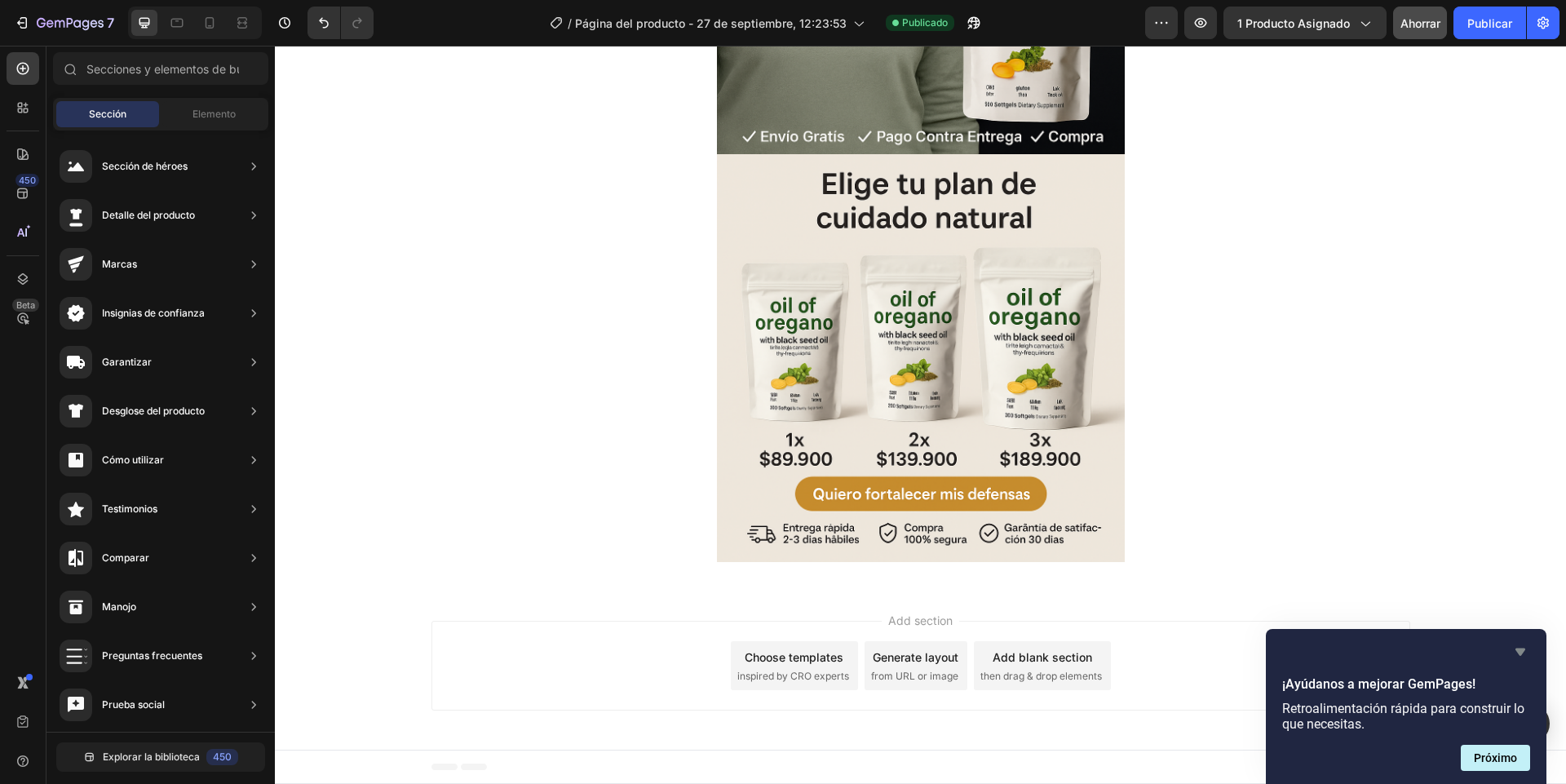
click at [1519, 648] on icon "Ocultar encuesta" at bounding box center [1521, 651] width 10 height 8
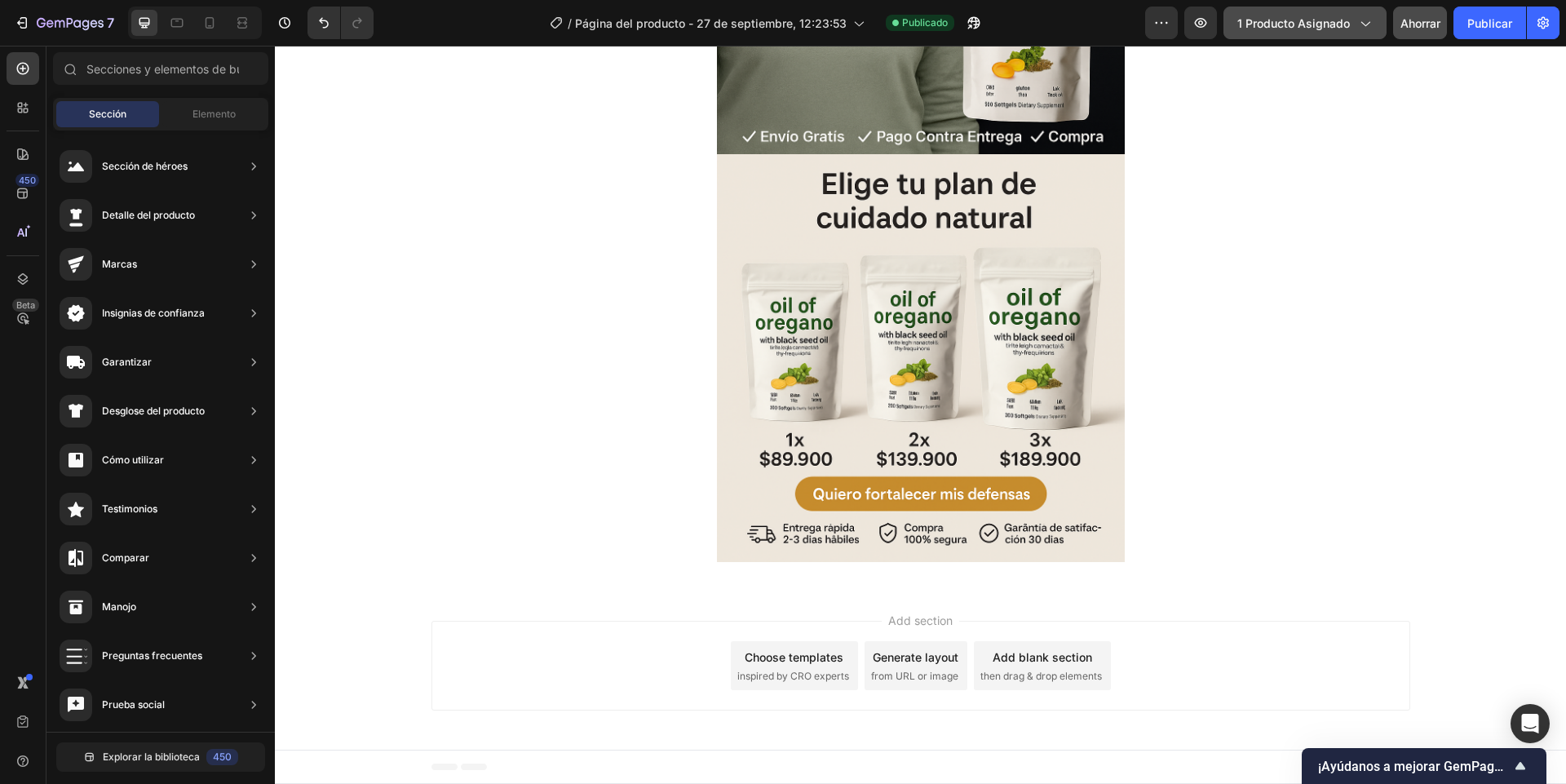
click at [1368, 31] on icon "button" at bounding box center [1365, 22] width 16 height 16
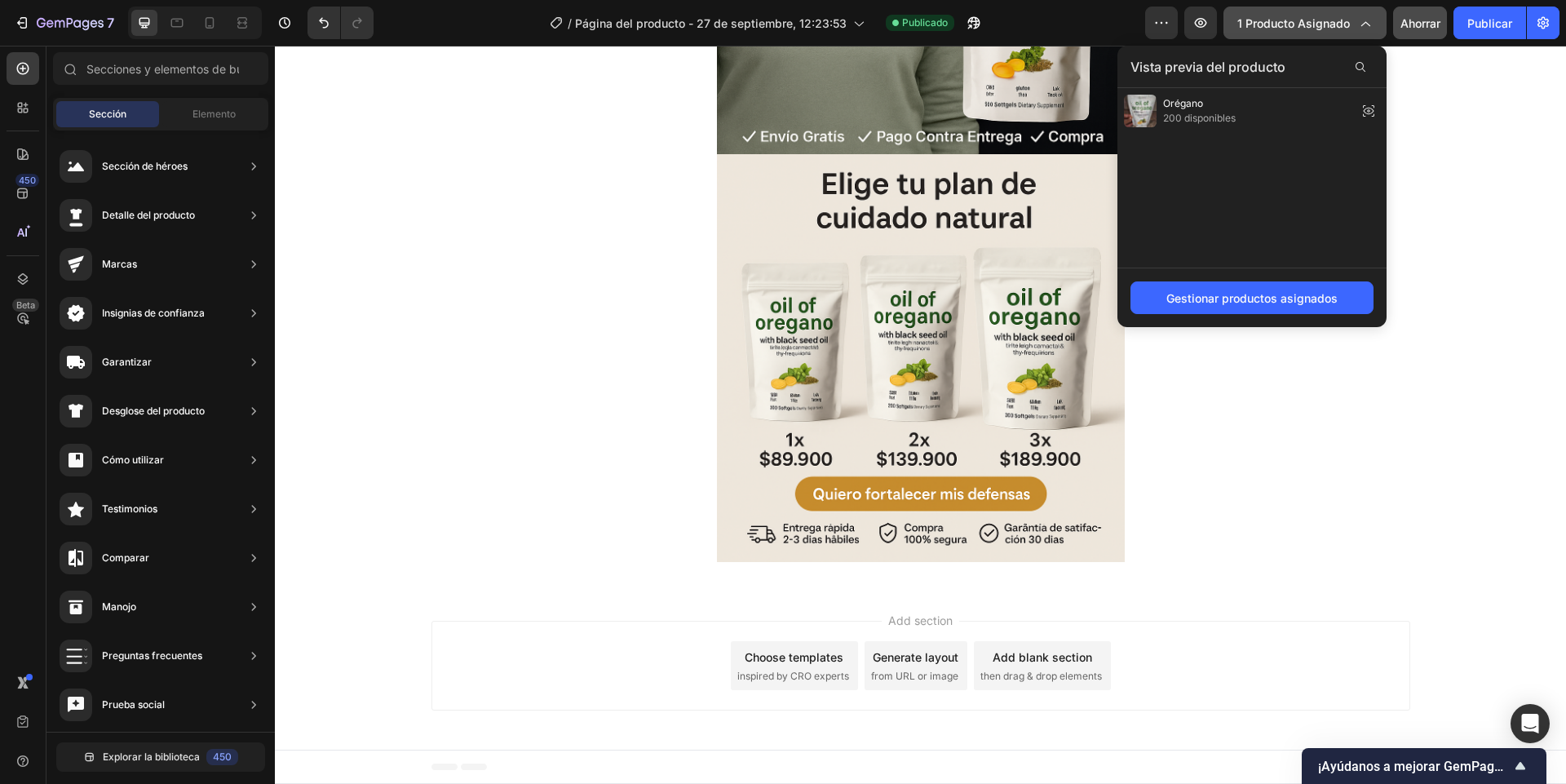
click at [1367, 25] on icon "button" at bounding box center [1365, 22] width 16 height 16
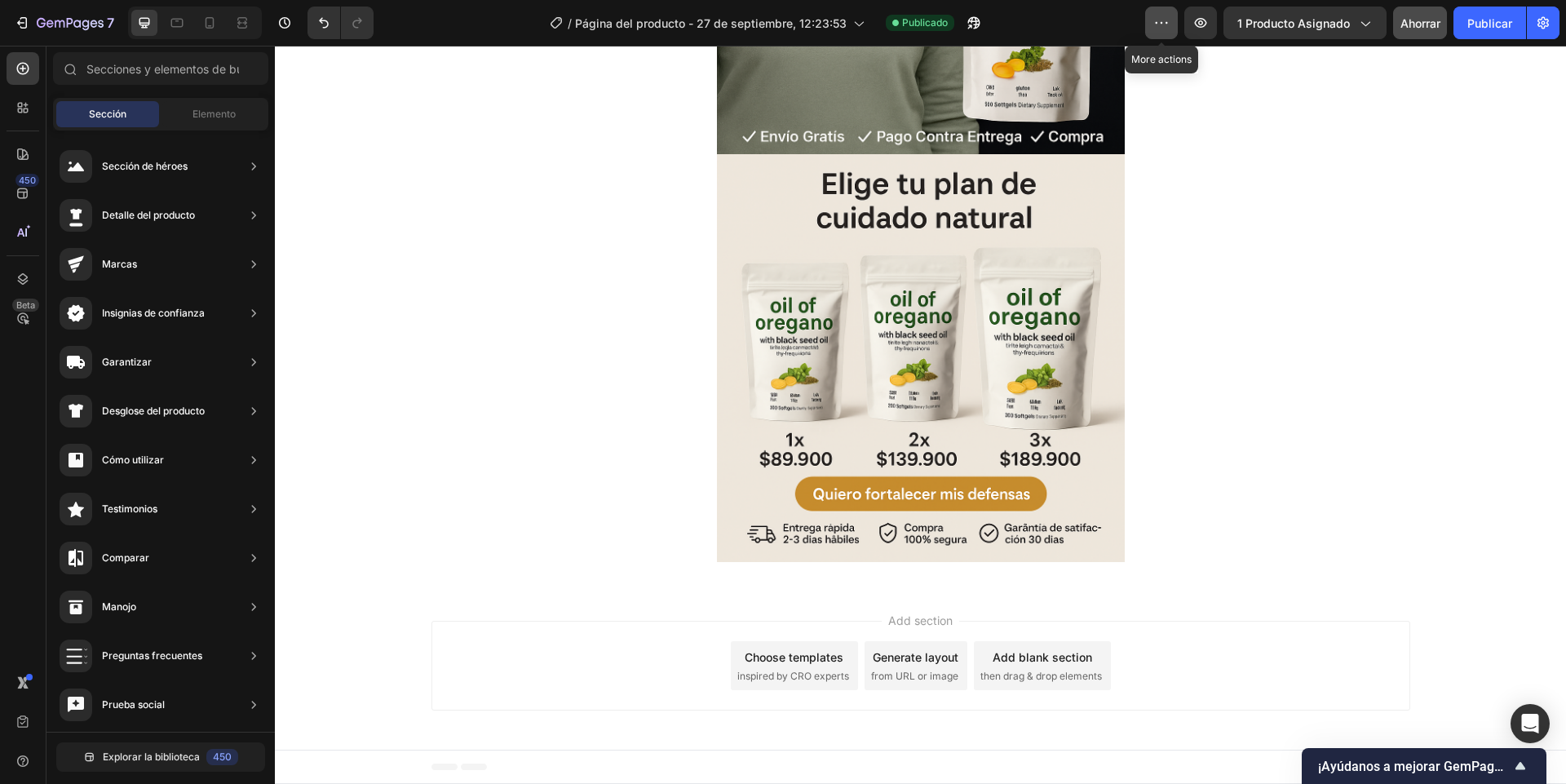
click at [1157, 25] on icon "button" at bounding box center [1161, 22] width 16 height 16
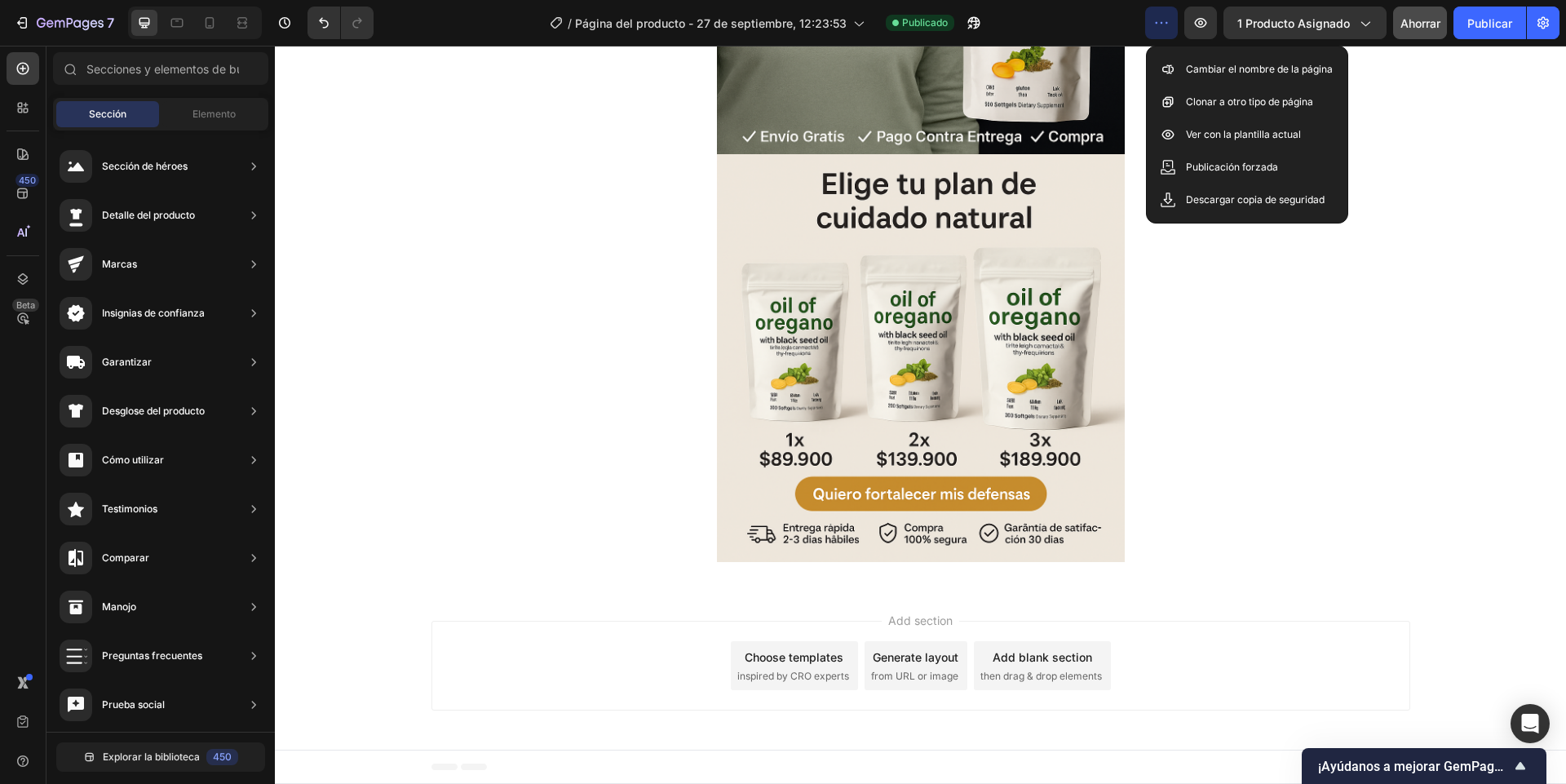
click at [1157, 25] on icon "button" at bounding box center [1161, 22] width 16 height 16
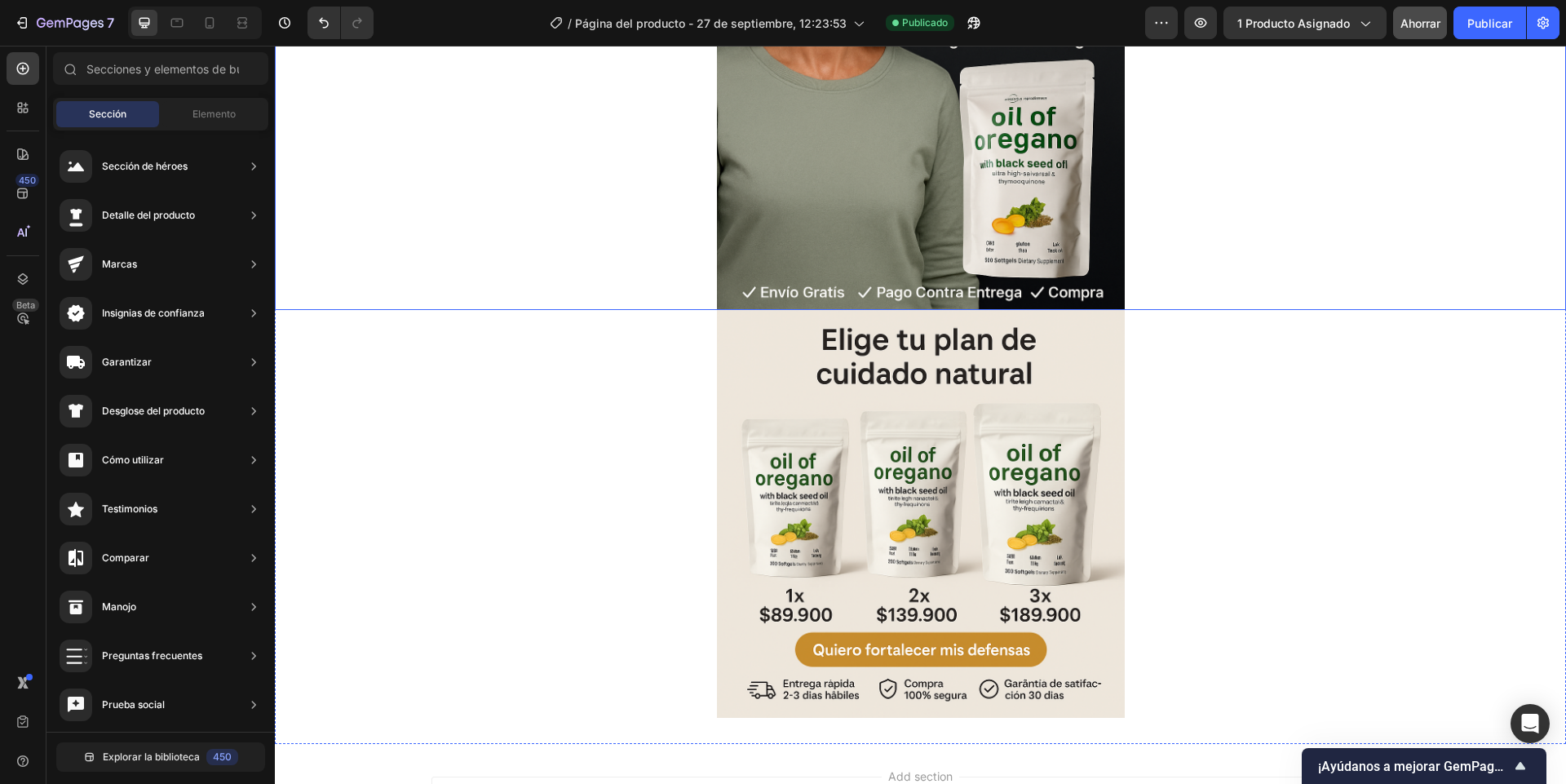
scroll to position [269, 0]
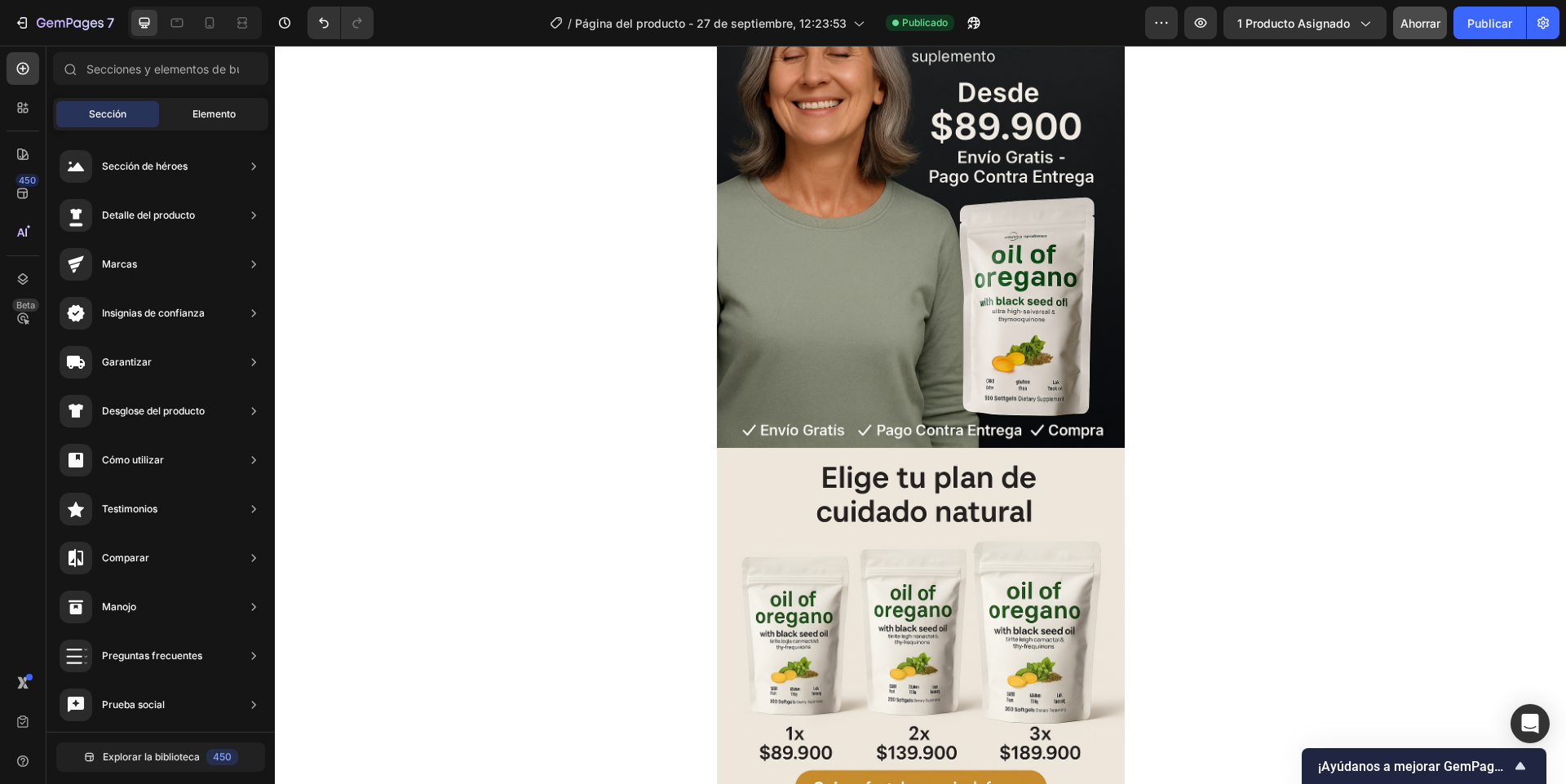
click at [209, 113] on font "Elemento" at bounding box center [214, 114] width 43 height 12
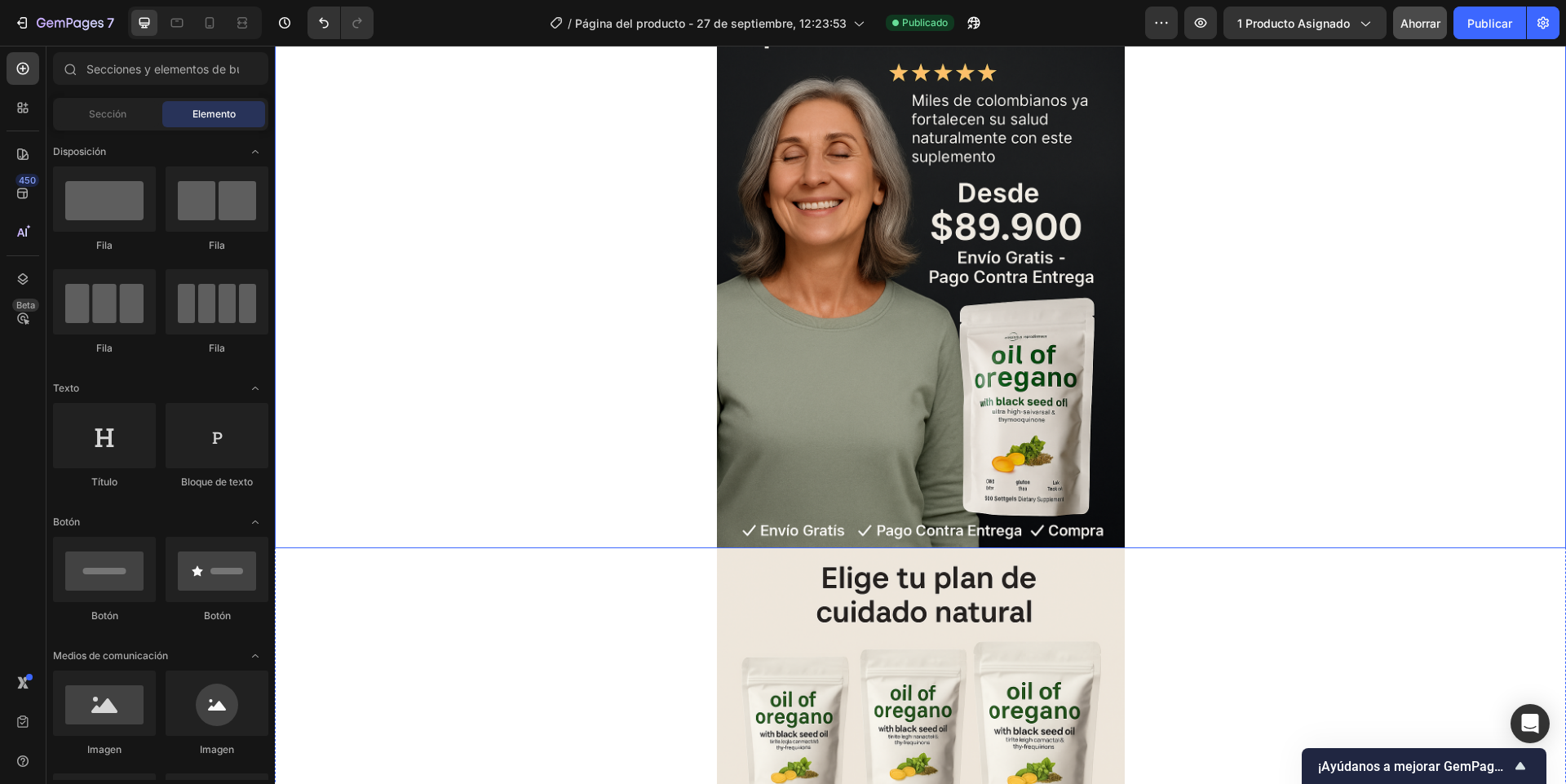
scroll to position [0, 0]
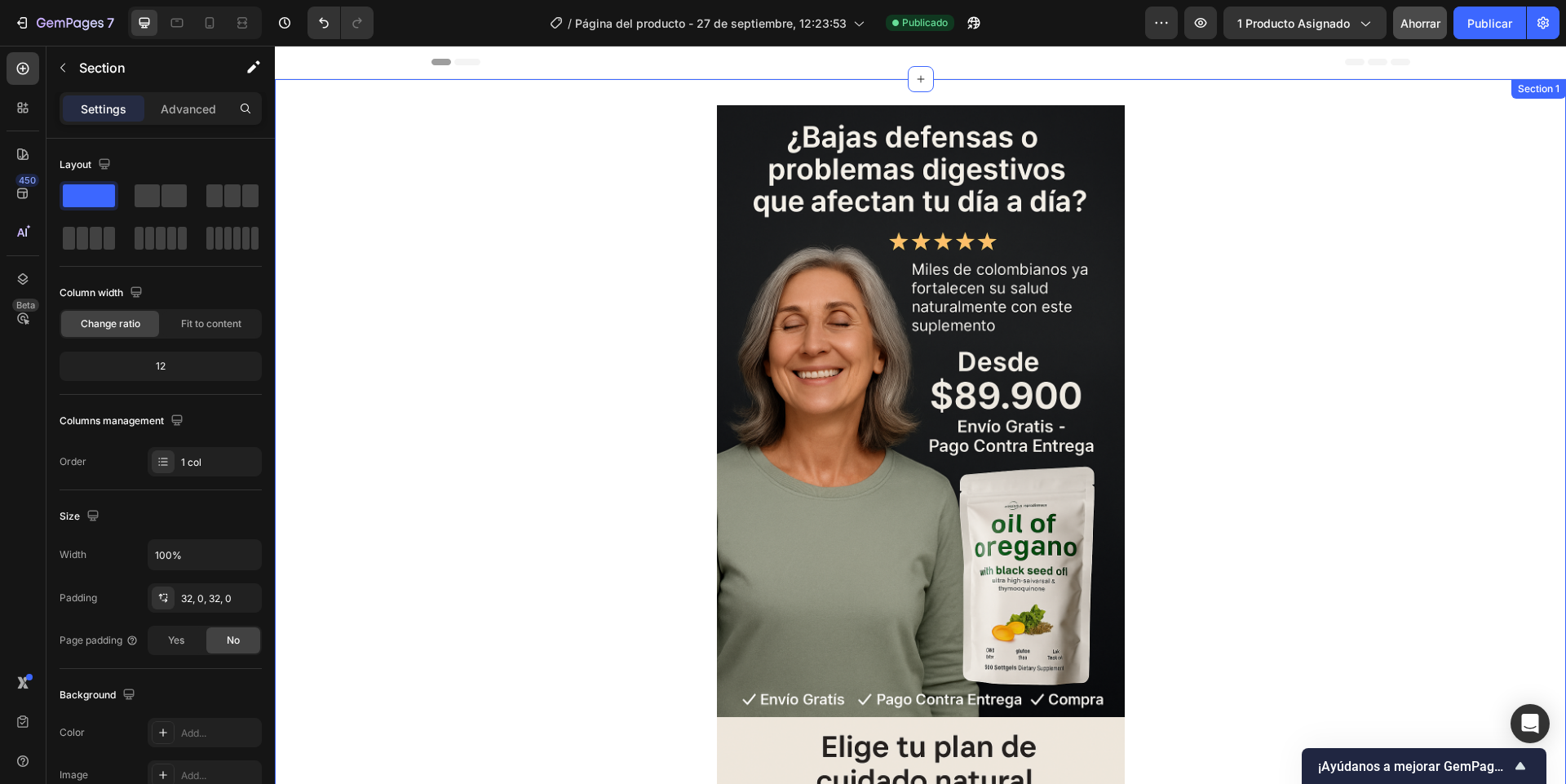
click at [595, 91] on div "Image Image Section 1" at bounding box center [921, 614] width 1292 height 1071
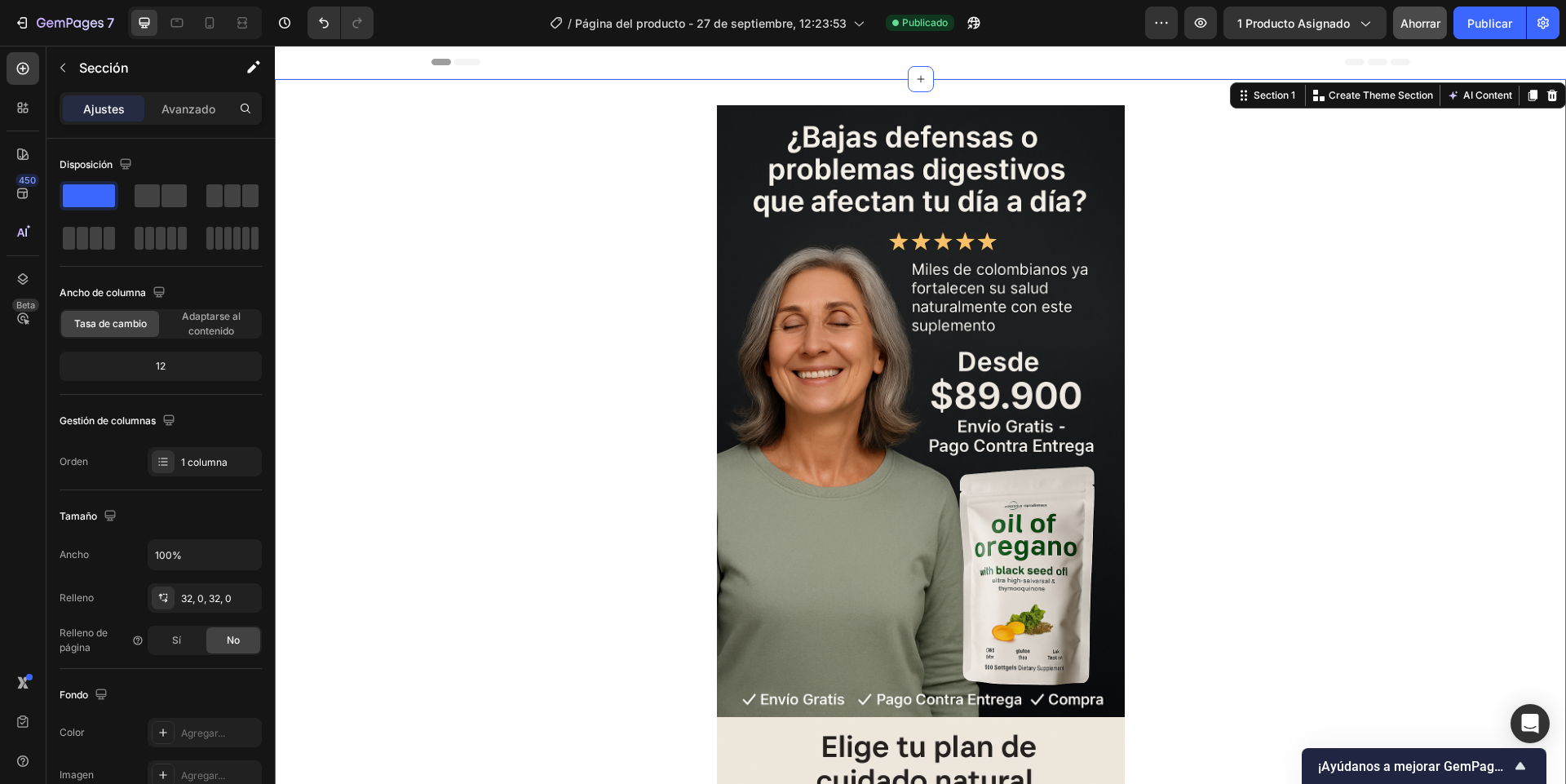
click at [604, 104] on div "Image Image Section 1 You can create reusable sections Create Theme Section AI …" at bounding box center [921, 614] width 1292 height 1071
click at [169, 374] on div "12" at bounding box center [161, 366] width 195 height 23
drag, startPoint x: 192, startPoint y: 365, endPoint x: 184, endPoint y: 364, distance: 8.1
click at [190, 365] on div "12" at bounding box center [161, 366] width 195 height 23
click at [195, 319] on font "Adaptarse al contenido" at bounding box center [211, 324] width 59 height 27
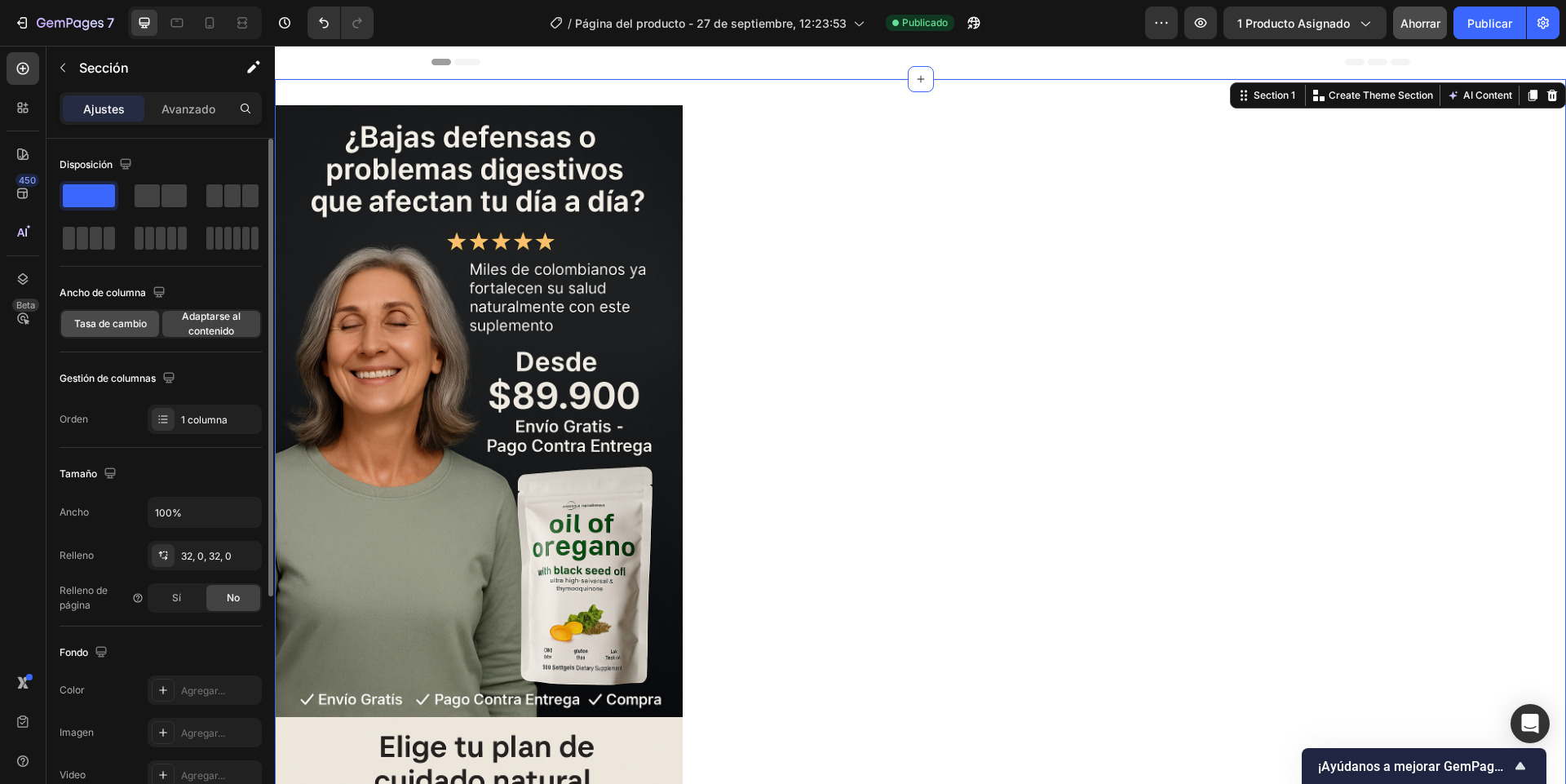
click at [143, 319] on font "Tasa de cambio" at bounding box center [110, 323] width 72 height 12
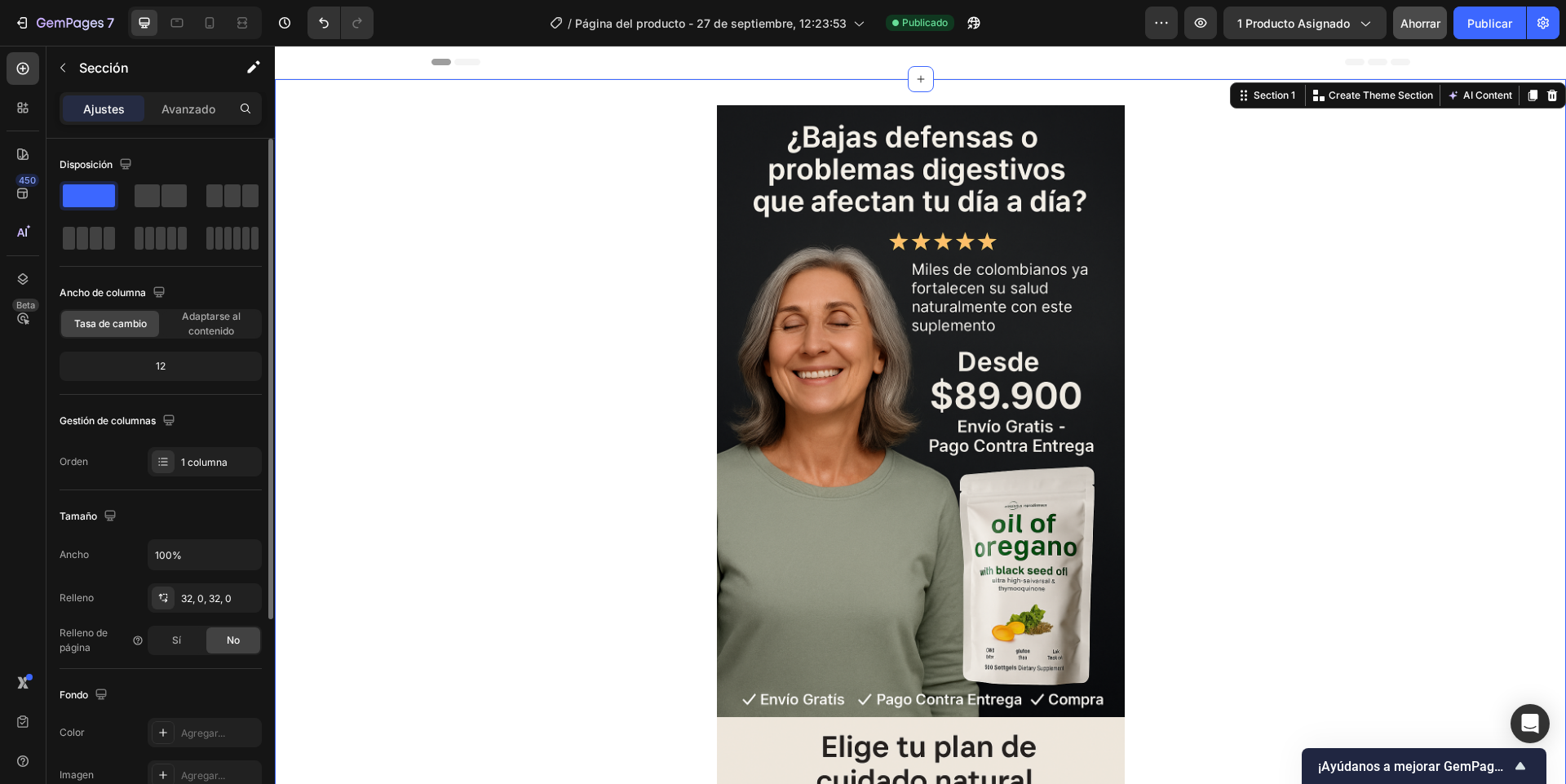
click at [167, 357] on div "12" at bounding box center [161, 366] width 195 height 23
click at [162, 379] on div "12" at bounding box center [161, 366] width 202 height 30
click at [93, 500] on div "Tamaño Ancho 100% Relleno 32, 0, 32, 0 Relleno de página Sí No" at bounding box center [161, 579] width 202 height 178
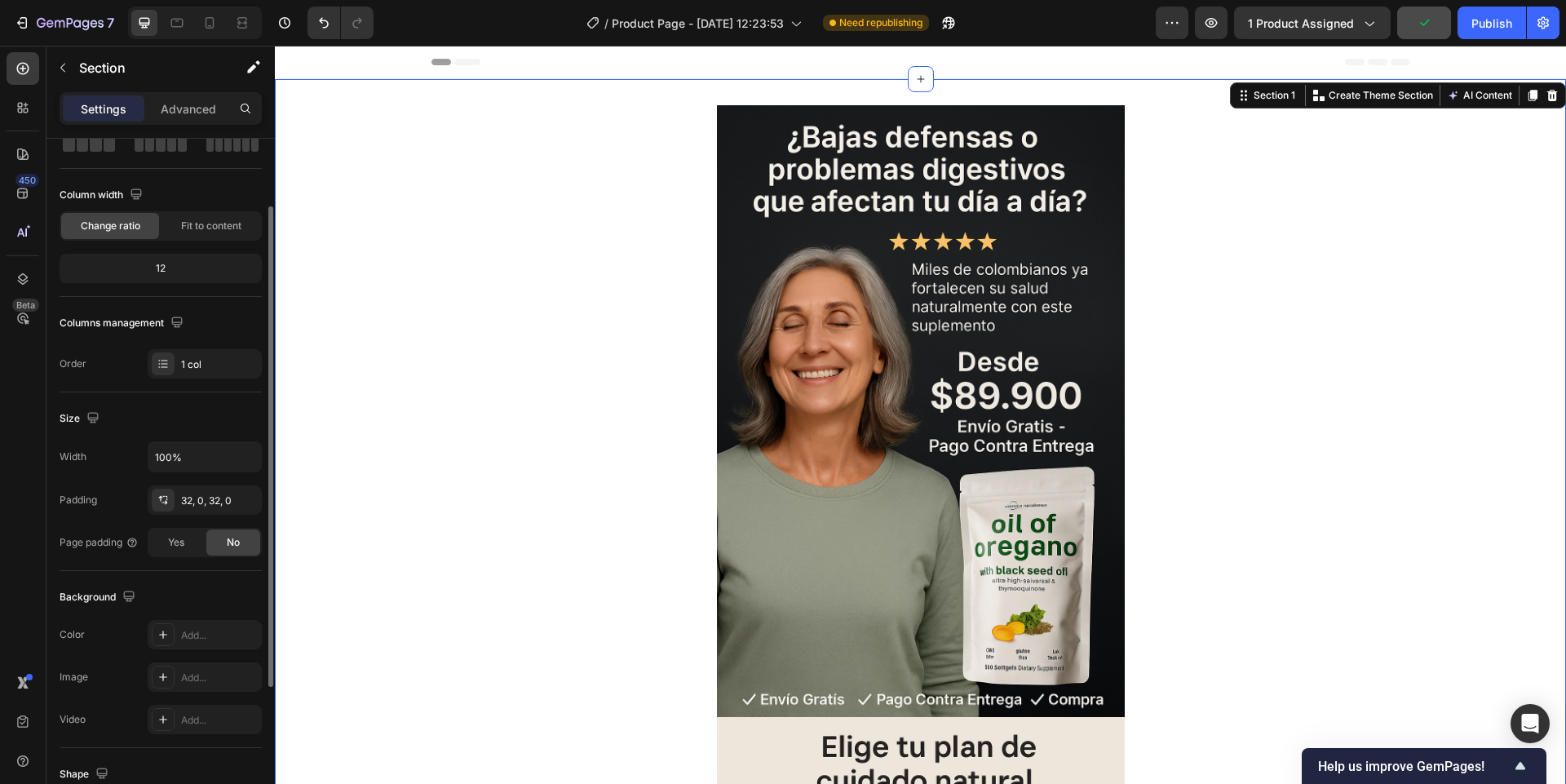
click at [89, 510] on div "Padding" at bounding box center [78, 499] width 37 height 26
click at [238, 500] on icon "button" at bounding box center [244, 499] width 13 height 13
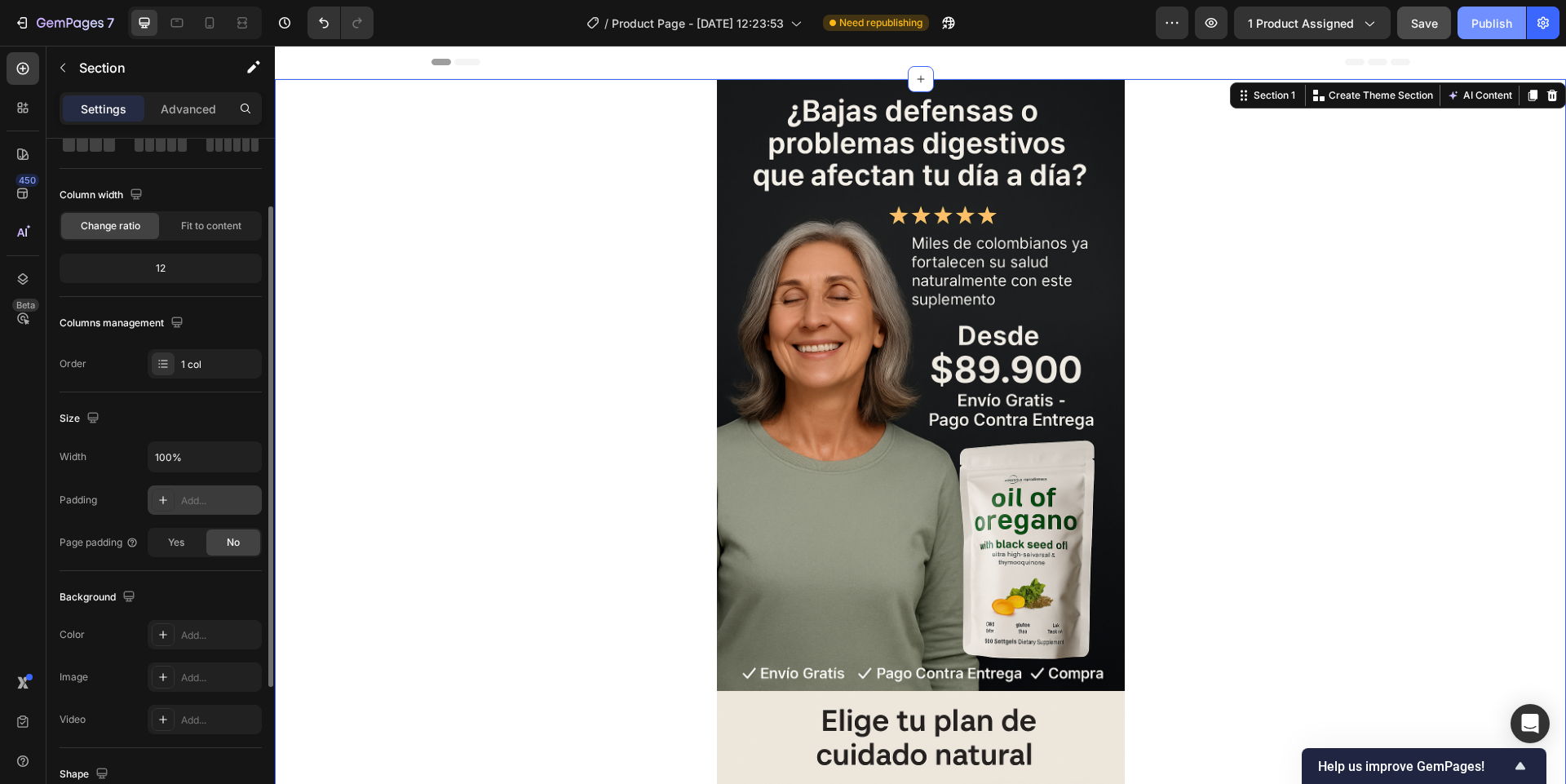
click at [1487, 31] on div "Publish" at bounding box center [1492, 23] width 41 height 17
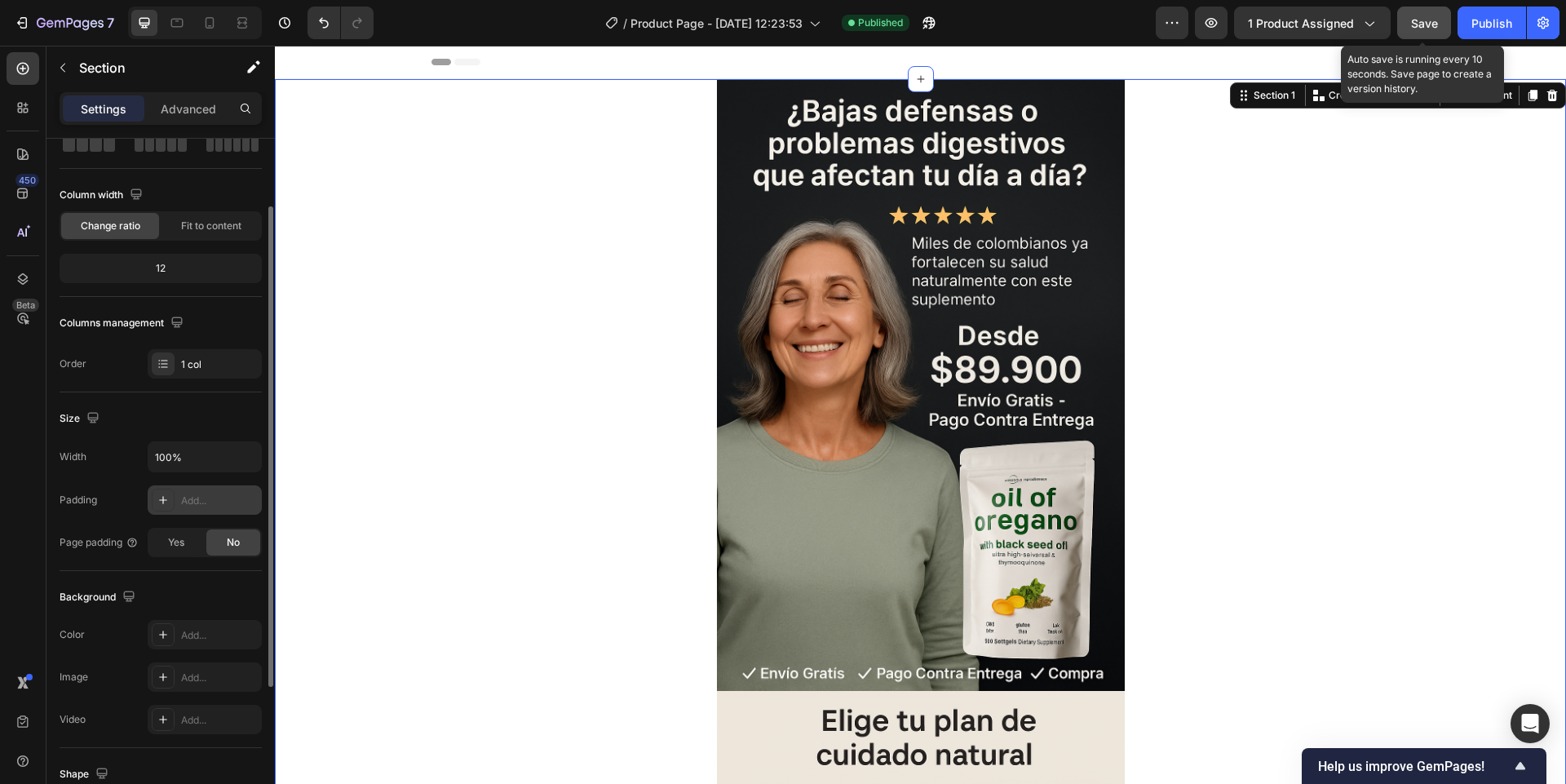
click at [1433, 26] on span "Save" at bounding box center [1425, 23] width 27 height 14
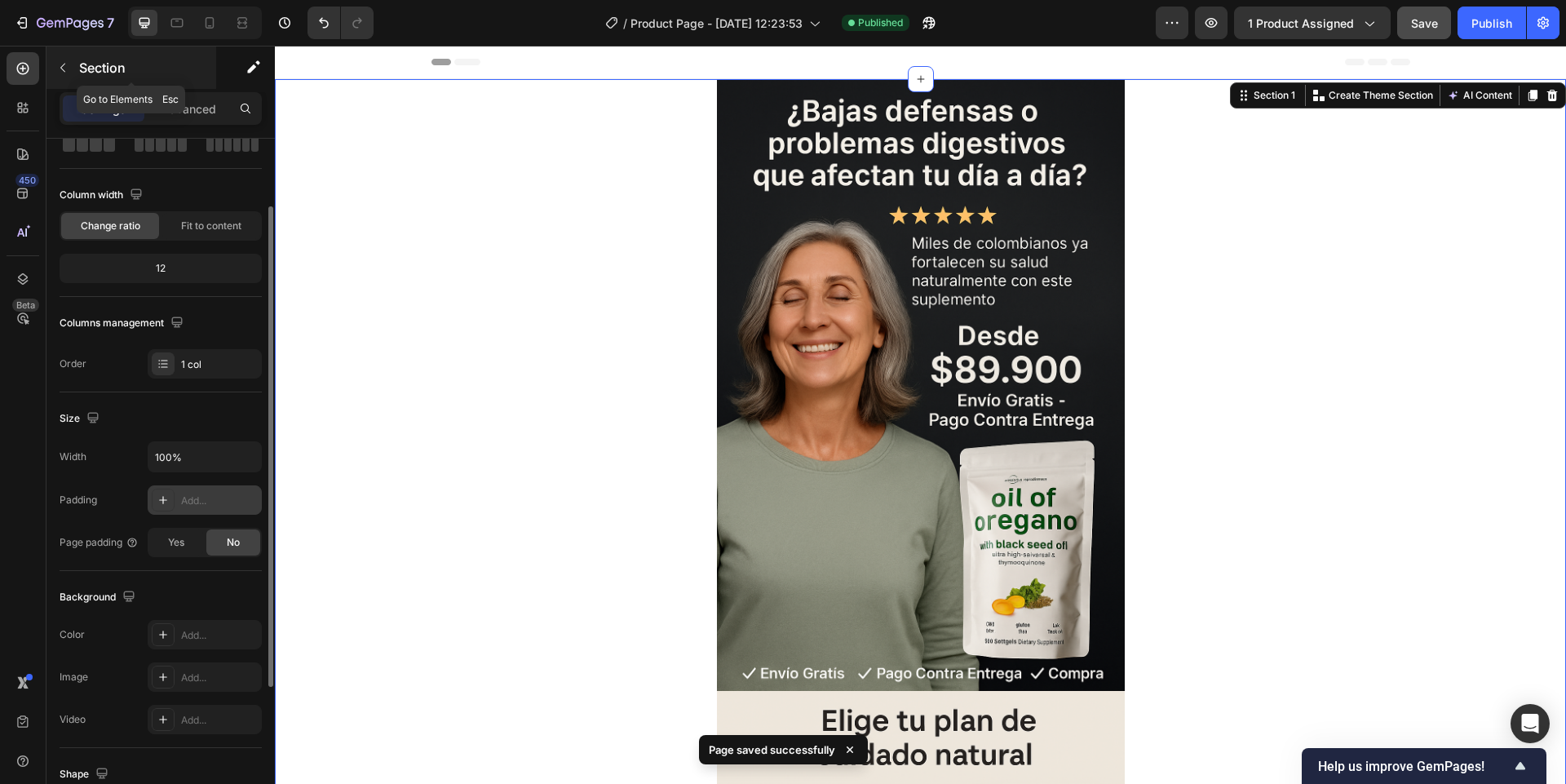
click at [59, 70] on icon "button" at bounding box center [62, 67] width 13 height 13
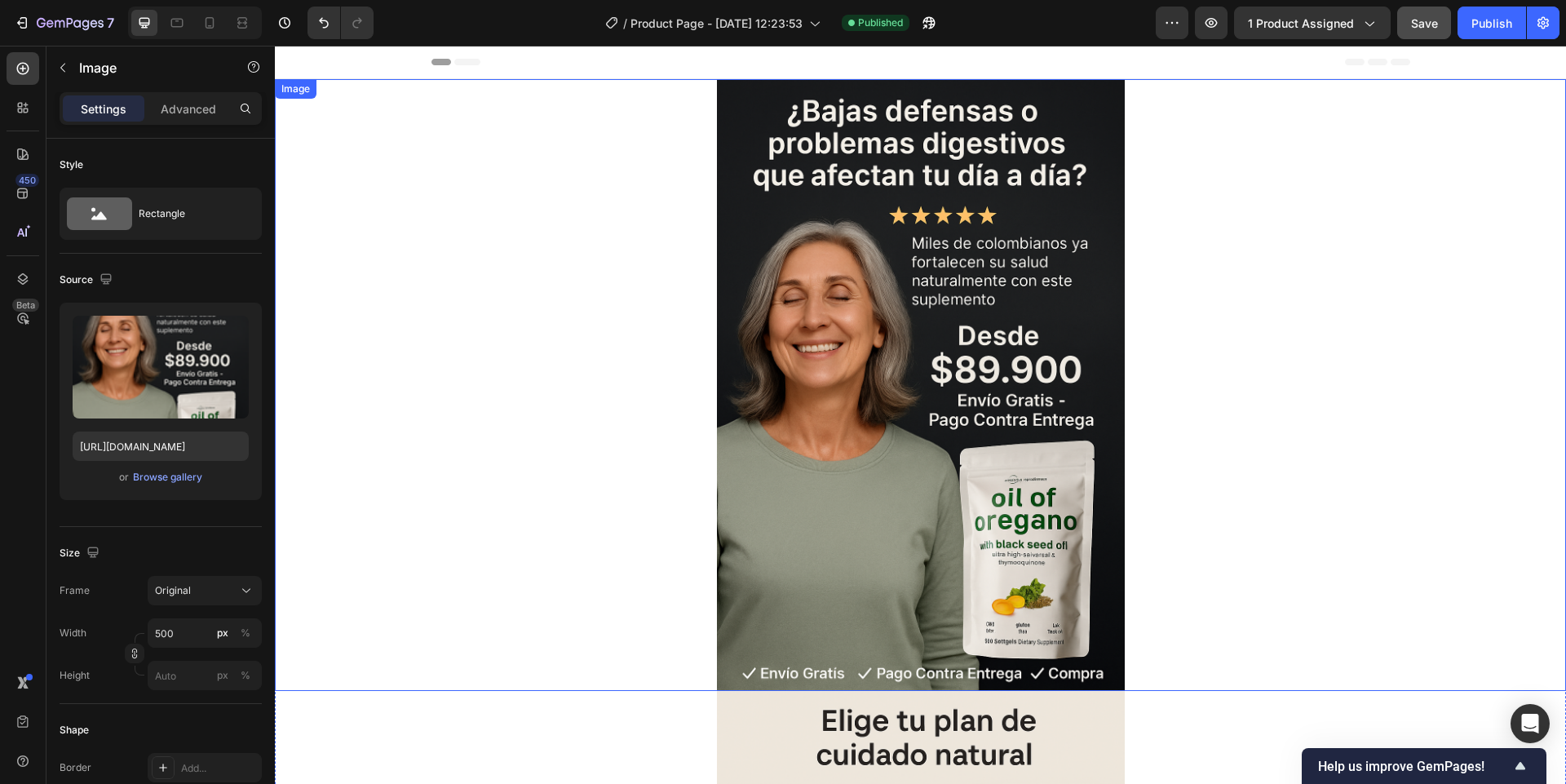
click at [721, 309] on img at bounding box center [921, 385] width 408 height 612
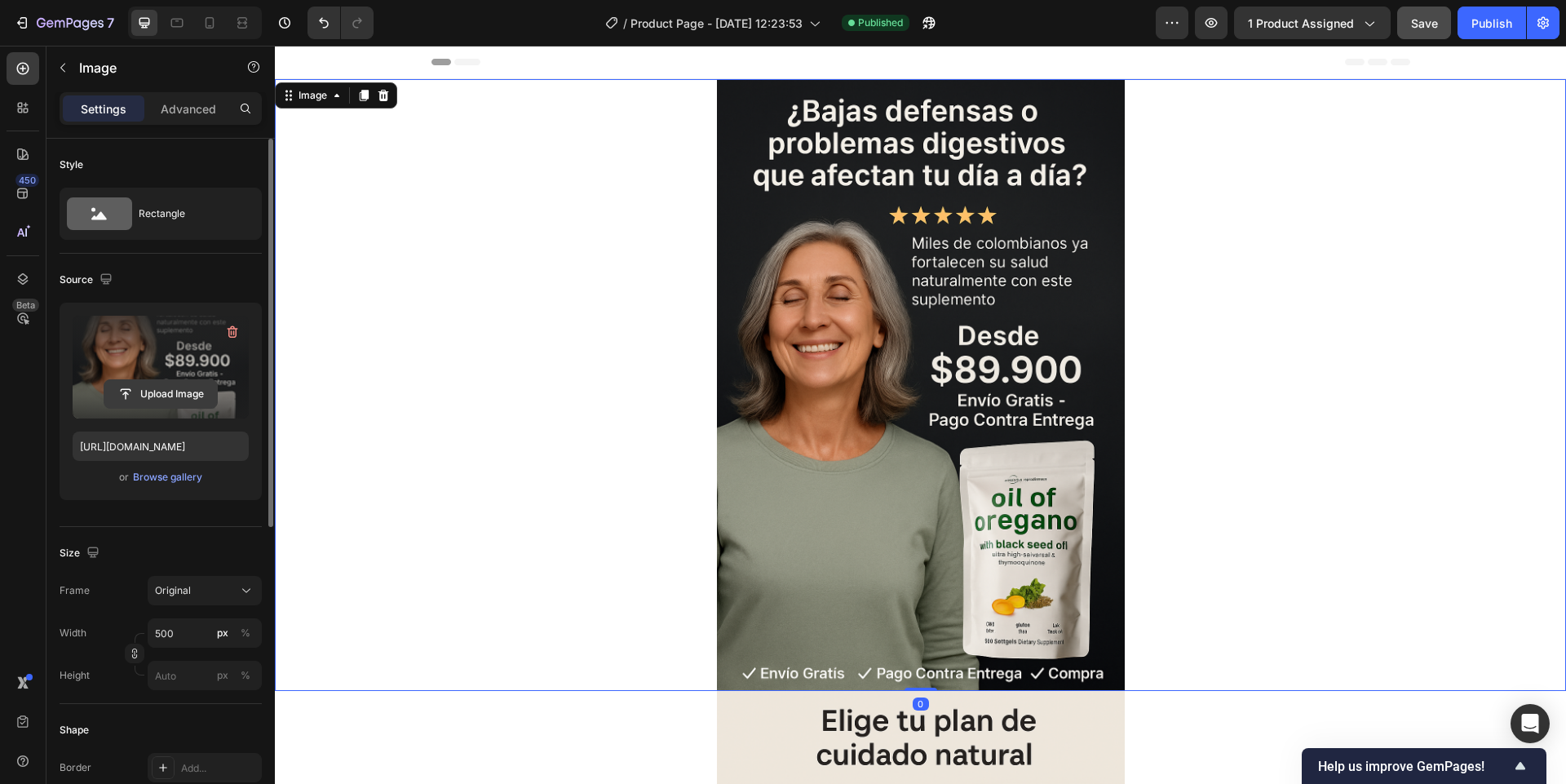
click at [160, 400] on input "file" at bounding box center [161, 393] width 112 height 28
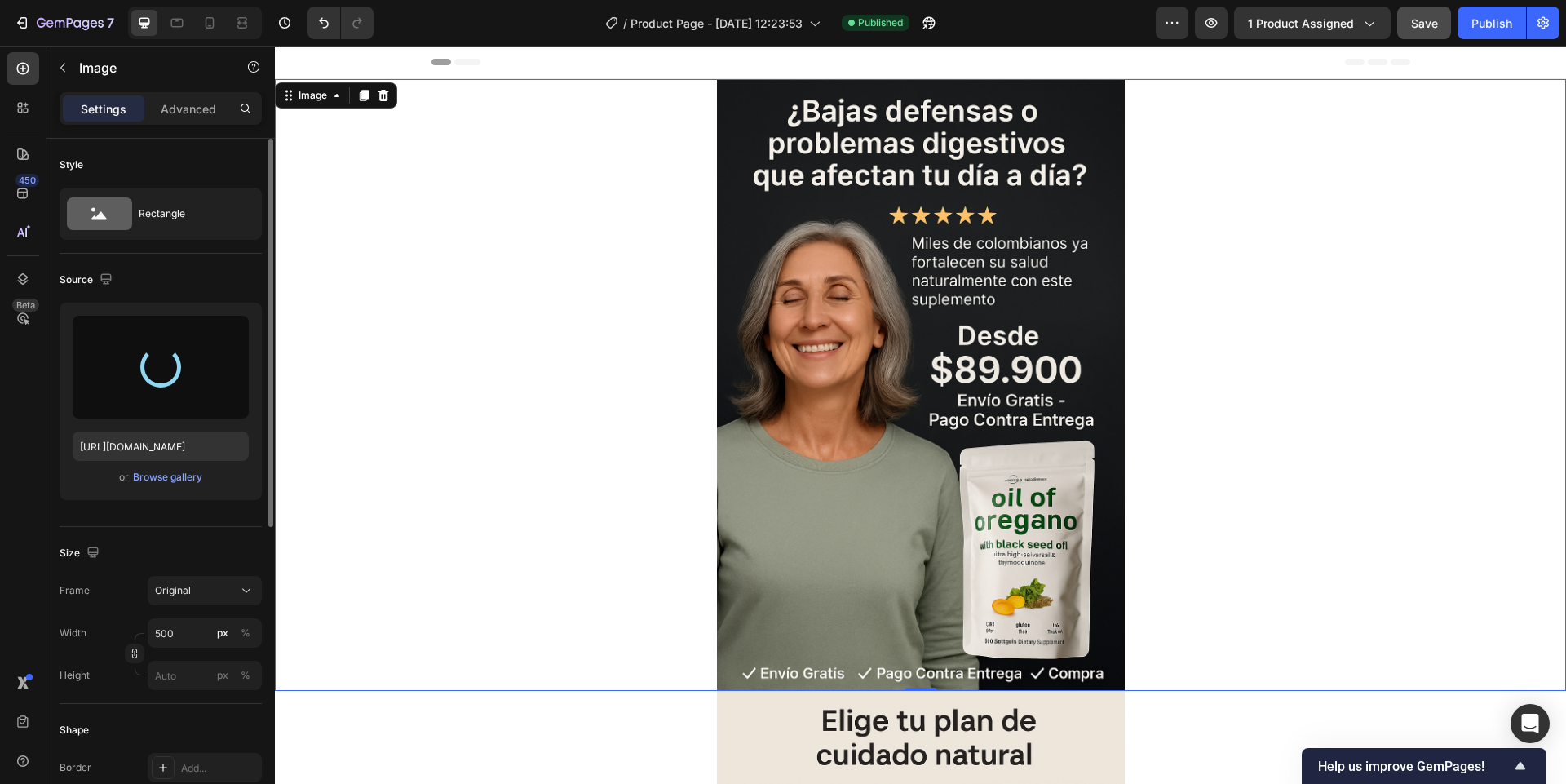
type input "[URL][DOMAIN_NAME]"
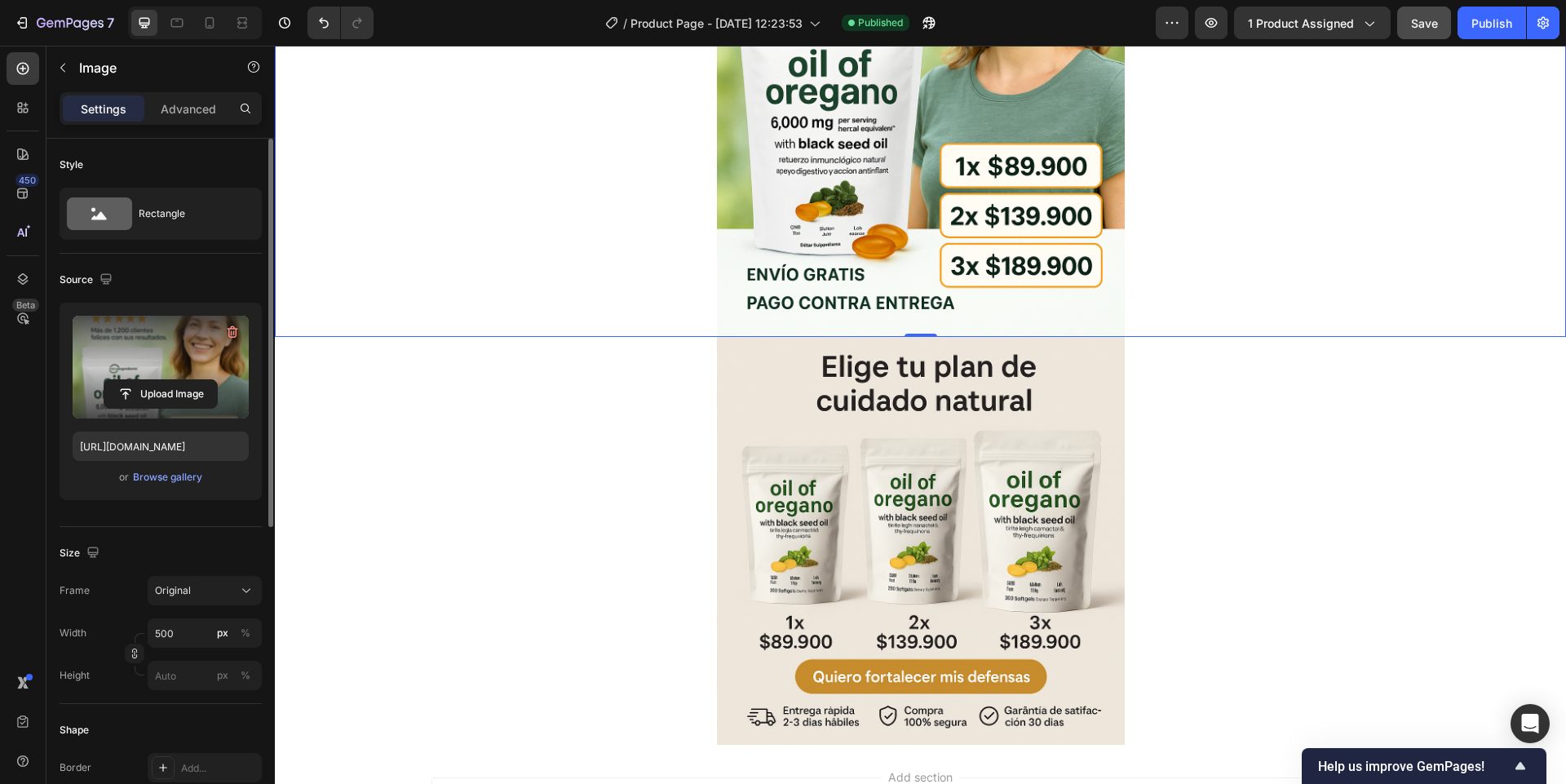
scroll to position [392, 0]
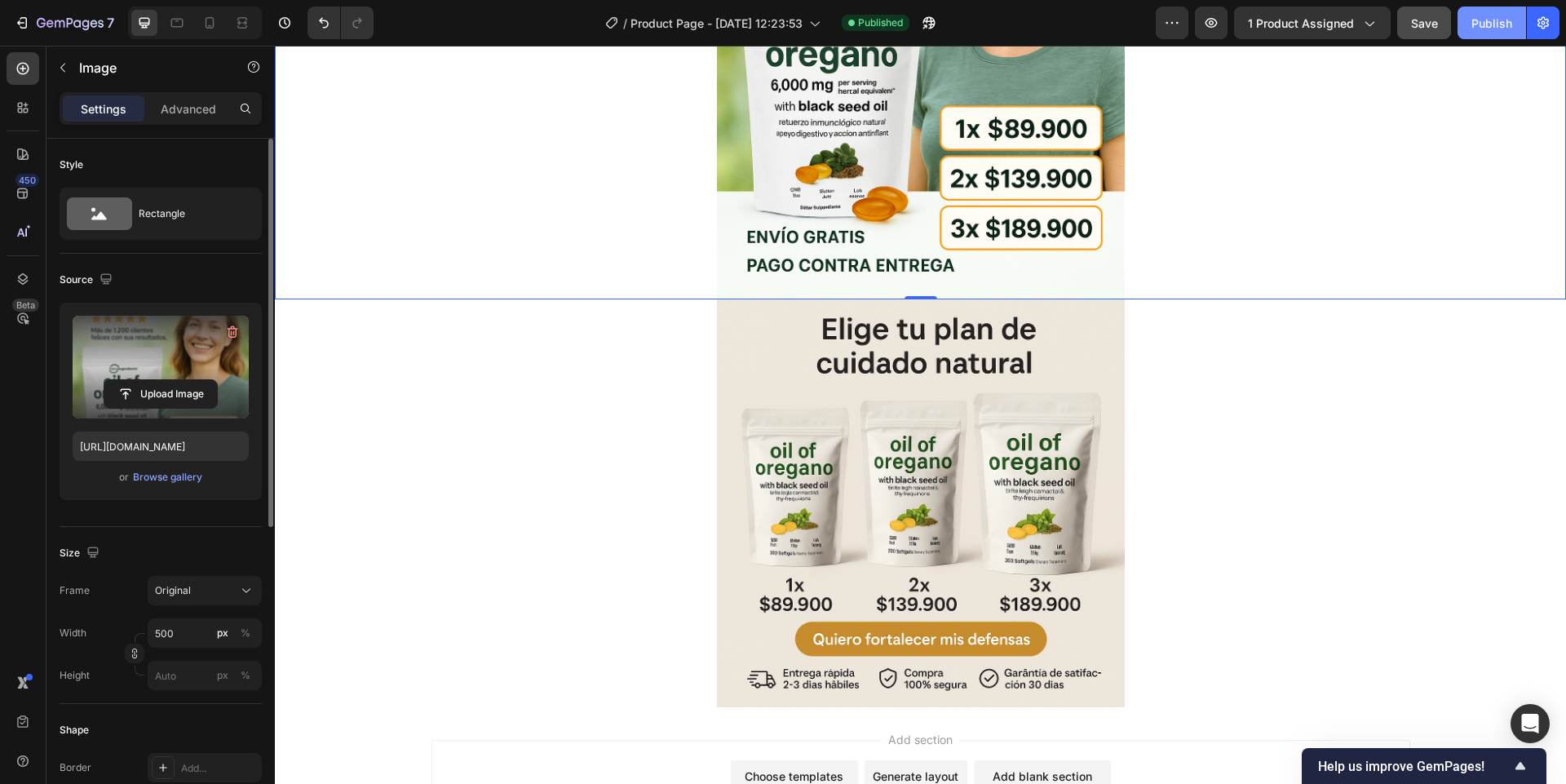
click at [1486, 23] on div "Publish" at bounding box center [1492, 23] width 41 height 17
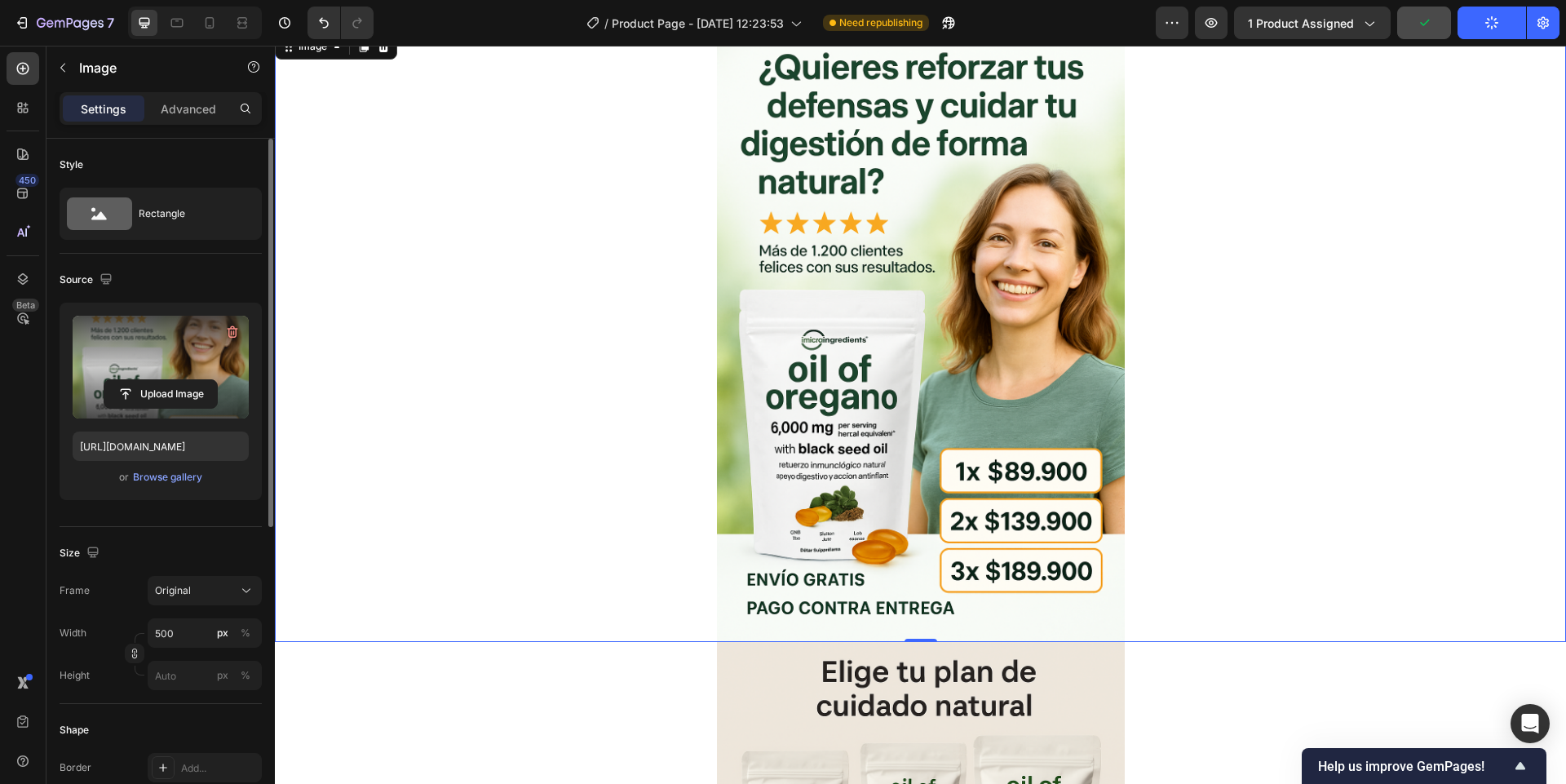
scroll to position [0, 0]
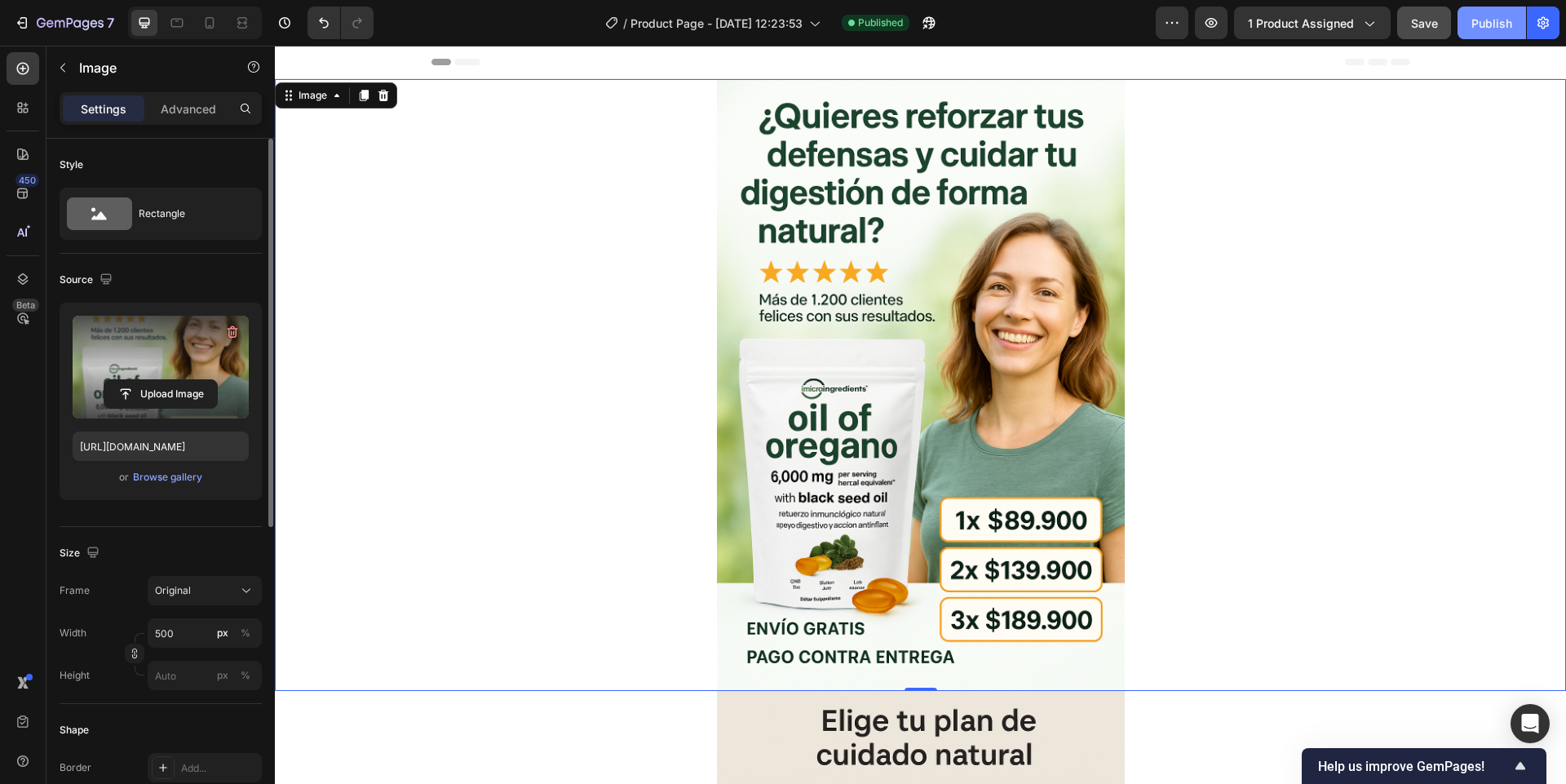
click at [1490, 29] on div "Publish" at bounding box center [1492, 23] width 41 height 17
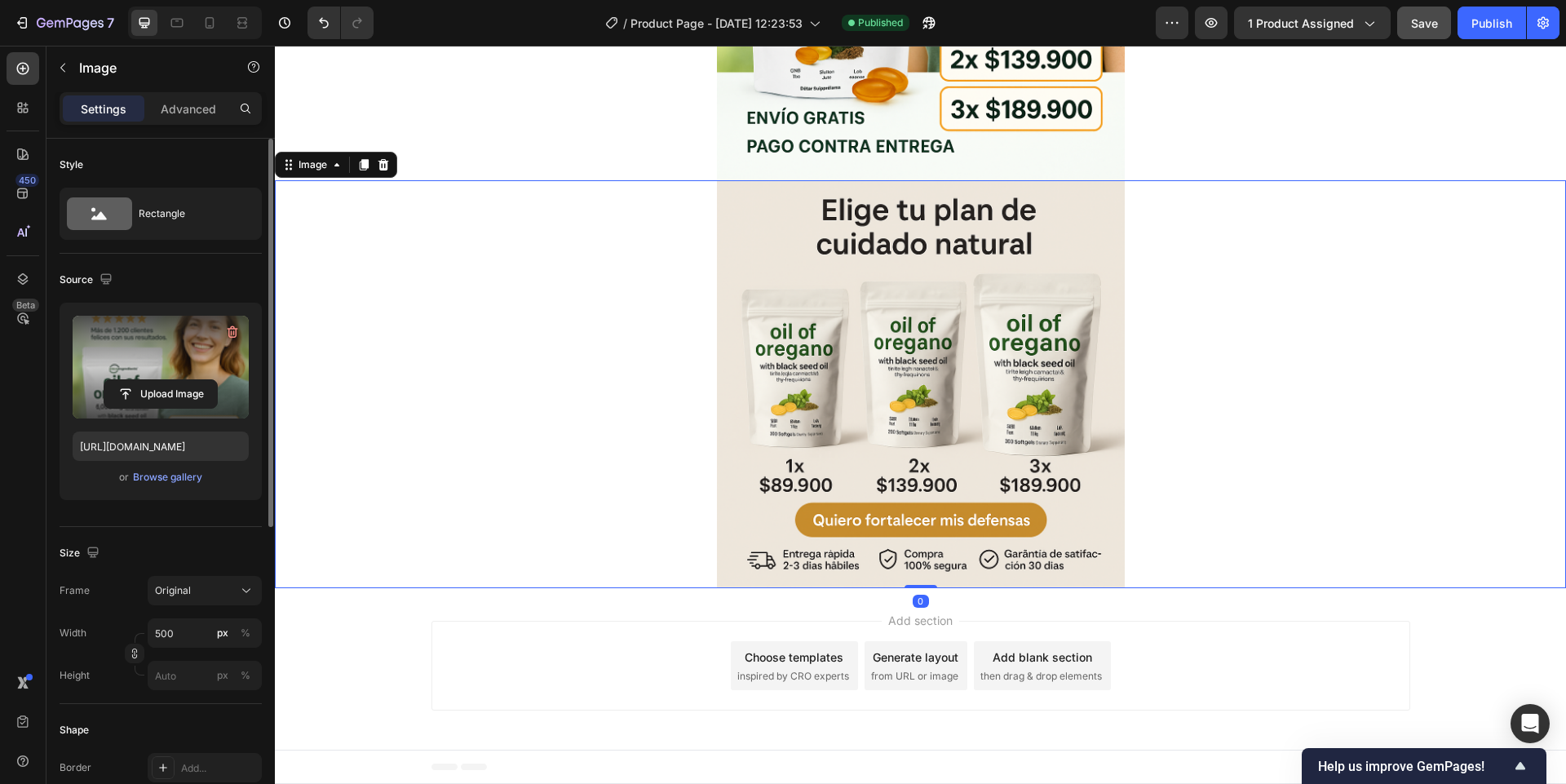
scroll to position [98, 0]
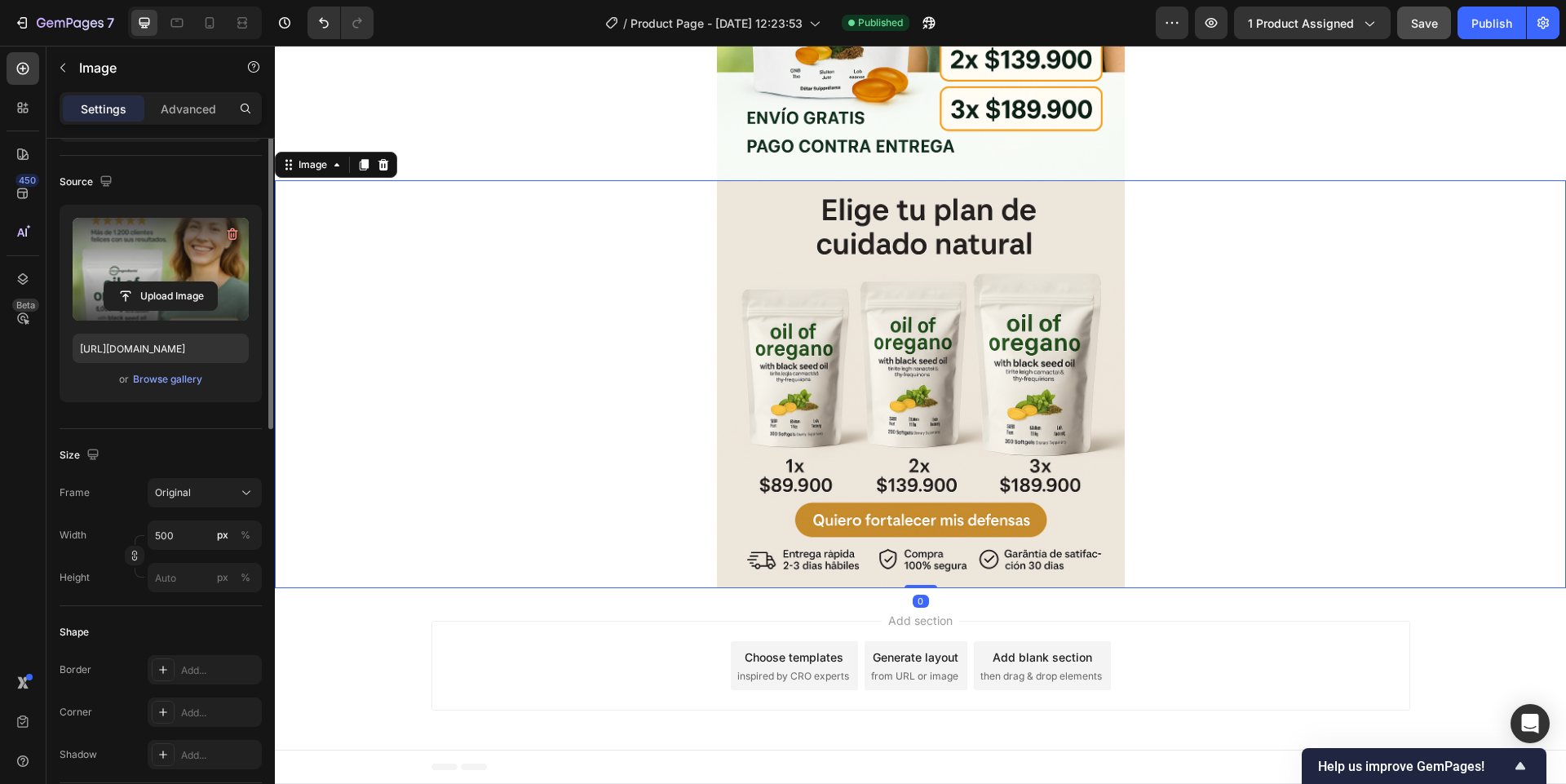
click at [753, 411] on img at bounding box center [921, 384] width 408 height 408
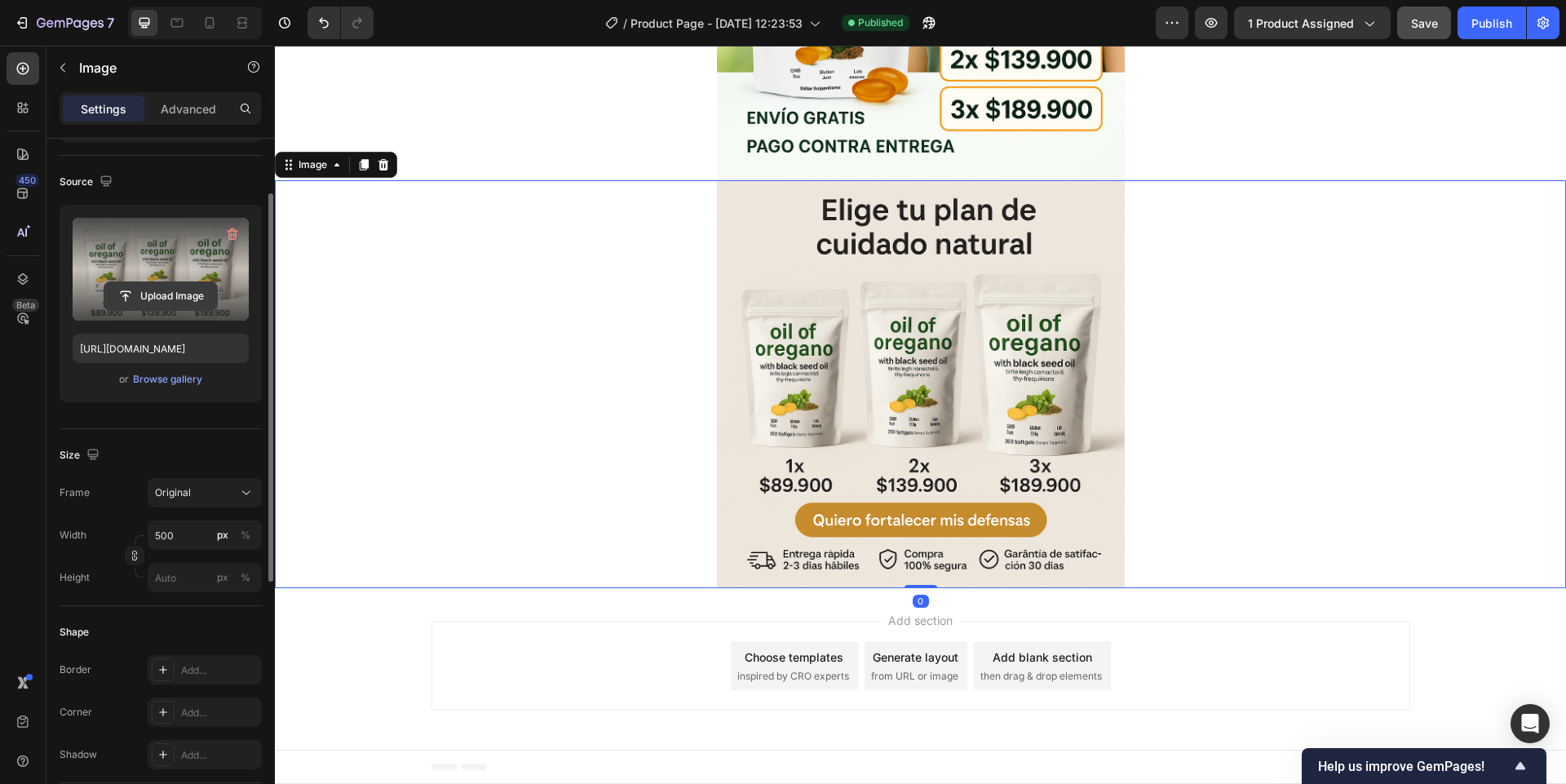
click at [167, 293] on input "file" at bounding box center [161, 296] width 112 height 28
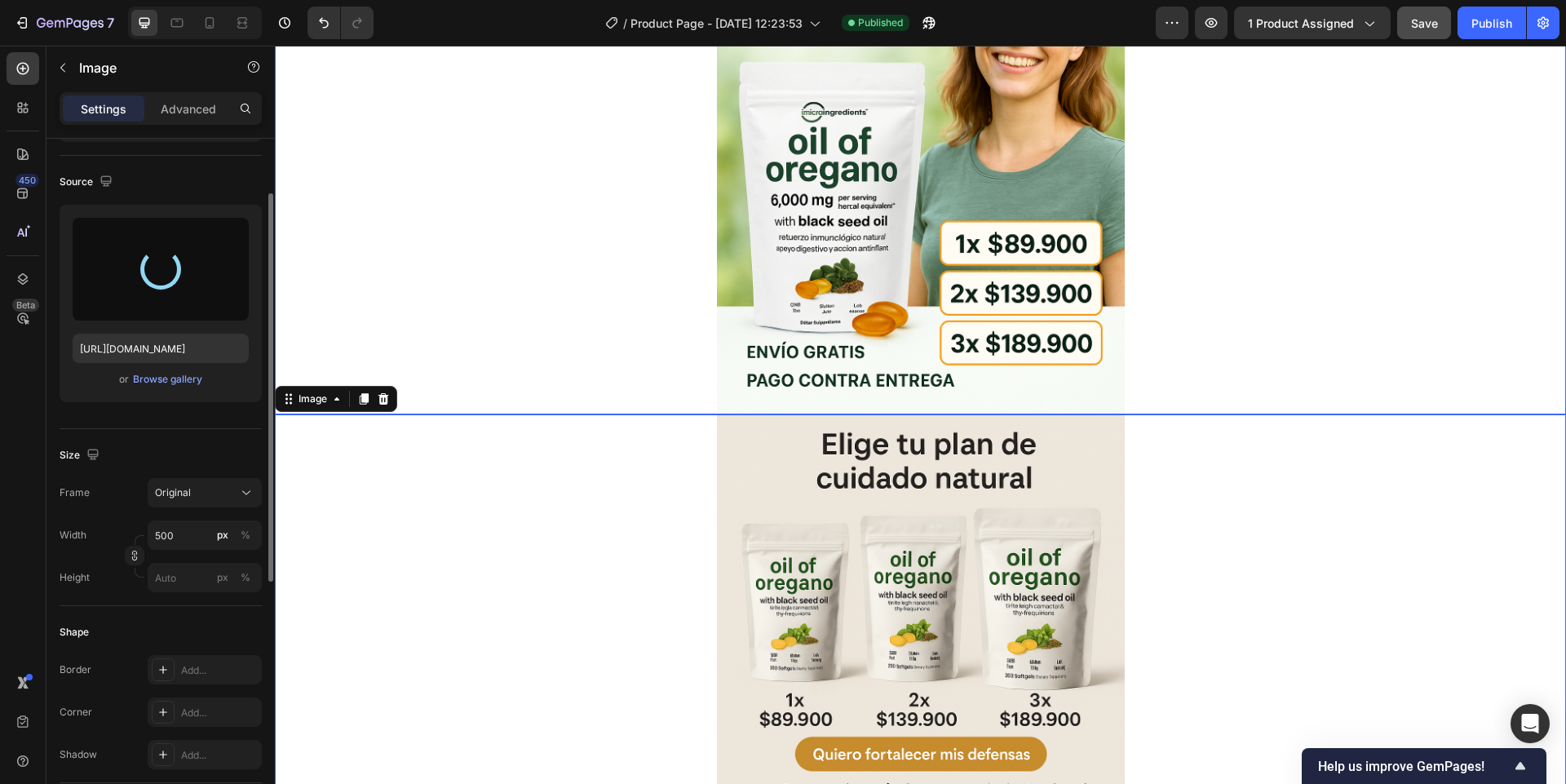
scroll to position [510, 0]
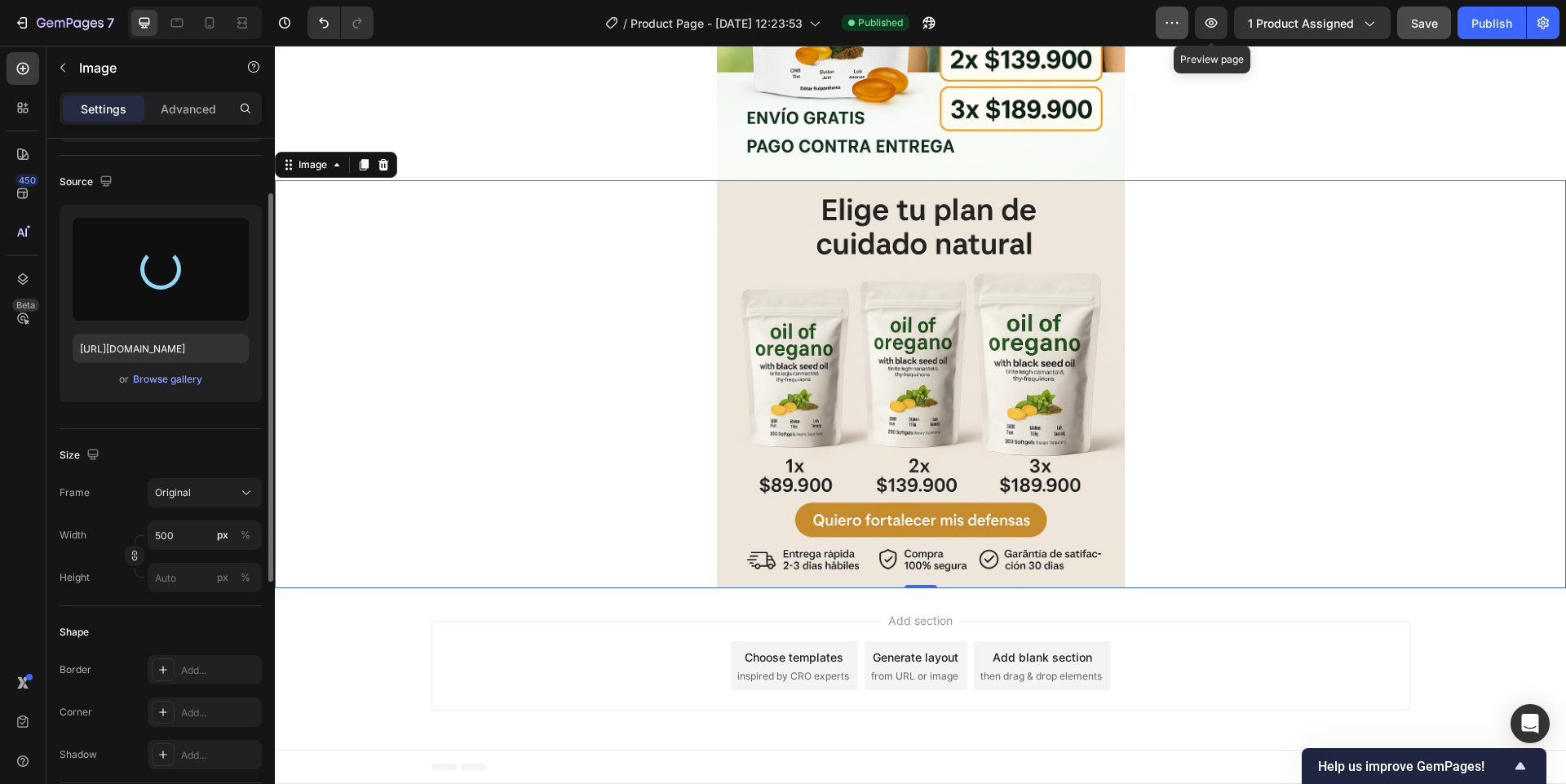
type input "[URL][DOMAIN_NAME]"
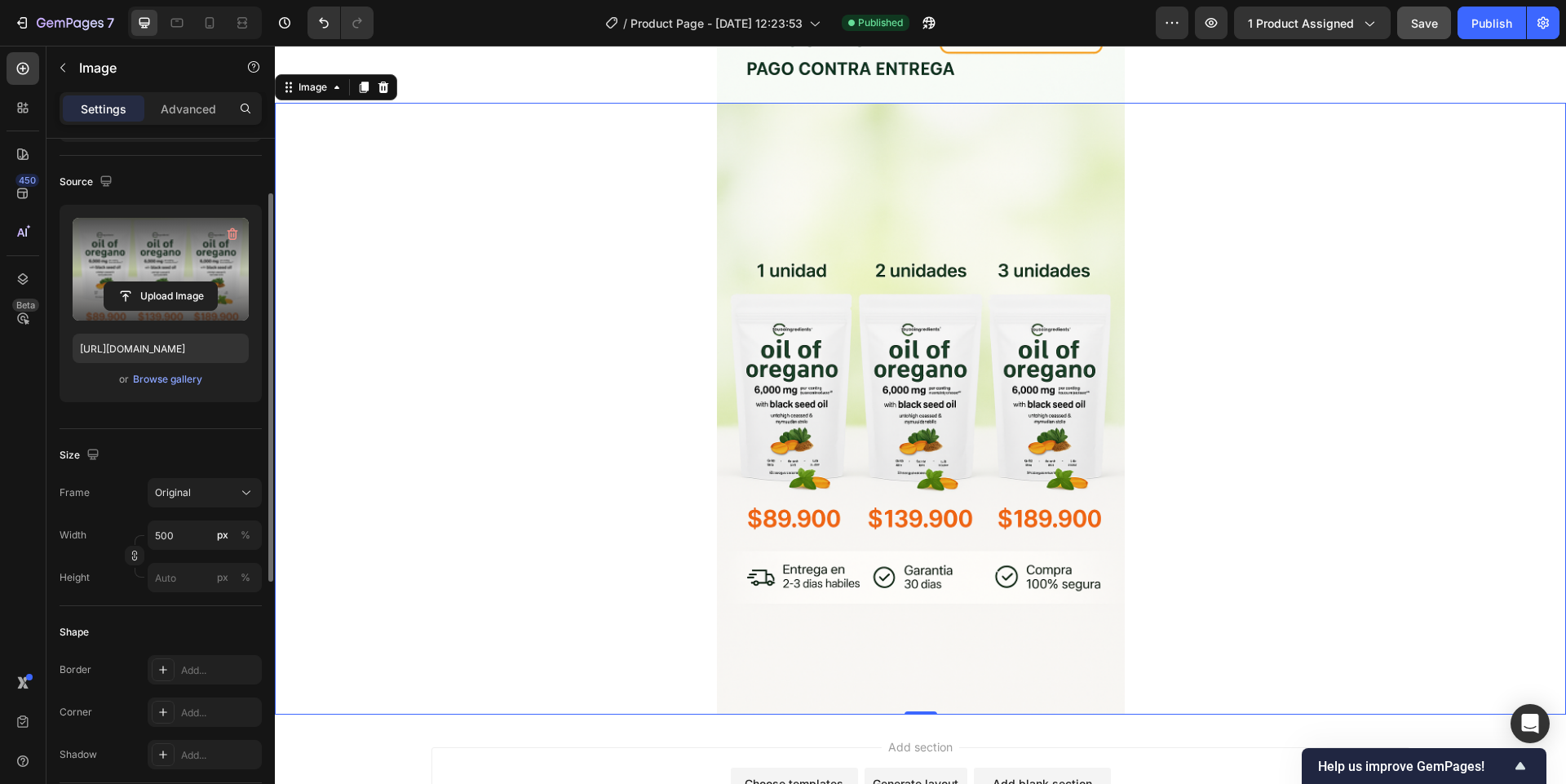
scroll to position [714, 0]
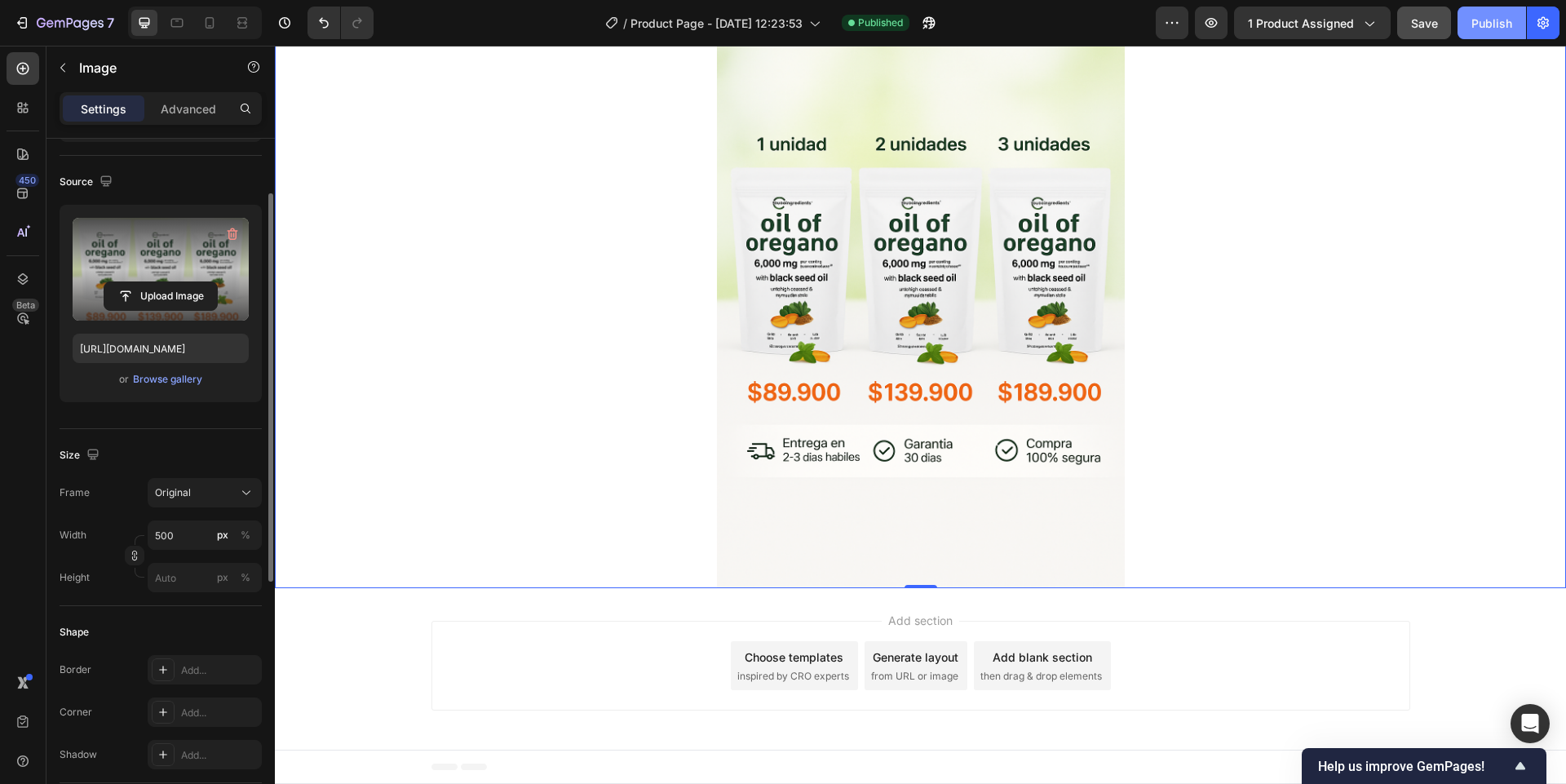
click at [1479, 29] on div "Publish" at bounding box center [1492, 23] width 41 height 17
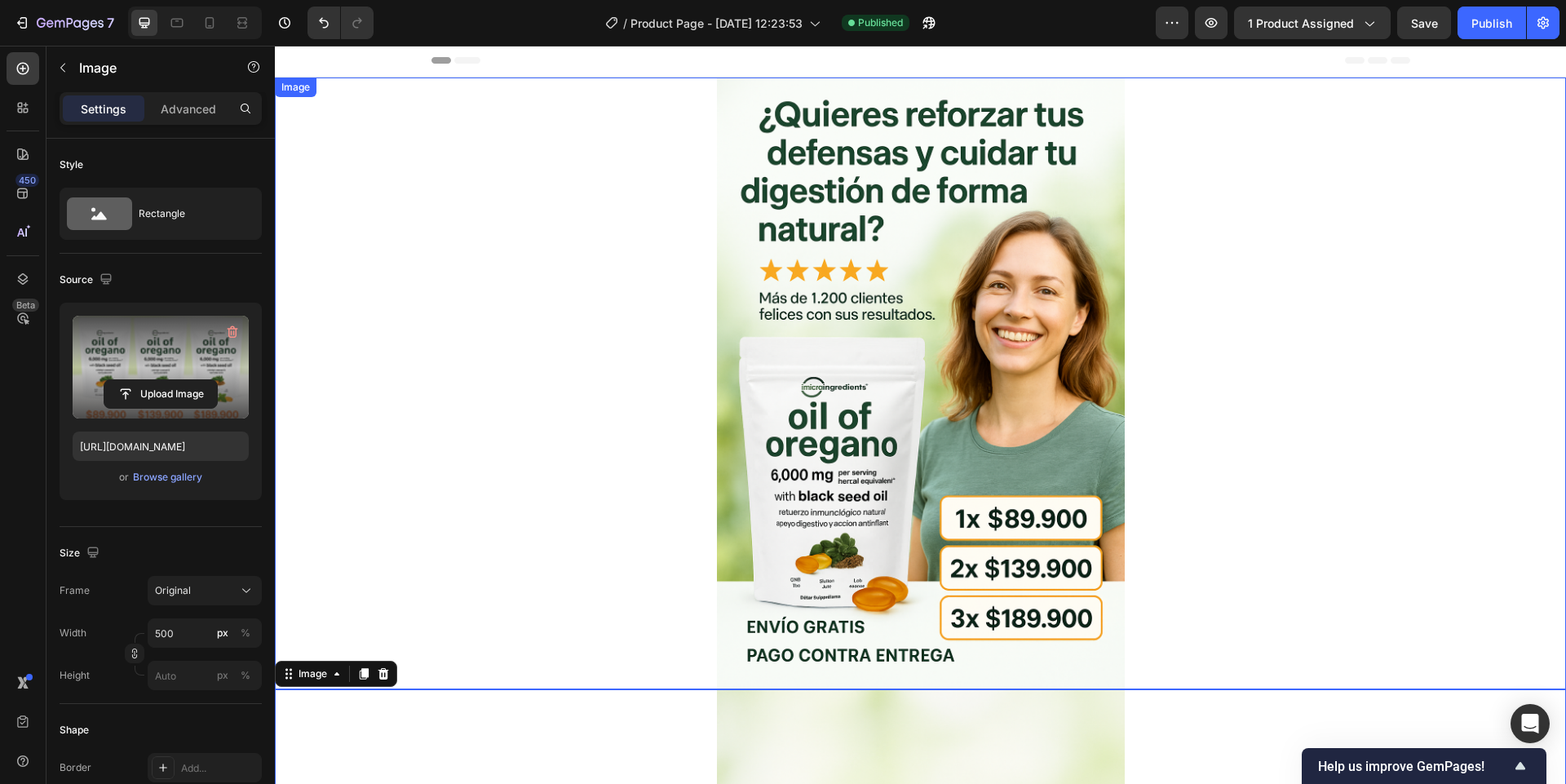
scroll to position [0, 0]
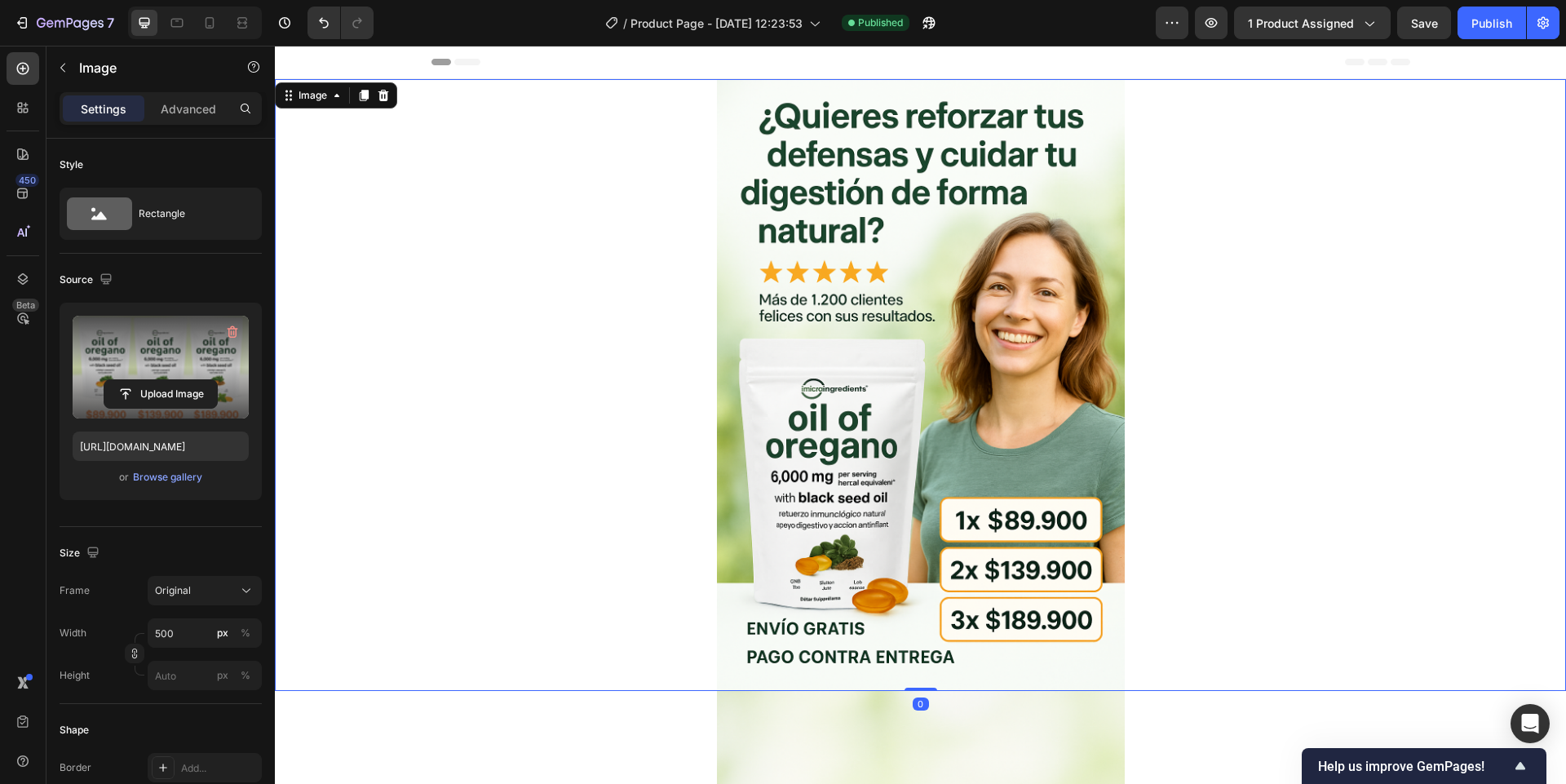
click at [845, 342] on img at bounding box center [921, 385] width 408 height 612
click at [121, 392] on input "file" at bounding box center [161, 393] width 112 height 28
click at [175, 390] on input "file" at bounding box center [161, 393] width 112 height 28
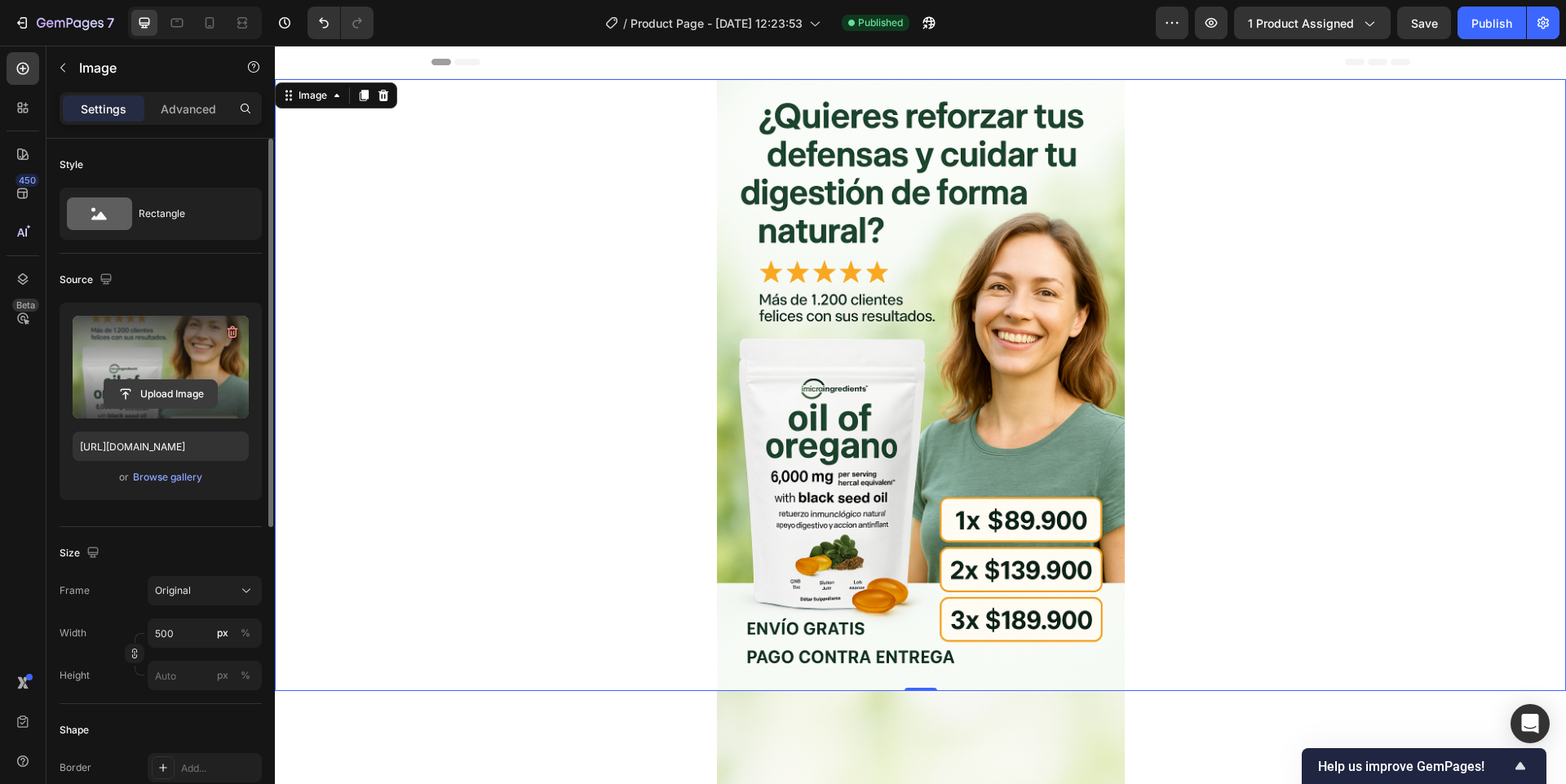
click at [164, 388] on input "file" at bounding box center [161, 393] width 112 height 28
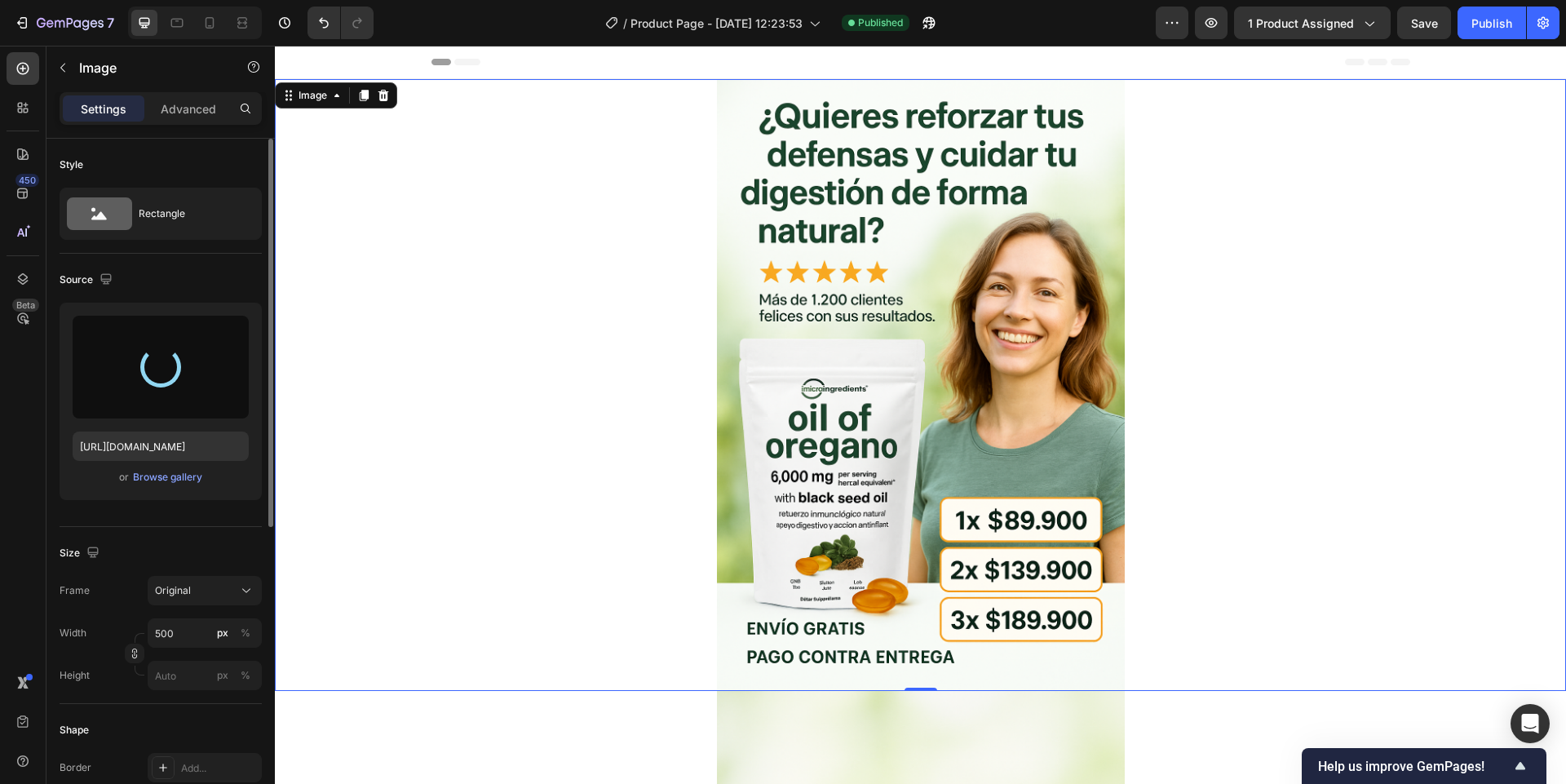
type input "[URL][DOMAIN_NAME]"
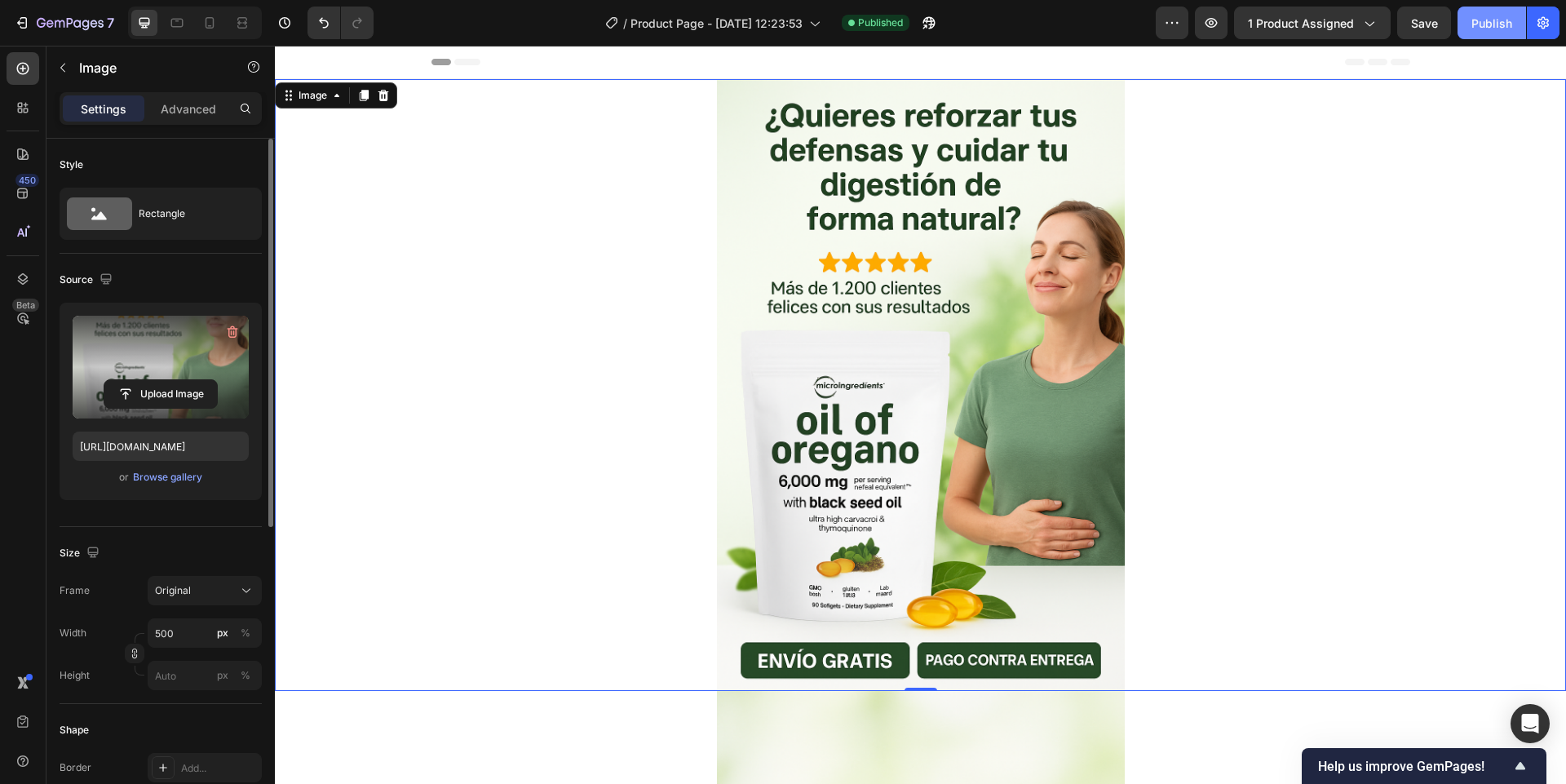
click at [1483, 31] on div "Publish" at bounding box center [1492, 23] width 41 height 17
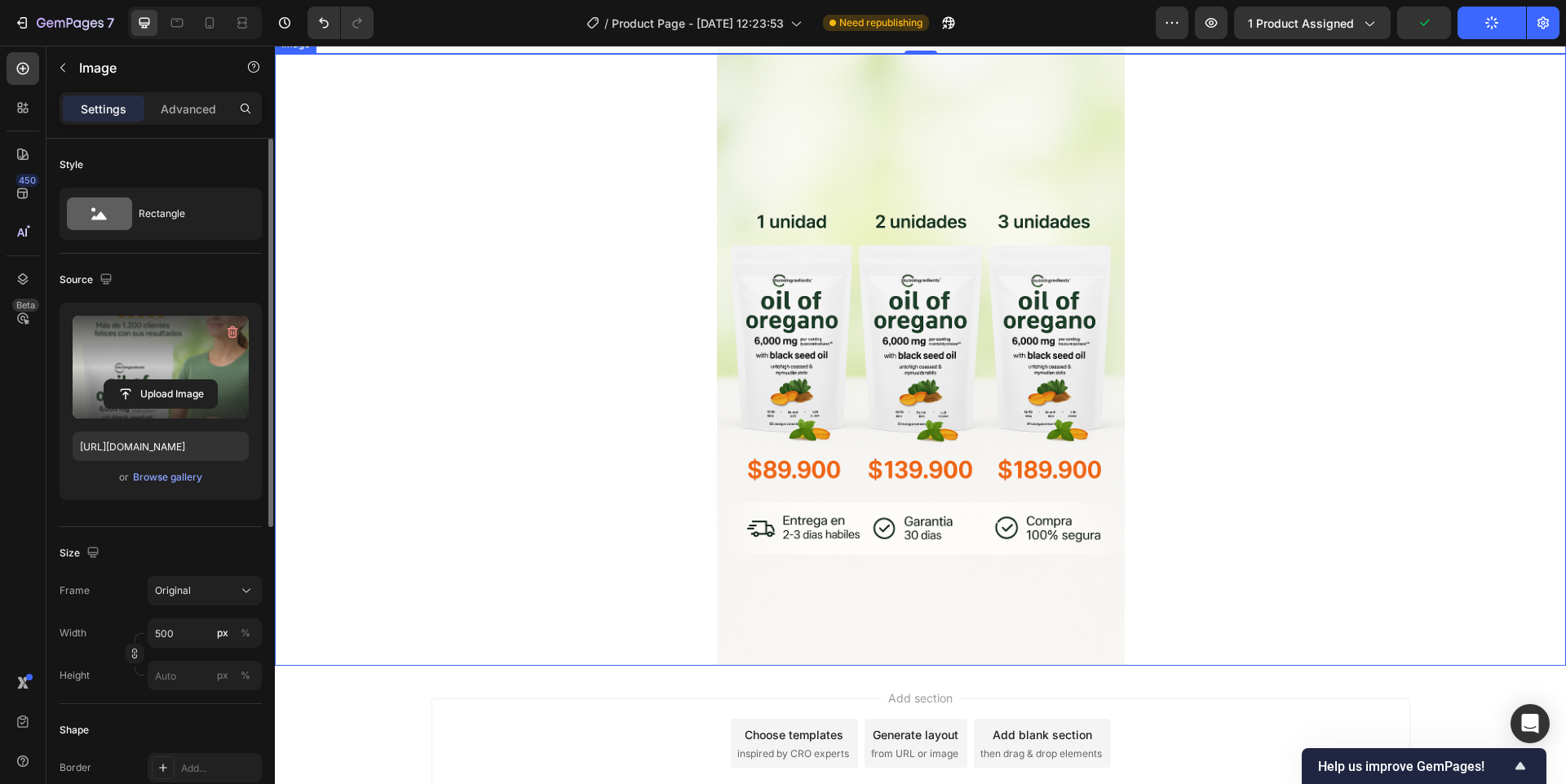
scroll to position [714, 0]
